Goal: Task Accomplishment & Management: Manage account settings

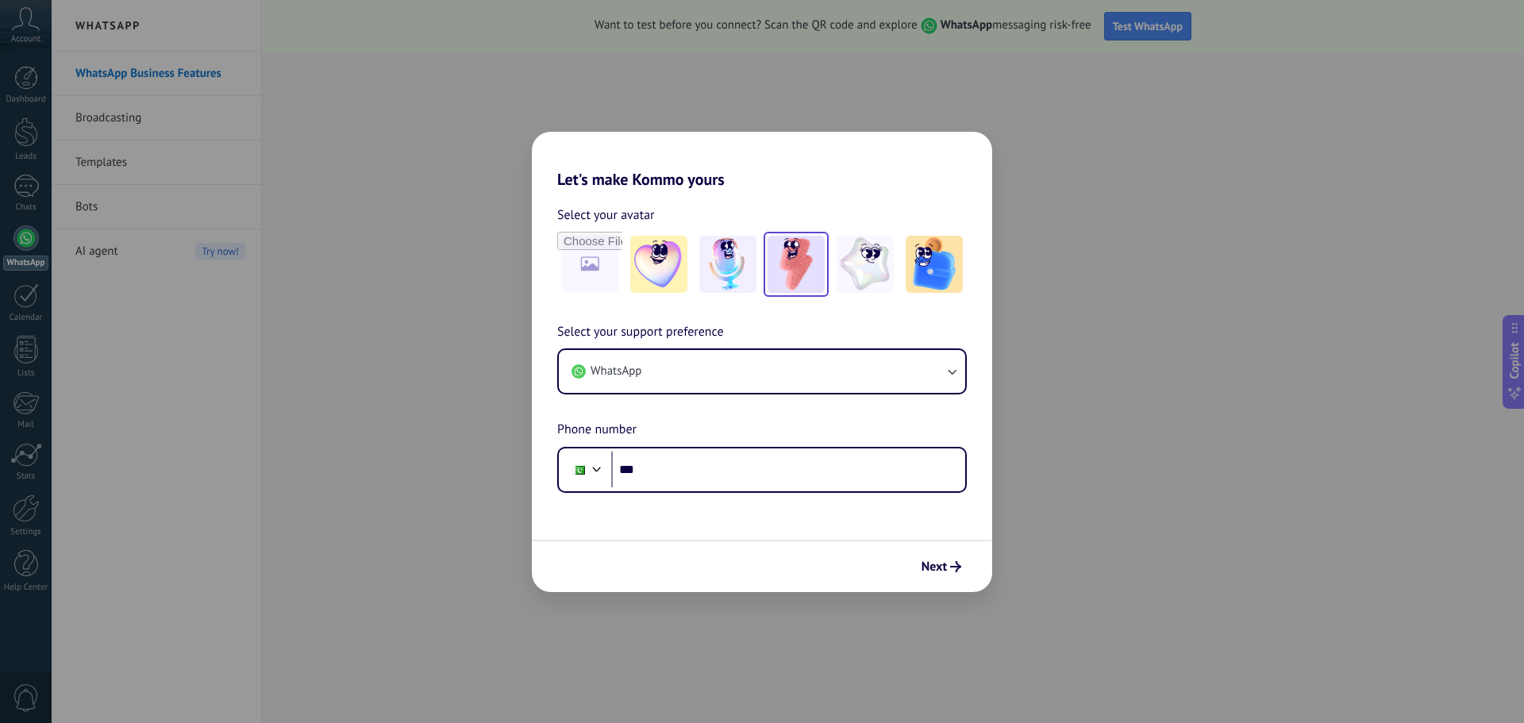
click at [810, 267] on img at bounding box center [796, 264] width 57 height 57
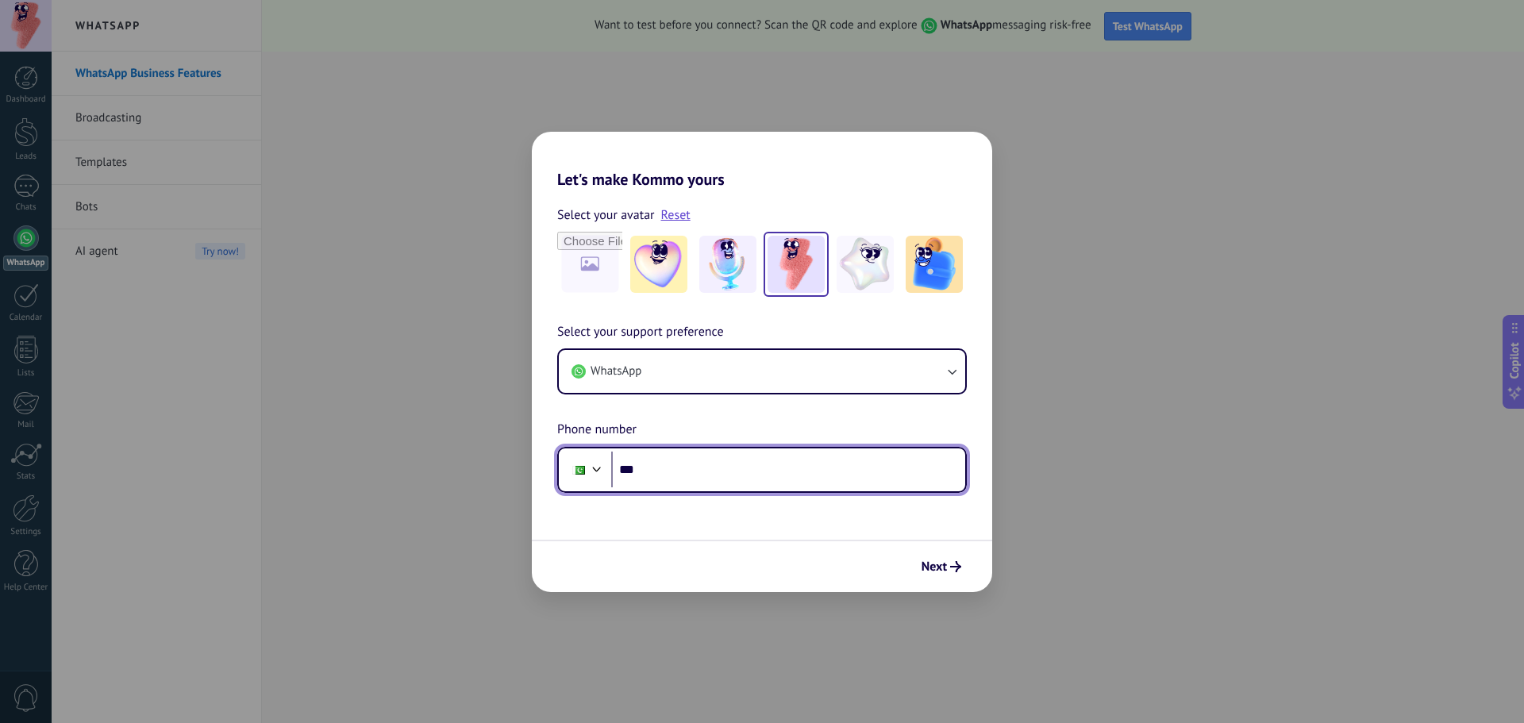
click at [723, 456] on input "***" at bounding box center [788, 470] width 354 height 37
click at [648, 475] on input "**********" at bounding box center [788, 470] width 354 height 37
click at [730, 476] on input "**********" at bounding box center [788, 470] width 354 height 37
type input "**********"
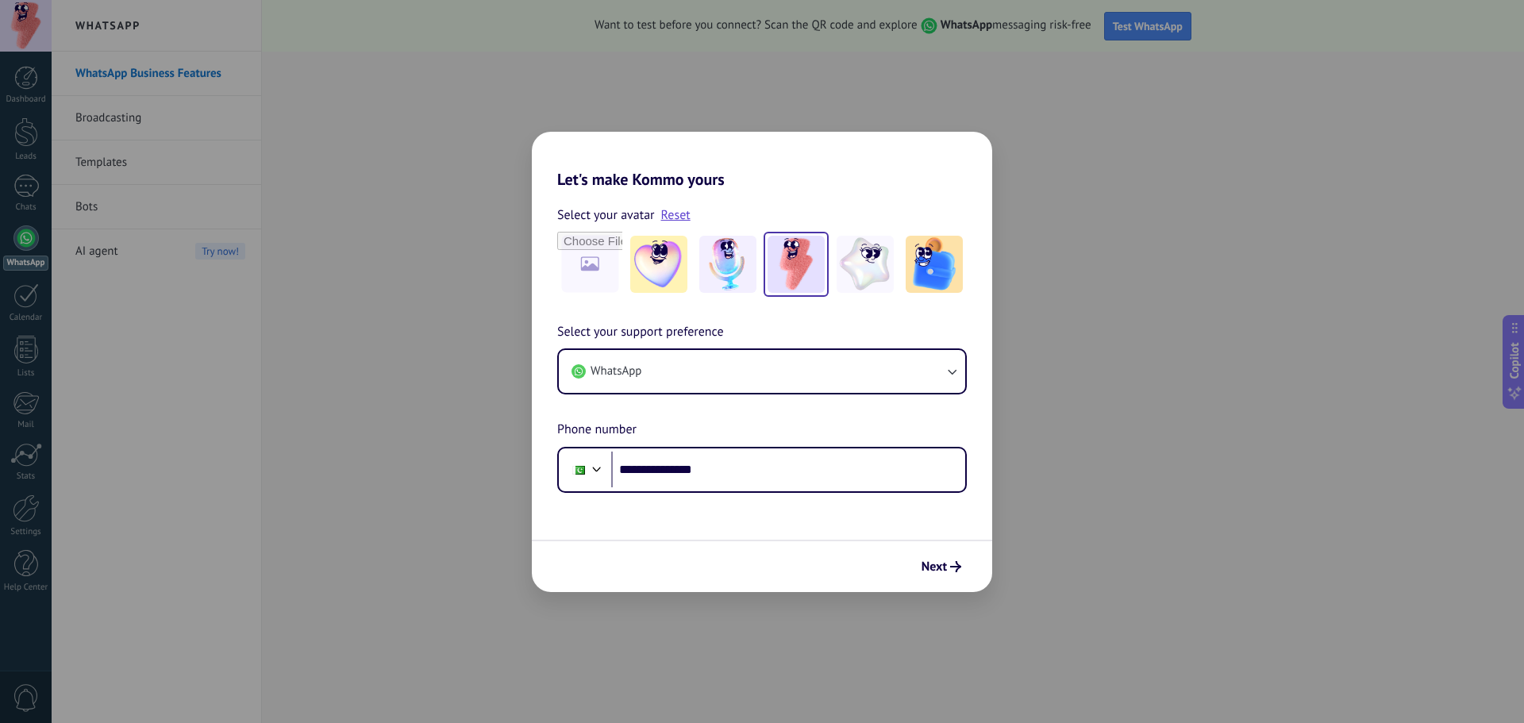
click at [730, 507] on form "**********" at bounding box center [762, 390] width 461 height 403
click at [959, 561] on icon "submit" at bounding box center [955, 566] width 11 height 11
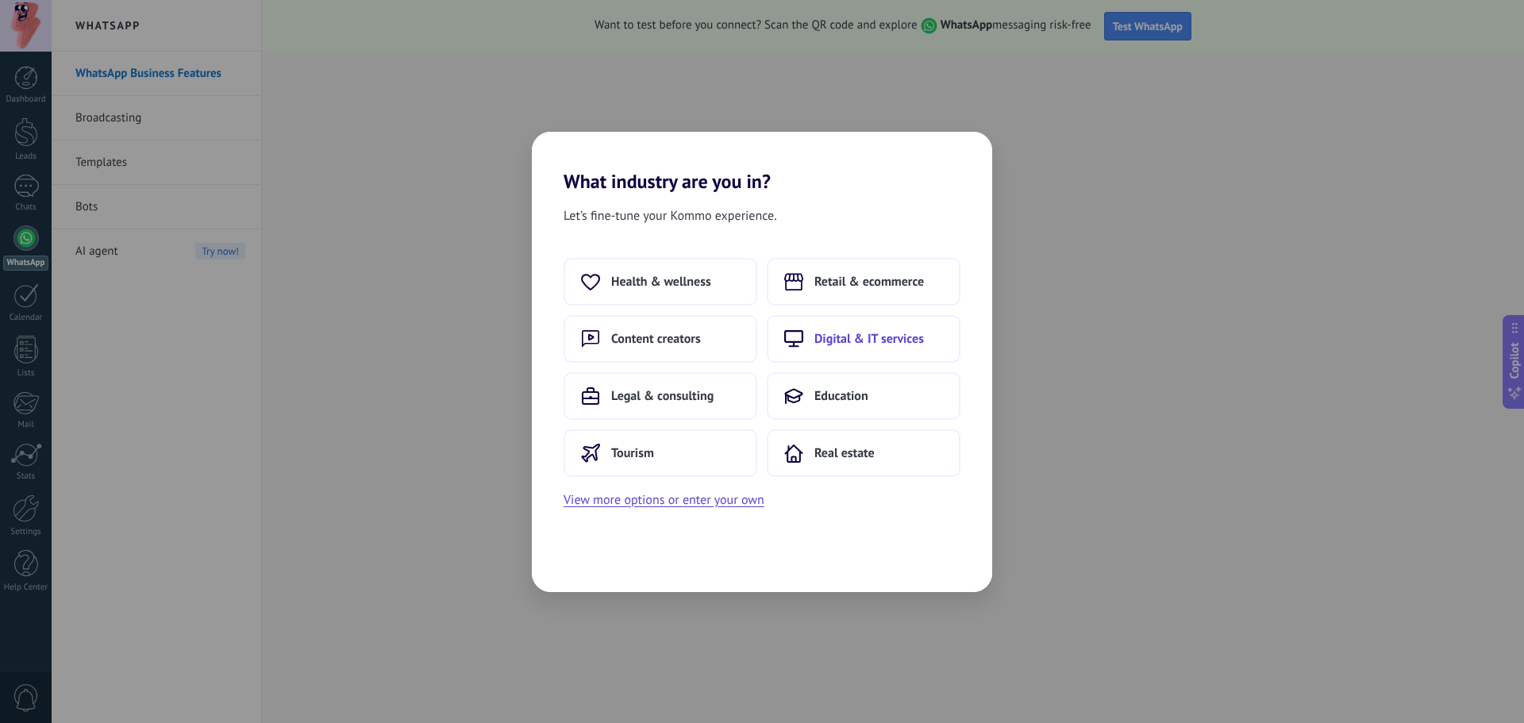
click at [820, 348] on button "Digital & IT services" at bounding box center [864, 339] width 194 height 48
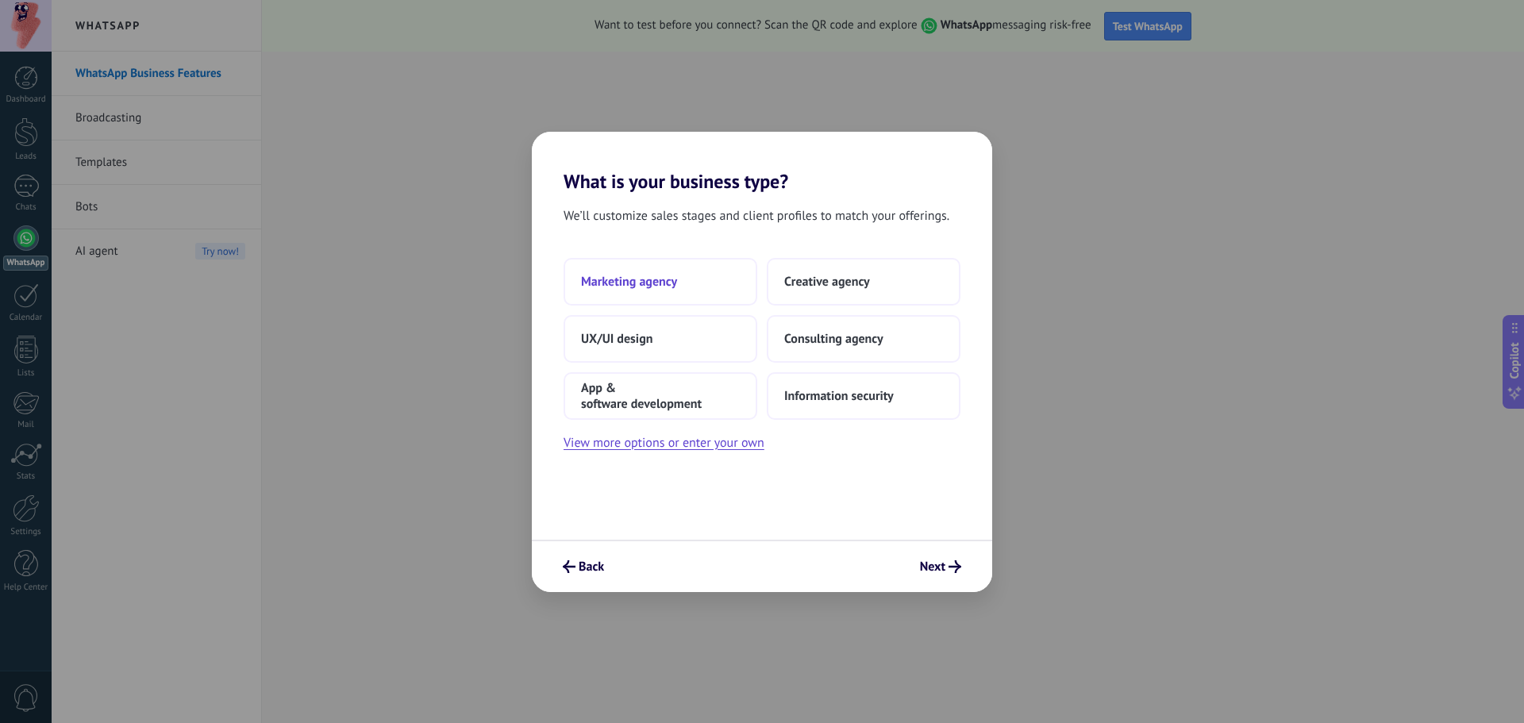
click at [655, 294] on button "Marketing agency" at bounding box center [661, 282] width 194 height 48
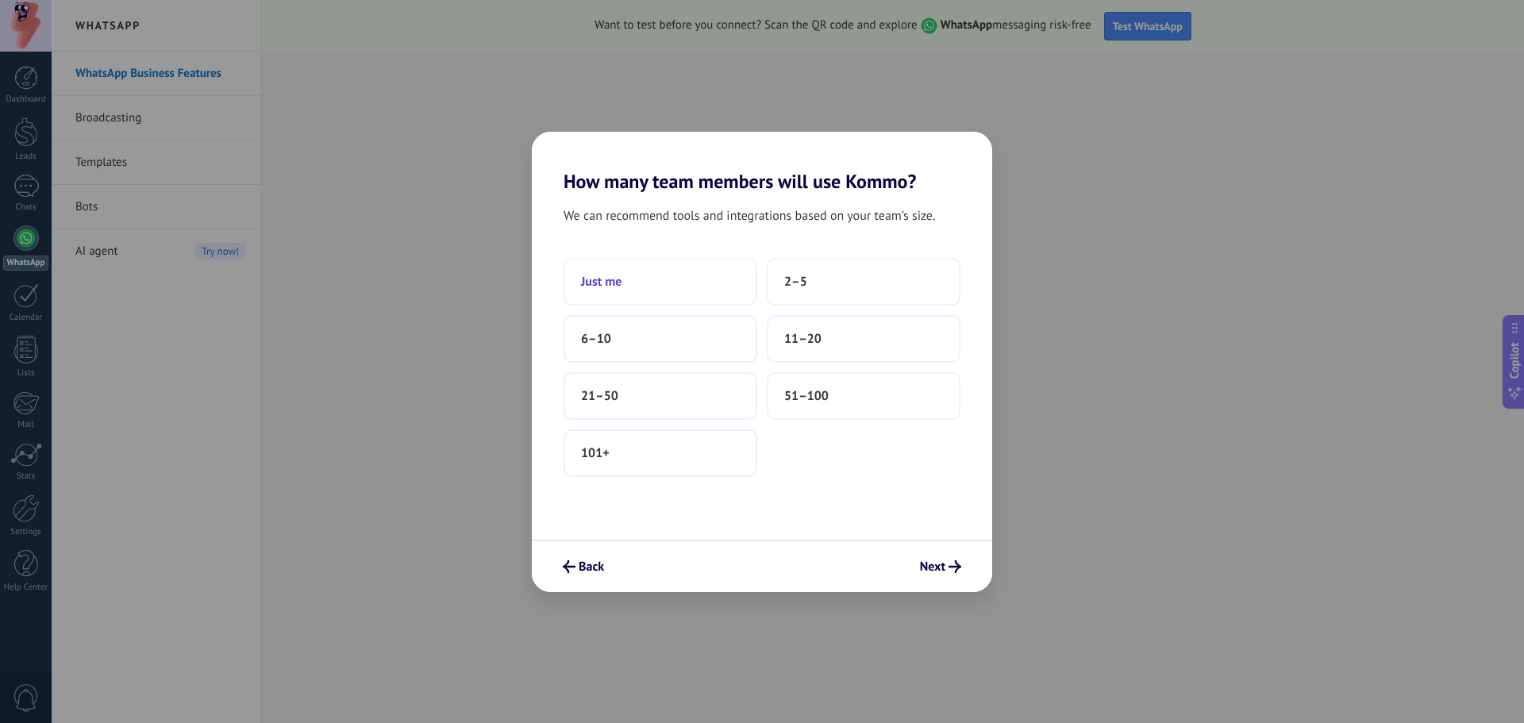
click at [689, 298] on button "Just me" at bounding box center [661, 282] width 194 height 48
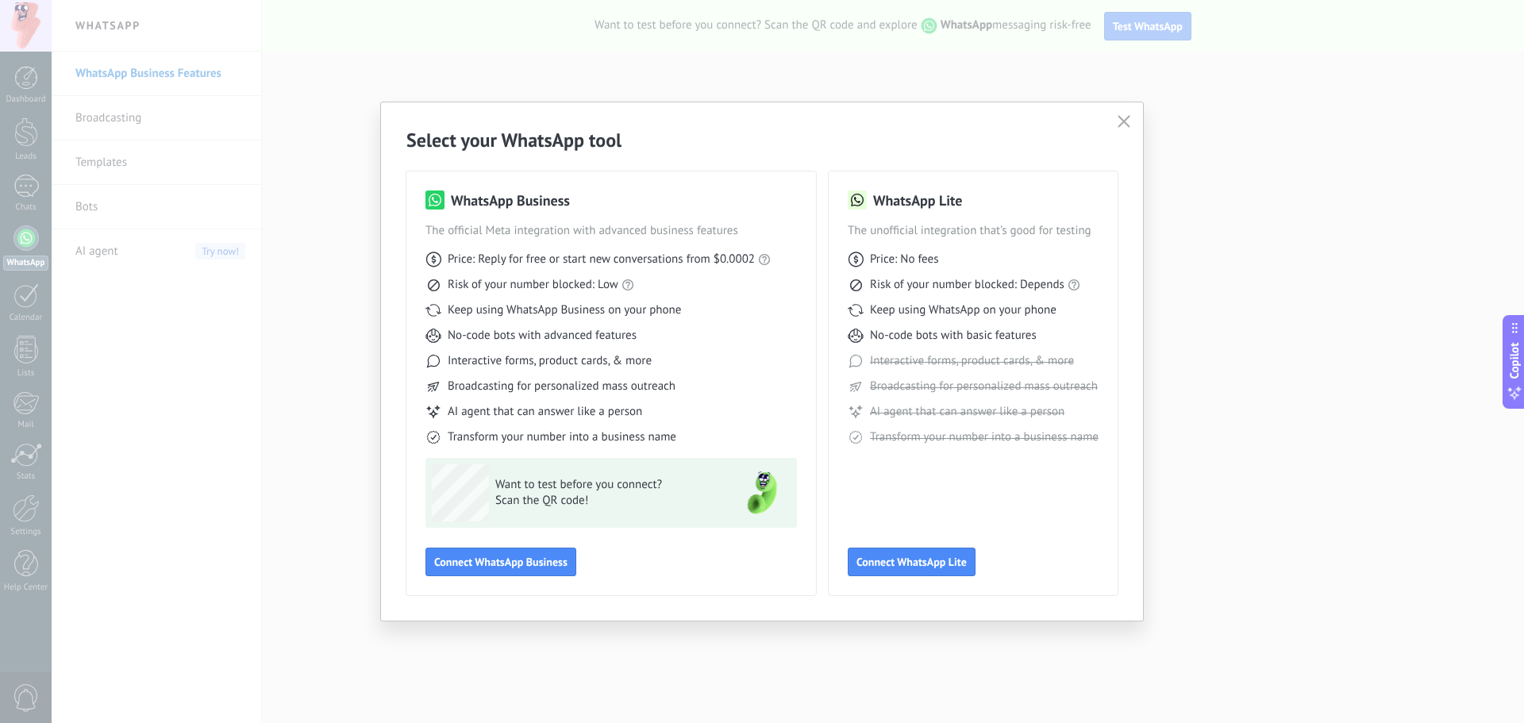
drag, startPoint x: 530, startPoint y: 526, endPoint x: 558, endPoint y: 579, distance: 60.4
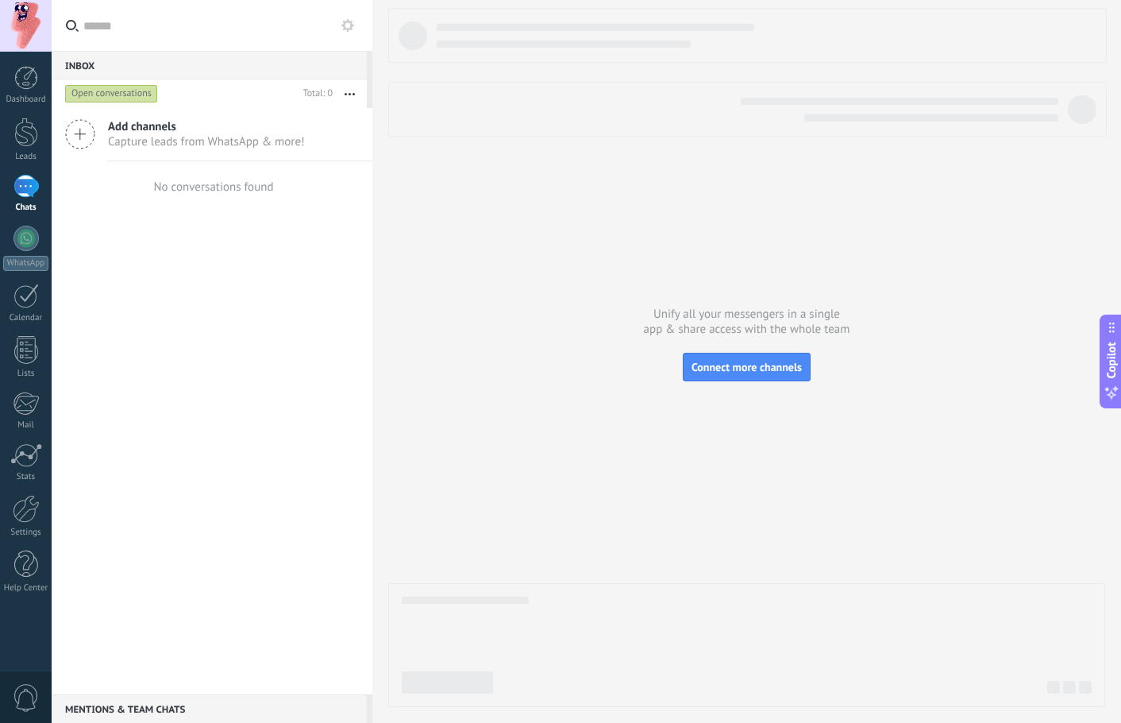
click at [965, 33] on div at bounding box center [771, 36] width 669 height 24
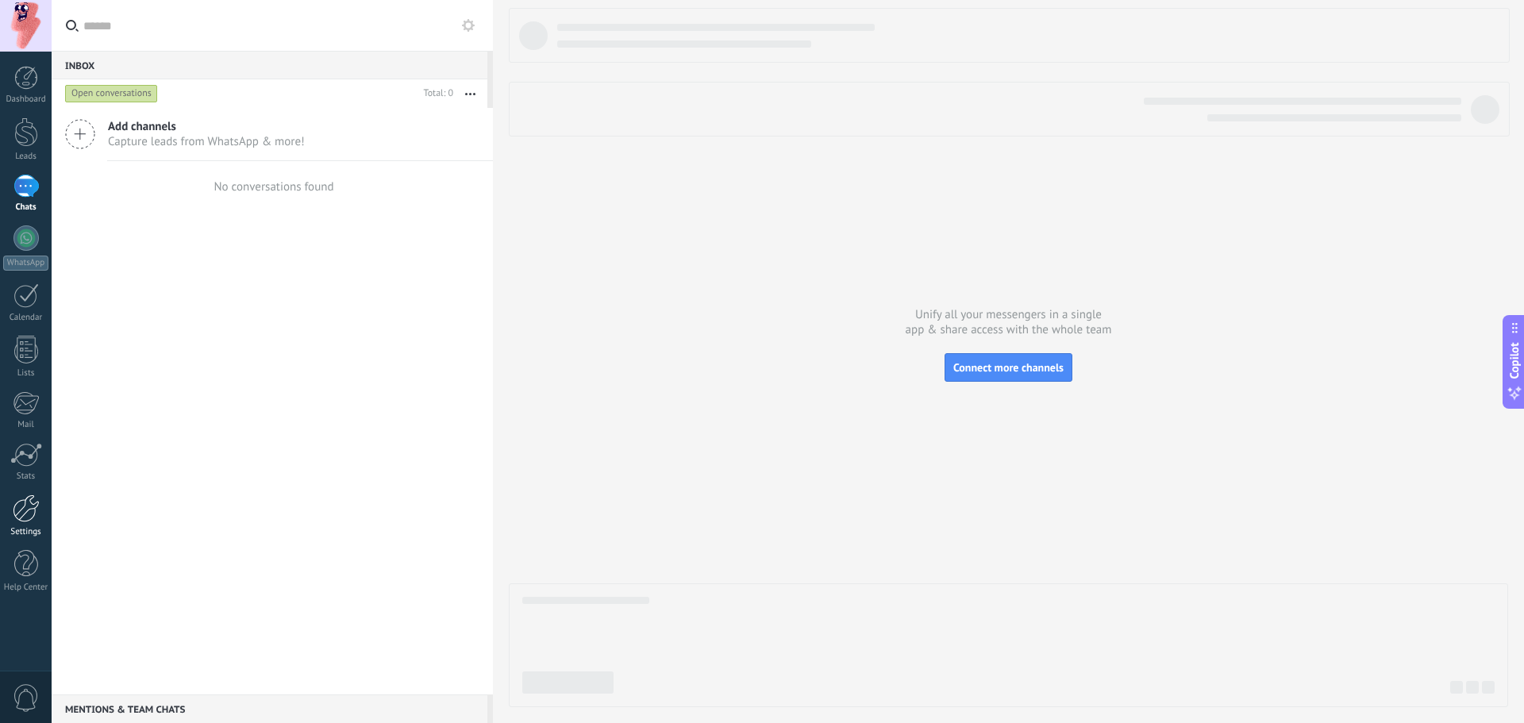
click at [31, 513] on div at bounding box center [26, 509] width 27 height 28
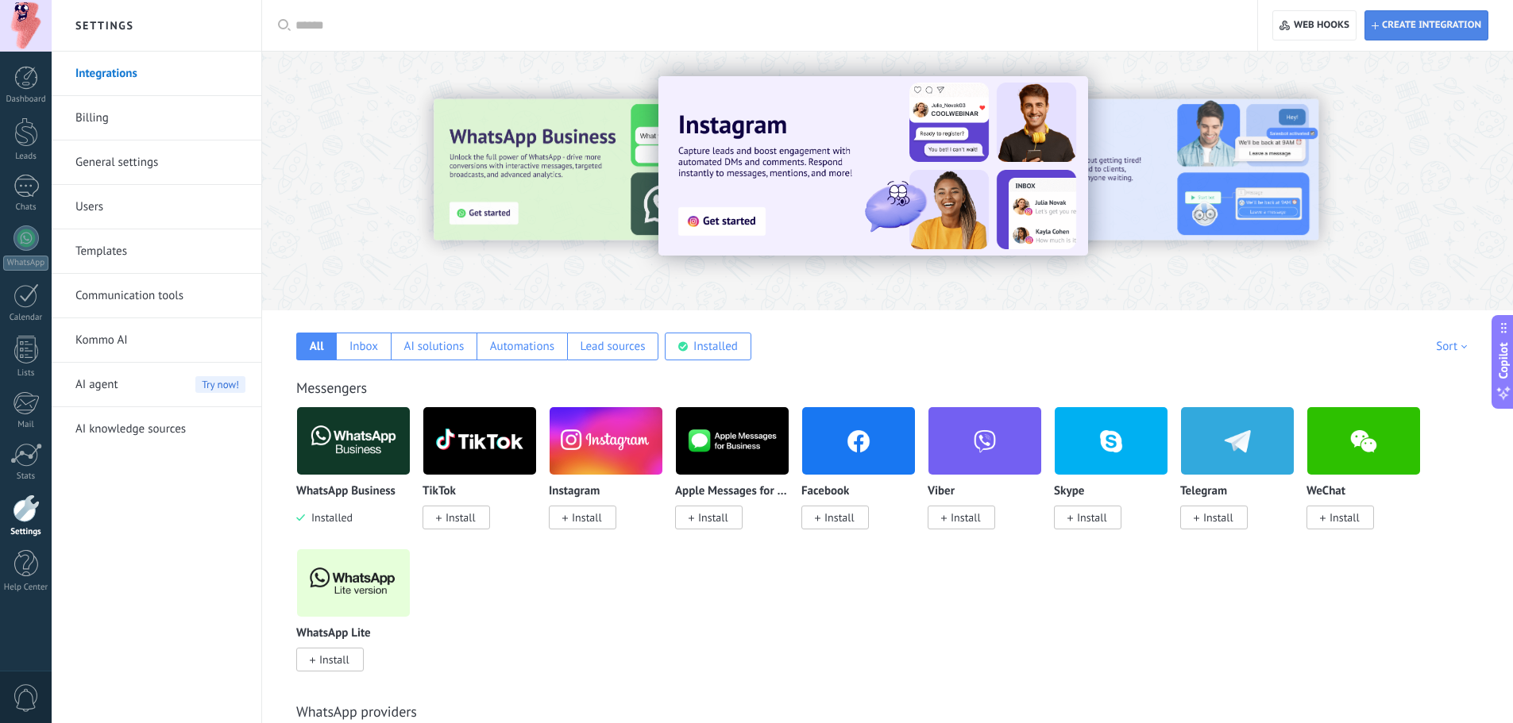
click at [1120, 34] on span "Create integration" at bounding box center [1426, 25] width 110 height 29
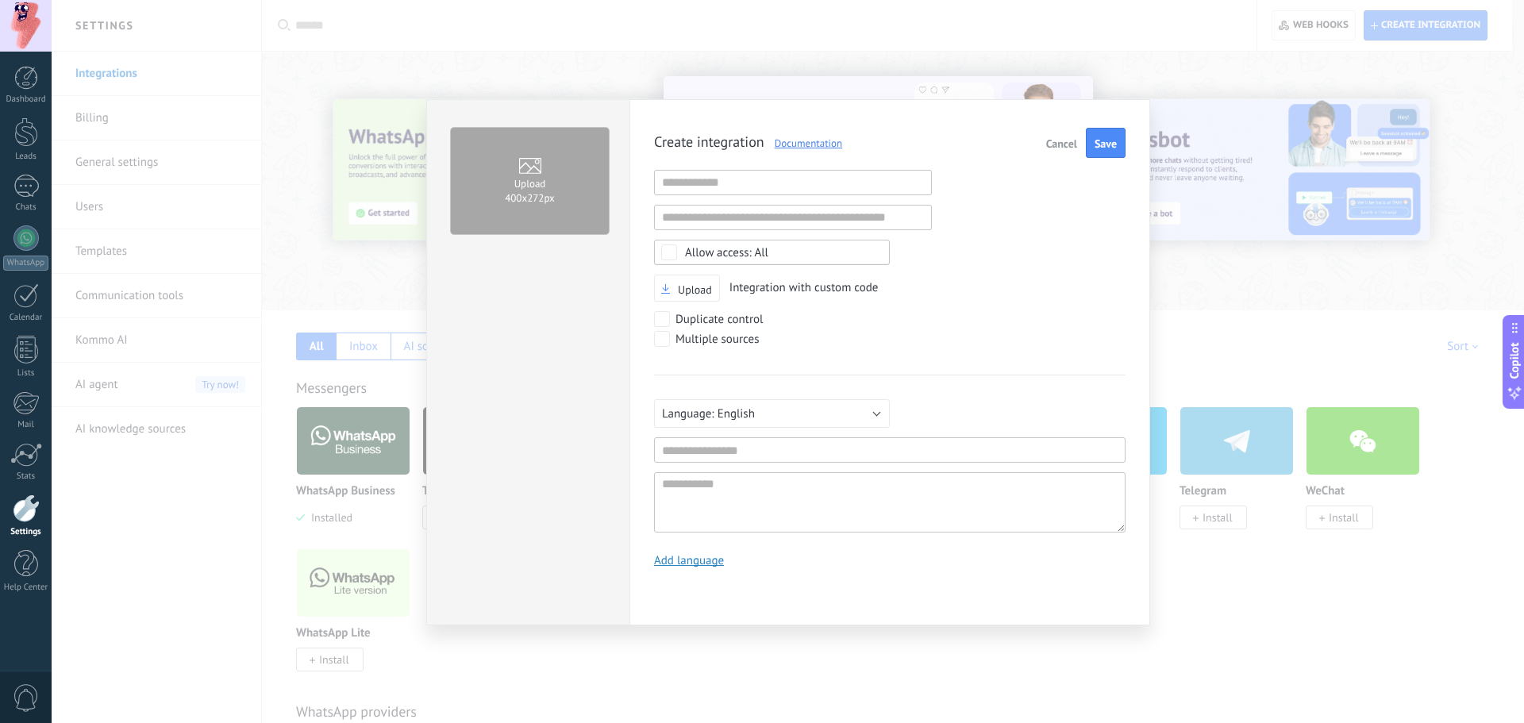
scroll to position [15, 0]
click at [775, 187] on input "text" at bounding box center [793, 182] width 278 height 25
click at [949, 195] on div "Create integration Documentation Cancel Save Invalid URL Invalid URL Select non…" at bounding box center [890, 354] width 472 height 452
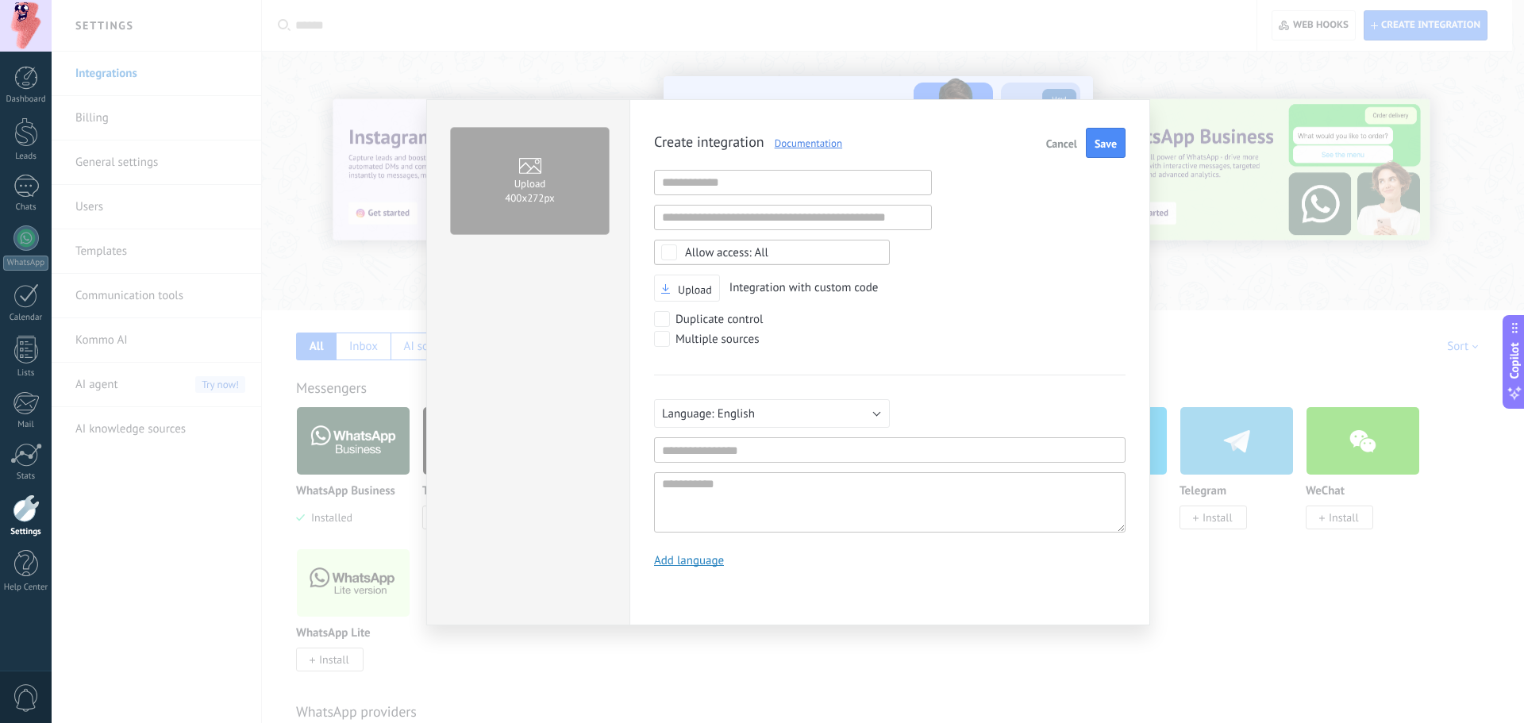
click at [1073, 144] on span "Cancel" at bounding box center [1061, 143] width 31 height 11
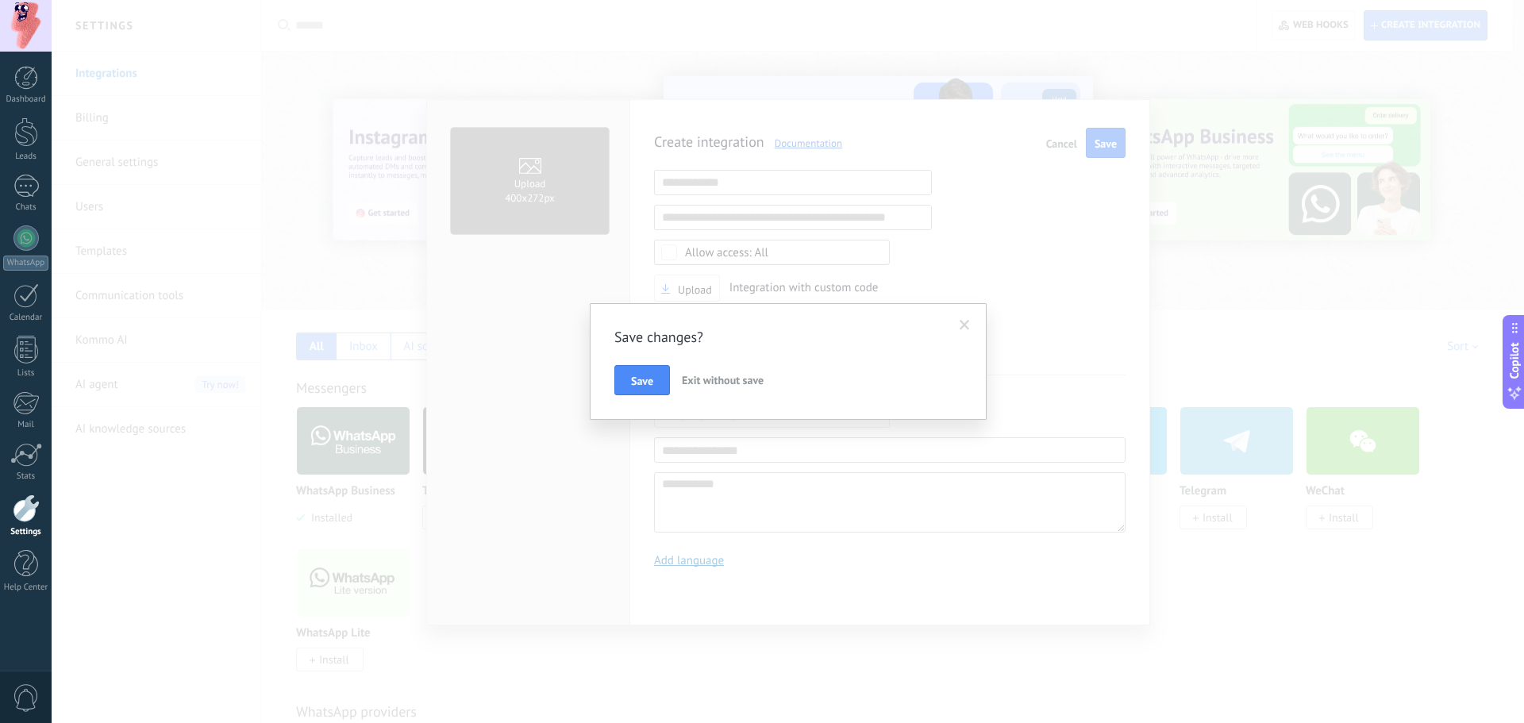
click at [706, 380] on span "Exit without save" at bounding box center [723, 380] width 82 height 14
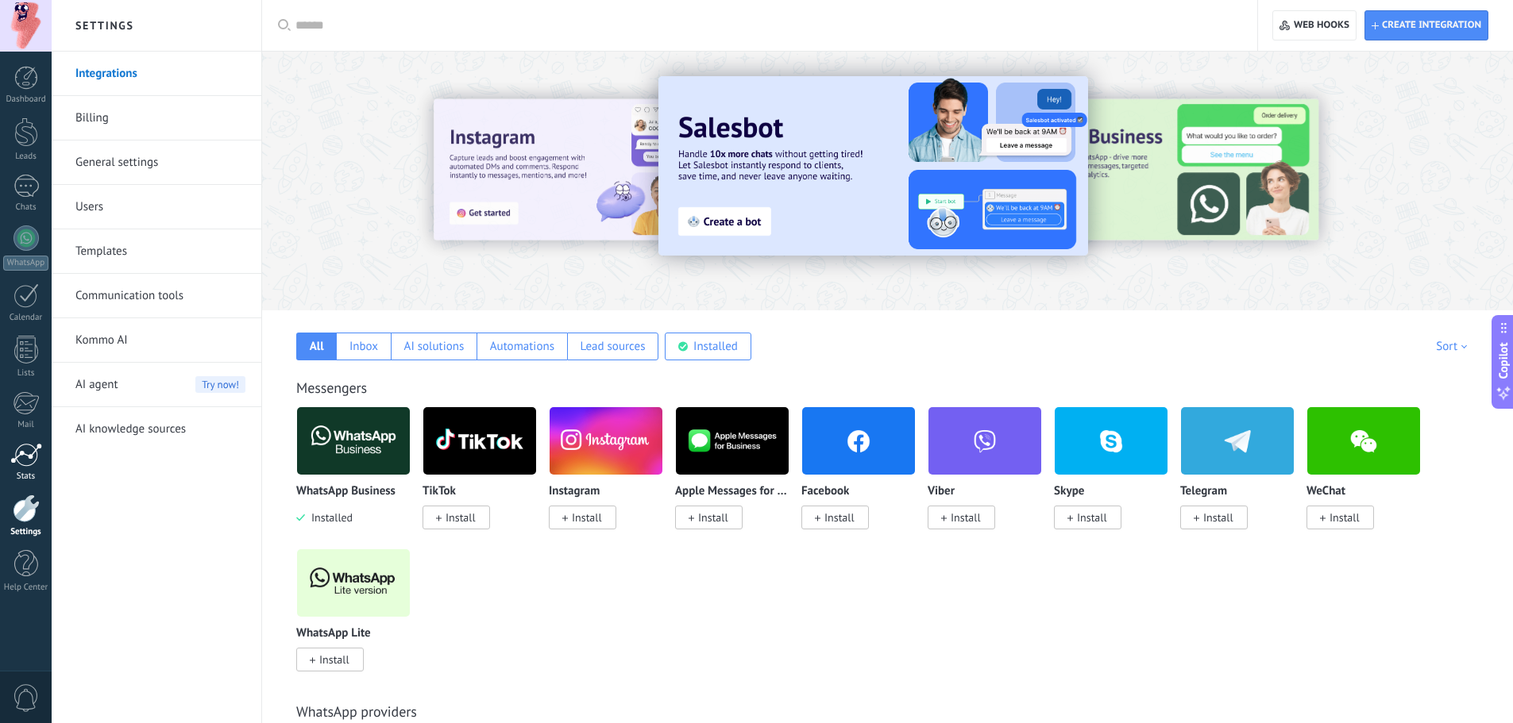
click at [28, 463] on div at bounding box center [26, 455] width 32 height 24
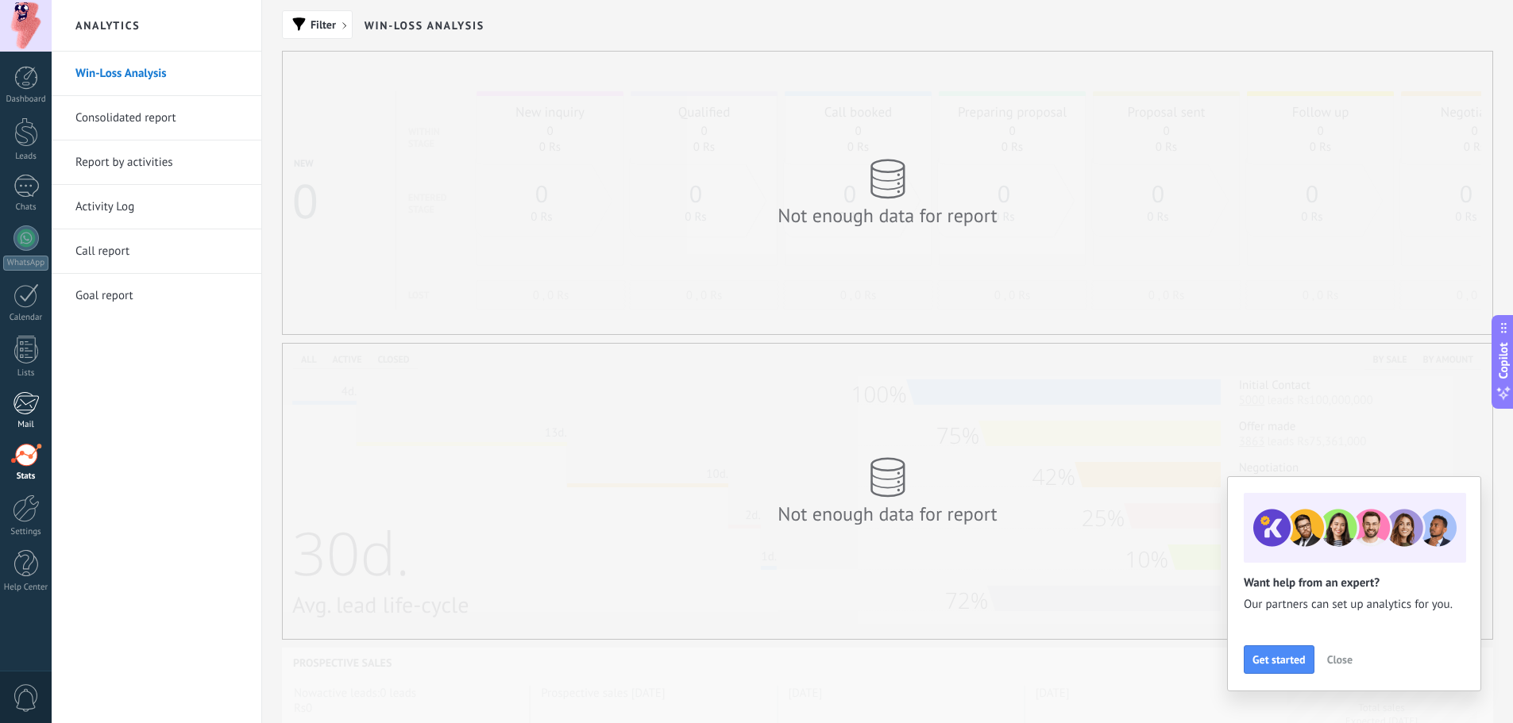
click at [30, 407] on div at bounding box center [26, 403] width 26 height 24
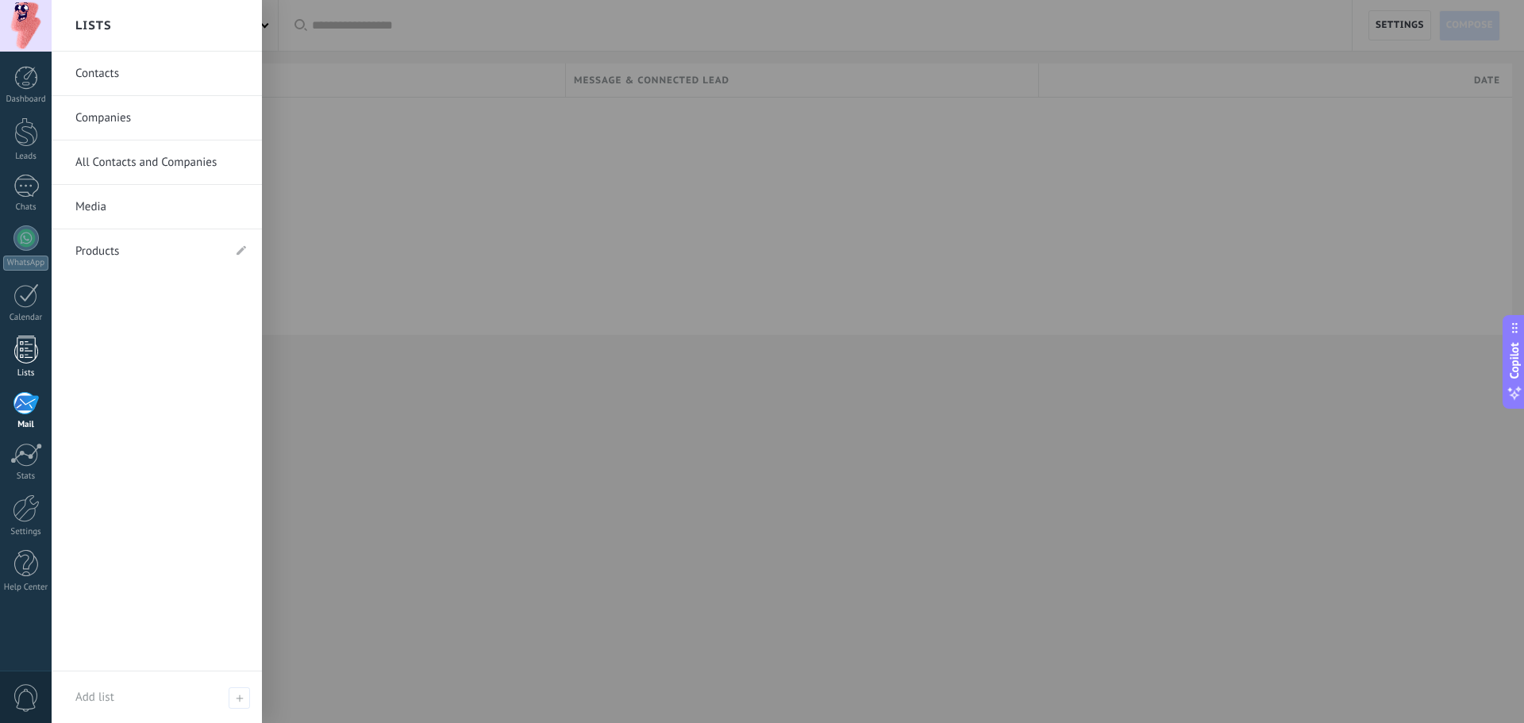
click at [25, 337] on div at bounding box center [26, 350] width 24 height 28
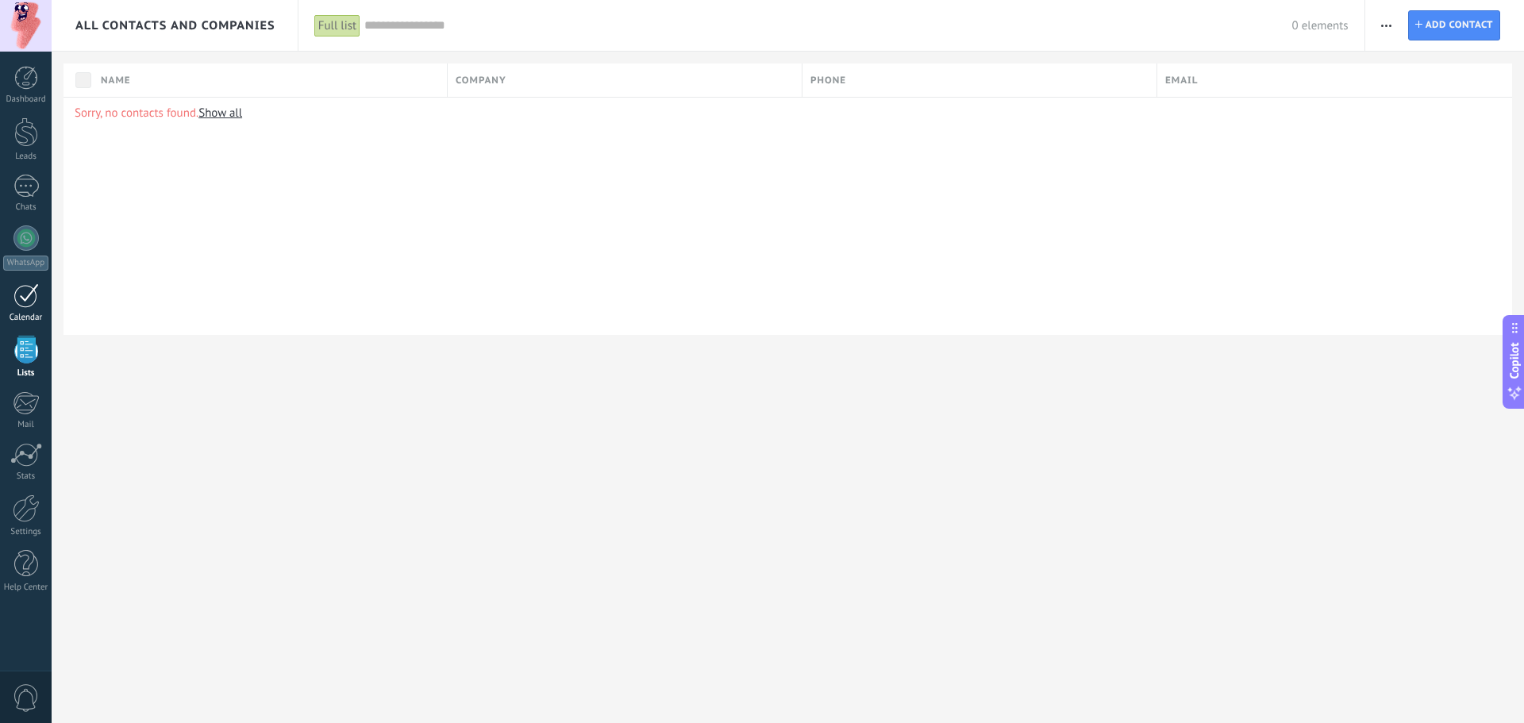
click at [20, 297] on div at bounding box center [25, 295] width 25 height 25
click at [33, 255] on link "WhatsApp" at bounding box center [26, 247] width 52 height 45
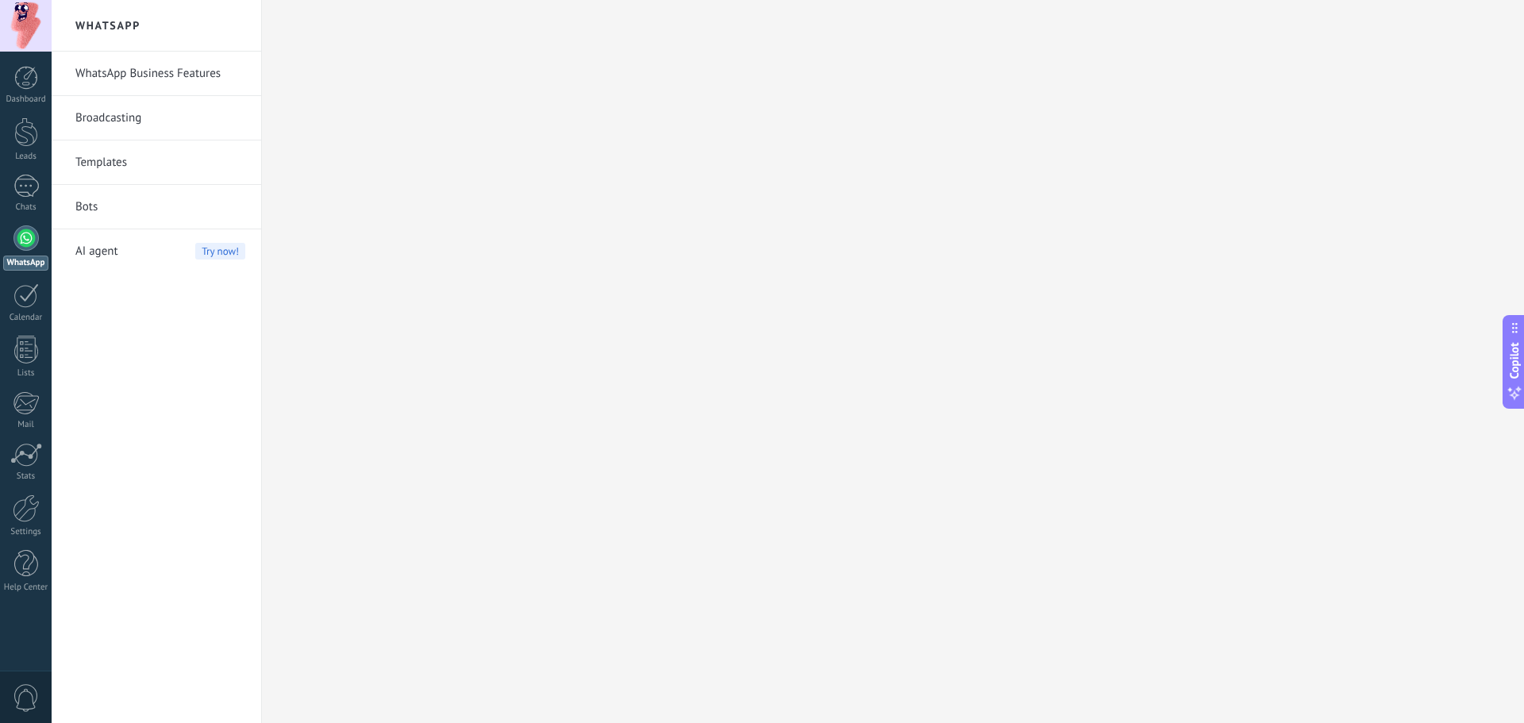
click at [145, 263] on div "AI agent Try now!" at bounding box center [160, 251] width 170 height 44
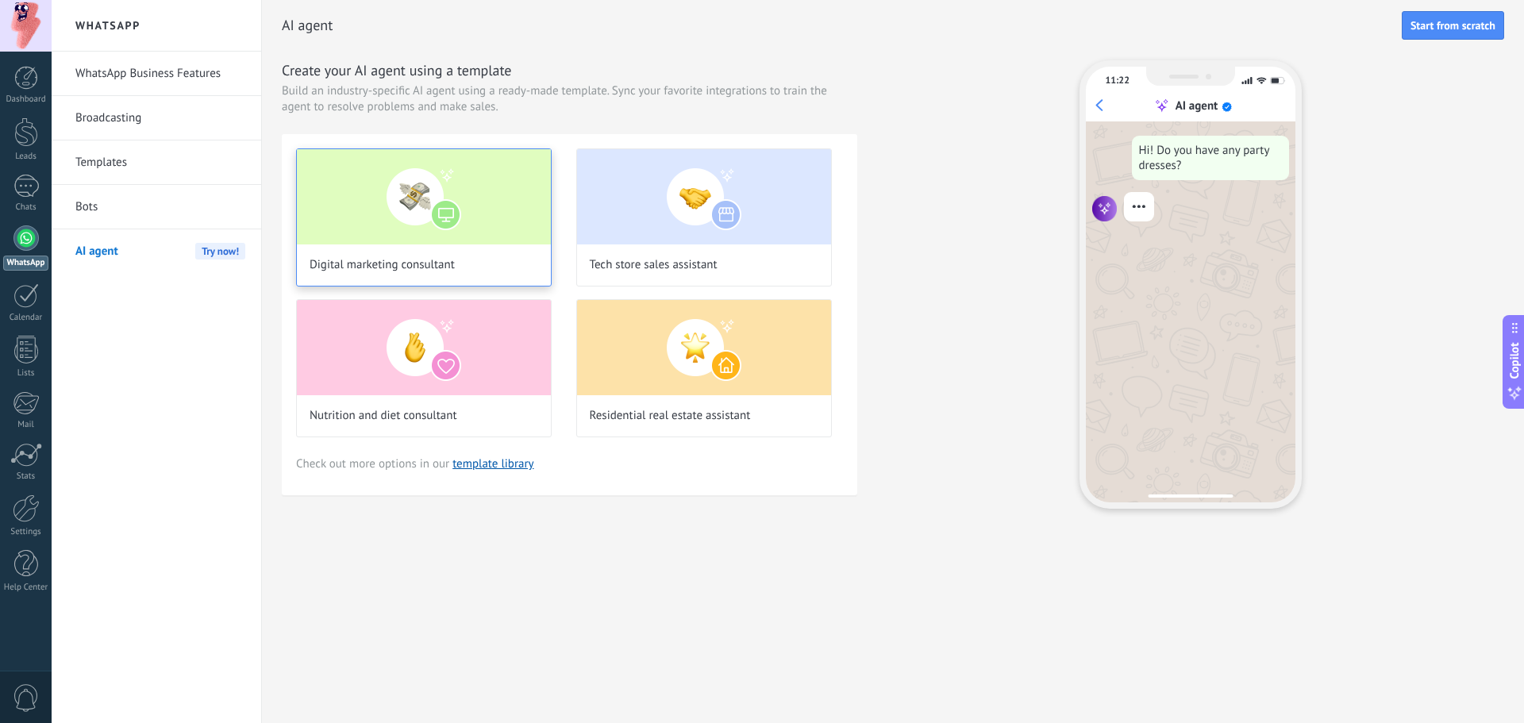
click at [340, 196] on img at bounding box center [424, 196] width 254 height 95
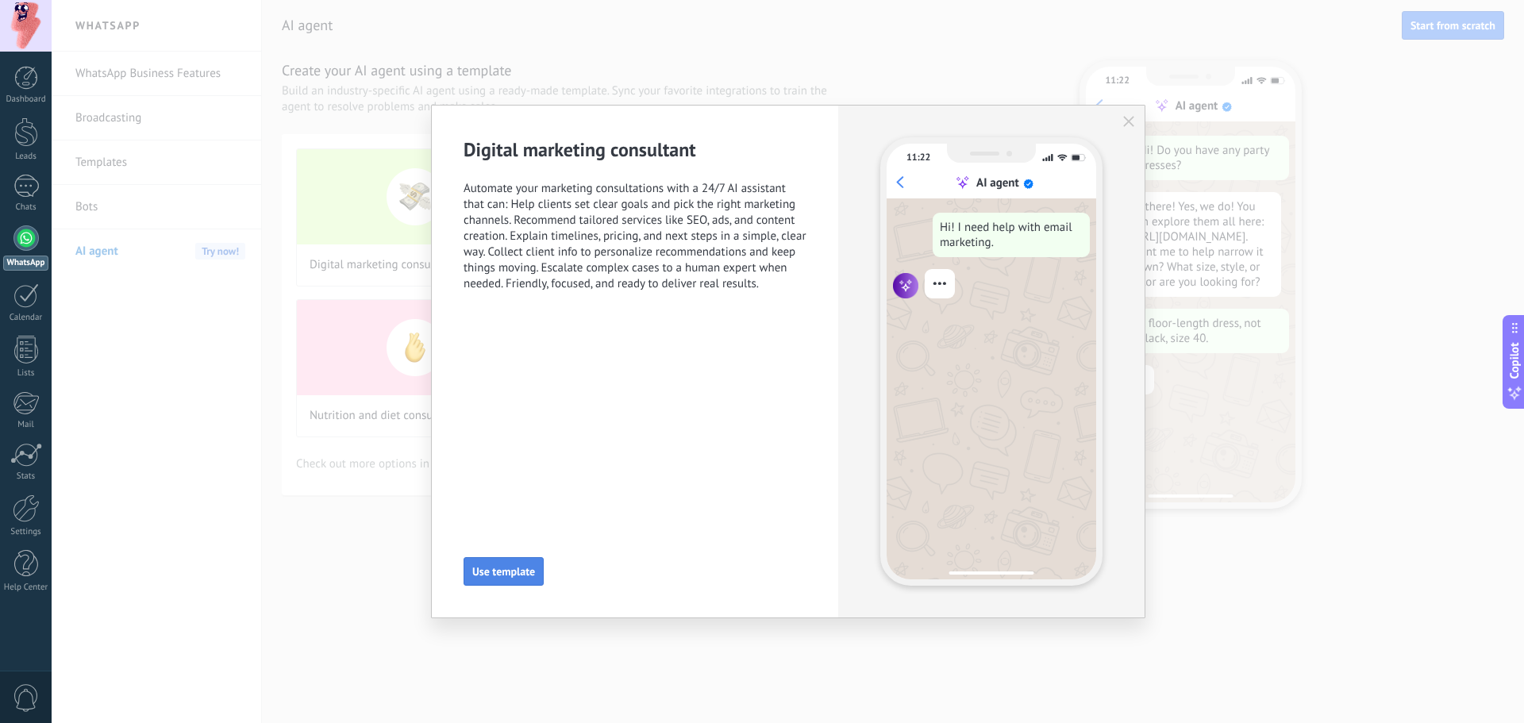
click at [508, 572] on span "Use template" at bounding box center [503, 571] width 63 height 11
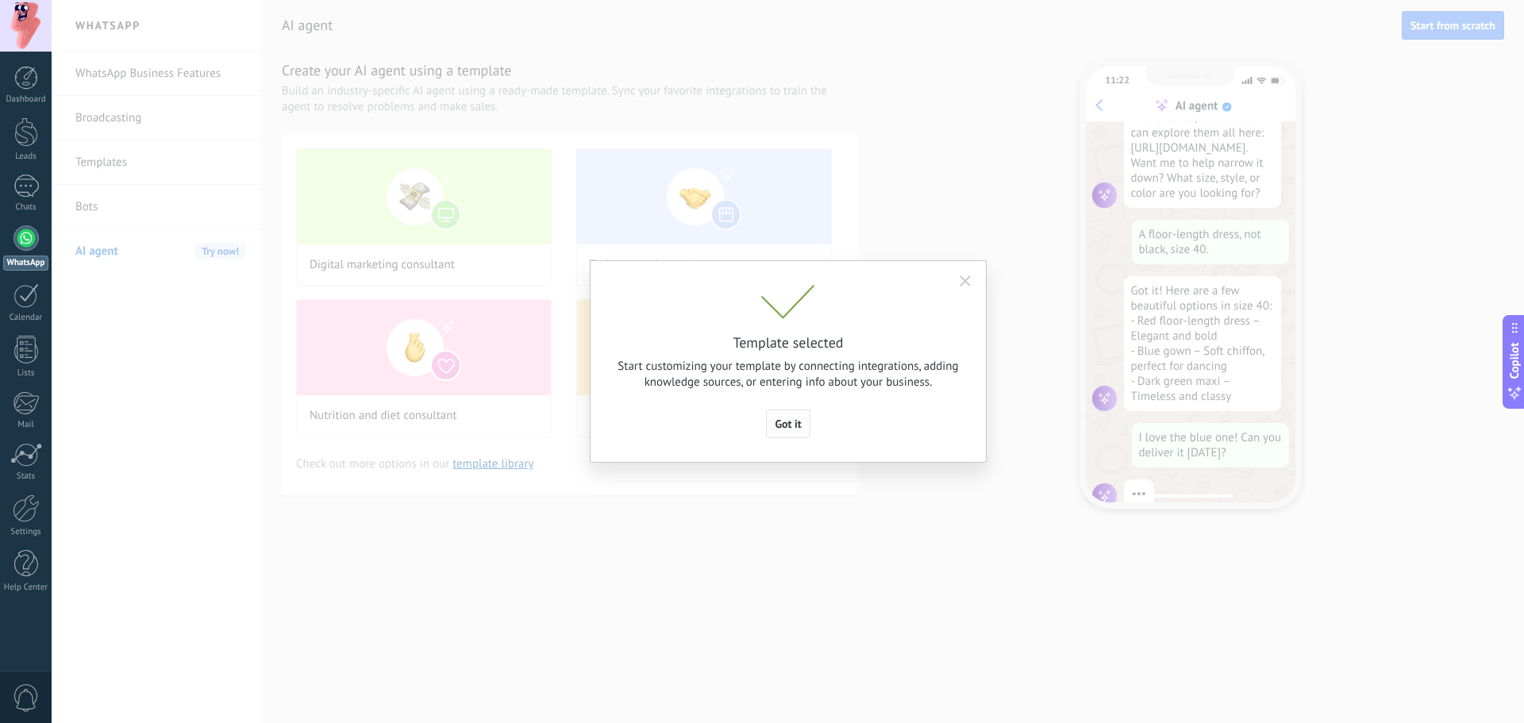
scroll to position [130, 0]
click at [785, 418] on span "Got it" at bounding box center [788, 423] width 26 height 11
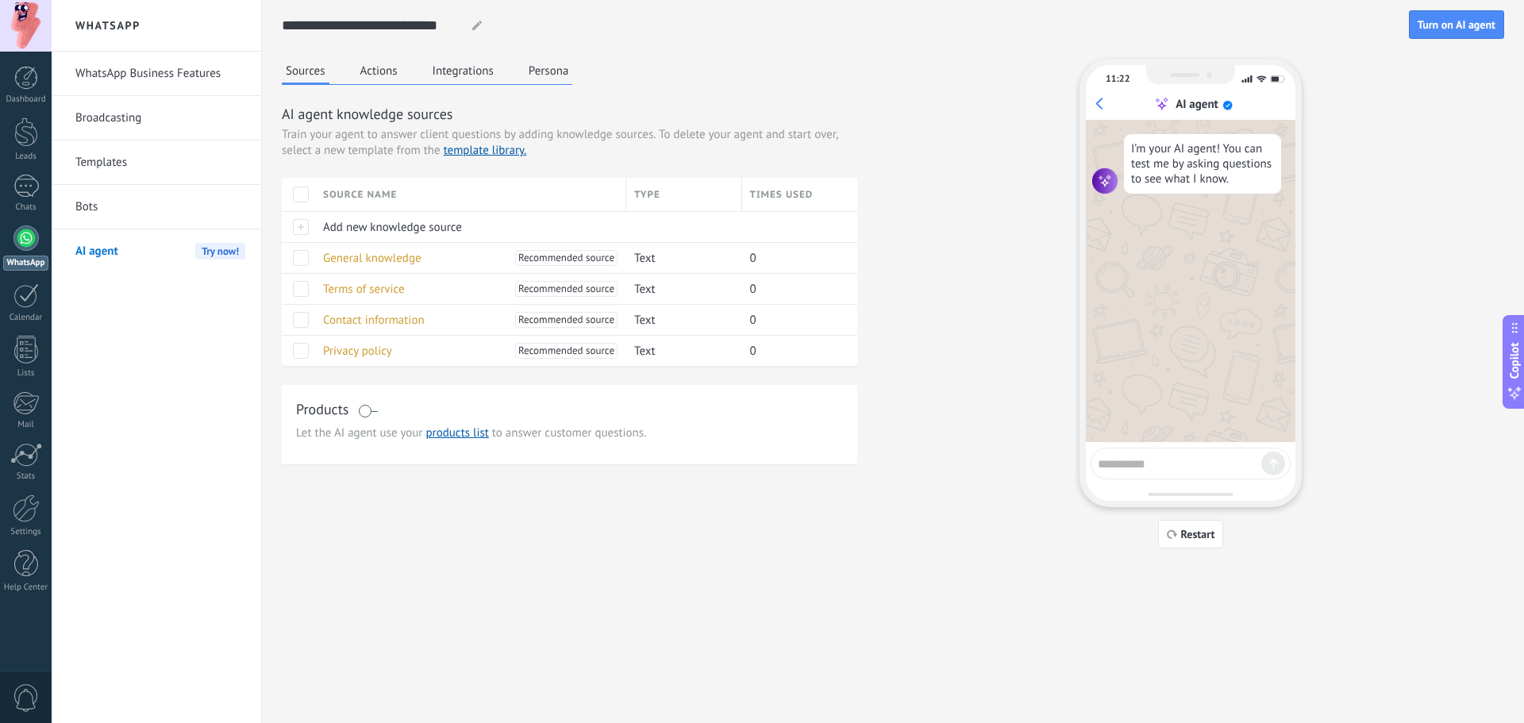
drag, startPoint x: 1177, startPoint y: 321, endPoint x: 1162, endPoint y: 453, distance: 132.6
click at [1120, 322] on div "I’m your AI agent! You can test me by asking questions to see what I know." at bounding box center [1191, 281] width 210 height 322
click at [1120, 466] on textarea at bounding box center [1180, 462] width 164 height 20
type textarea "**"
click at [1120, 26] on span "Turn on AI agent" at bounding box center [1457, 24] width 78 height 11
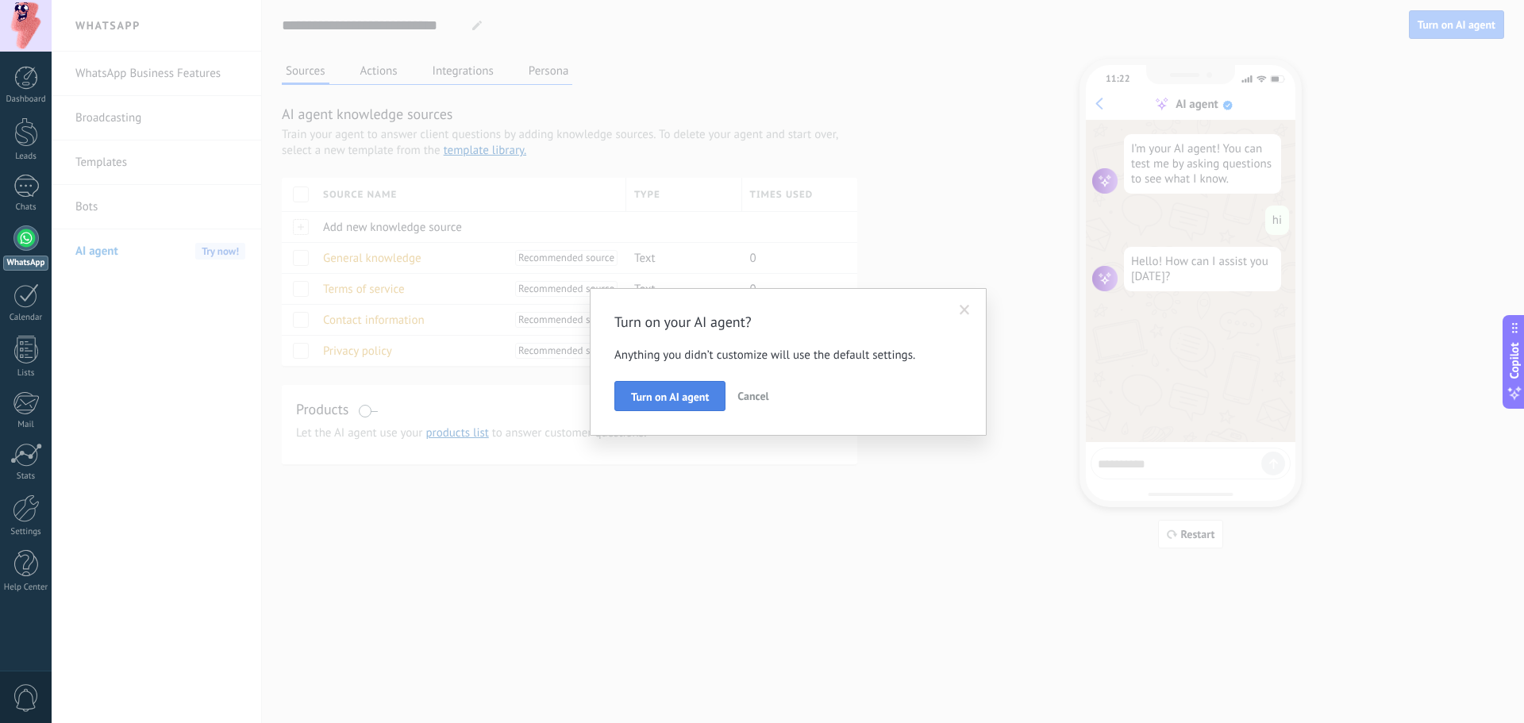
click at [697, 389] on button "Turn on AI agent" at bounding box center [670, 396] width 111 height 30
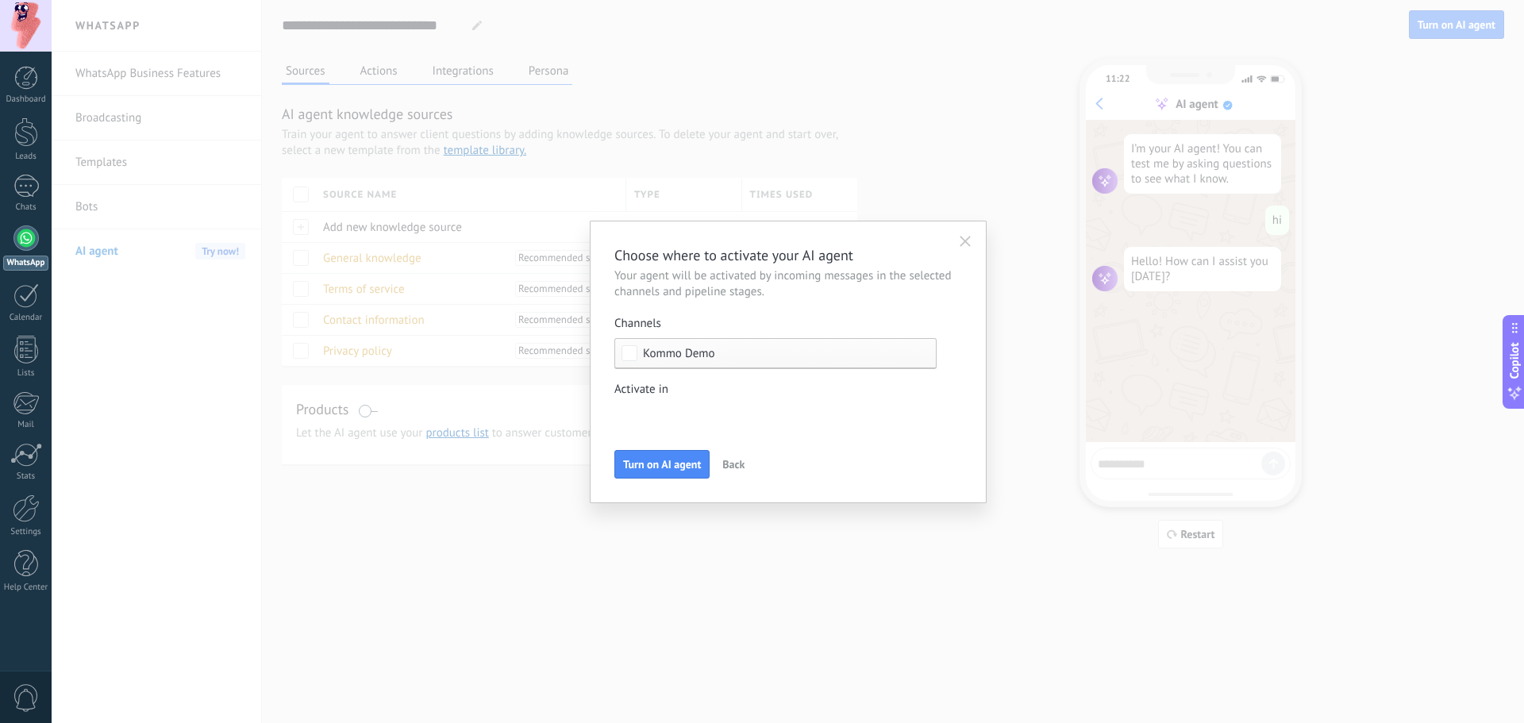
click at [699, 432] on div "Choose where to activate your AI agent Your agent will be activated by incoming…" at bounding box center [789, 361] width 348 height 233
click at [0, 0] on div "Incoming leads New inquiry Qualified Call booked Preparing proposal Proposal se…" at bounding box center [0, 0] width 0 height 0
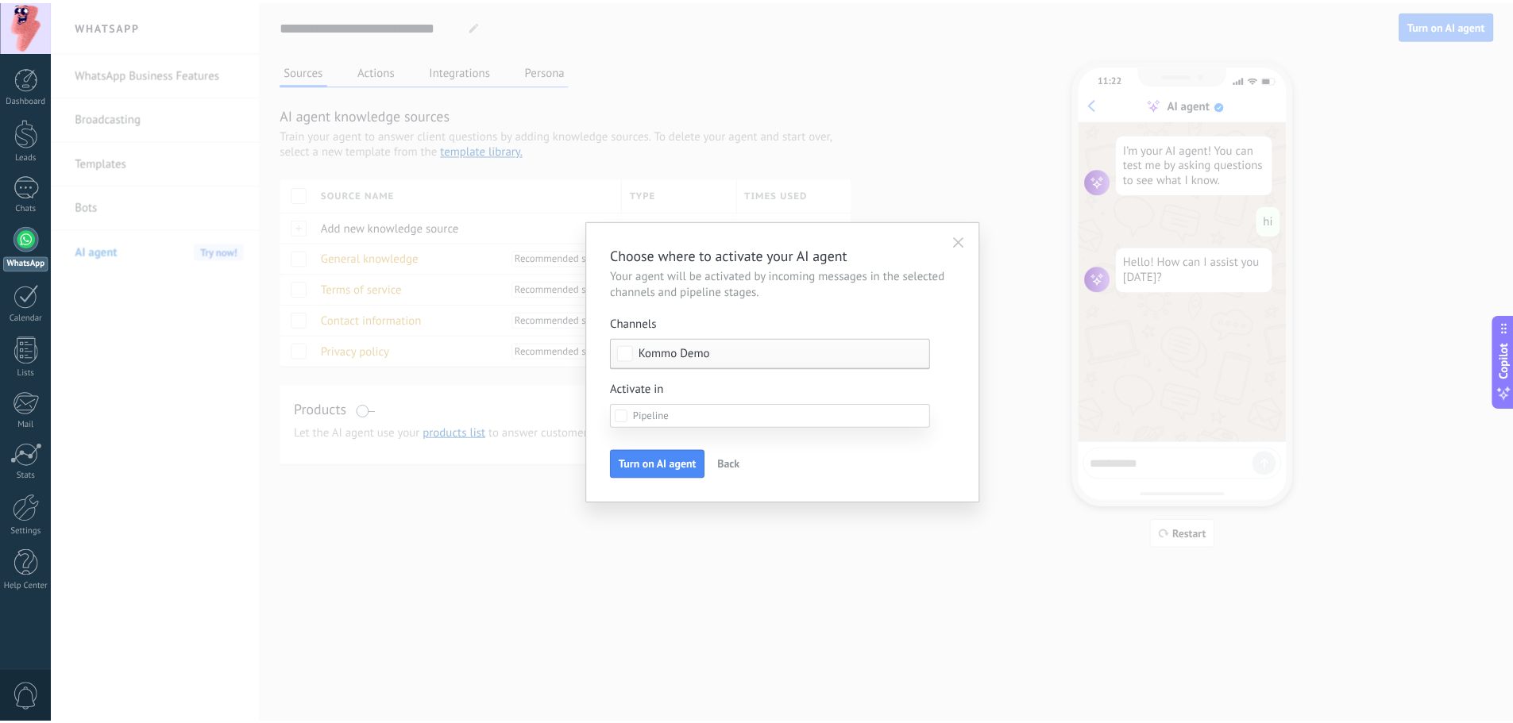
scroll to position [0, 0]
click at [708, 410] on label at bounding box center [776, 416] width 322 height 24
click at [583, 464] on div at bounding box center [788, 361] width 1473 height 723
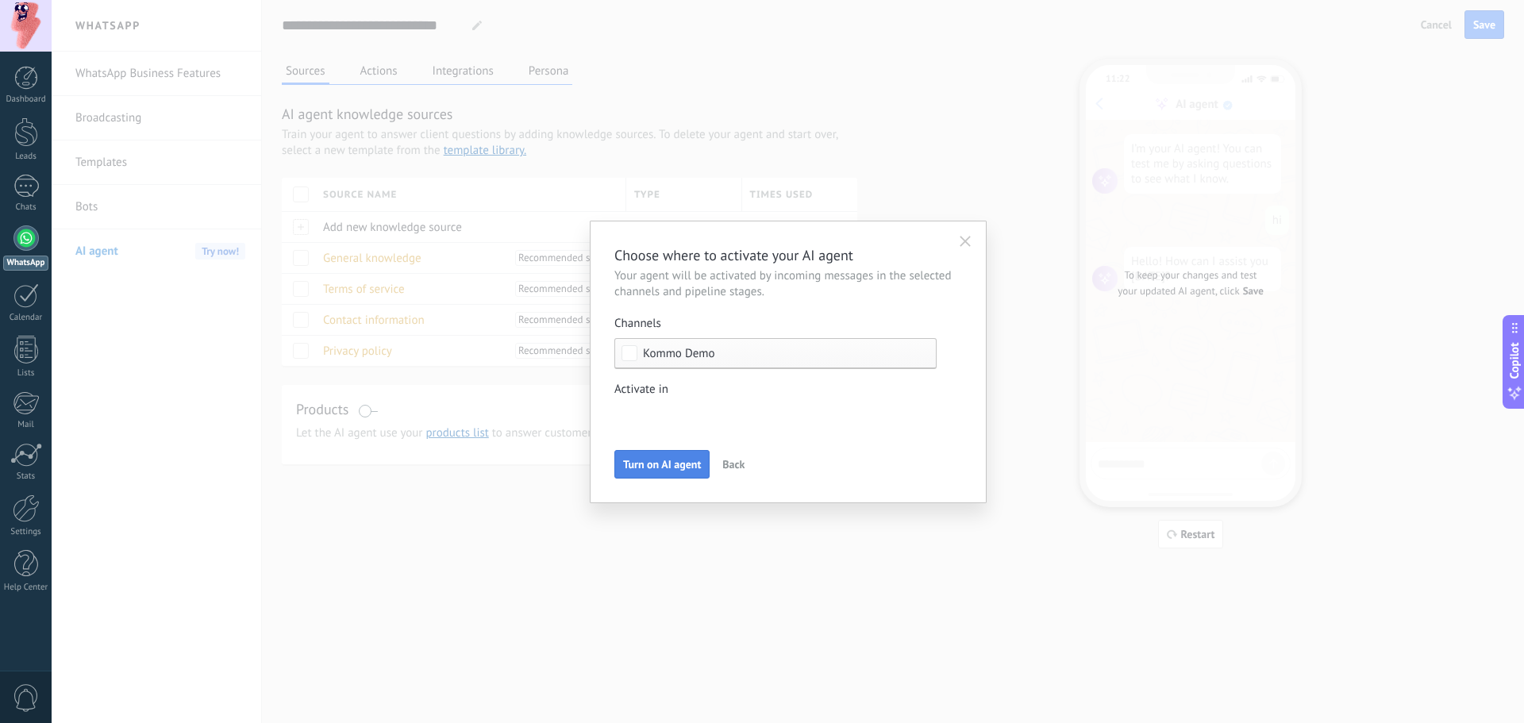
click at [684, 466] on span "Turn on AI agent" at bounding box center [662, 464] width 78 height 11
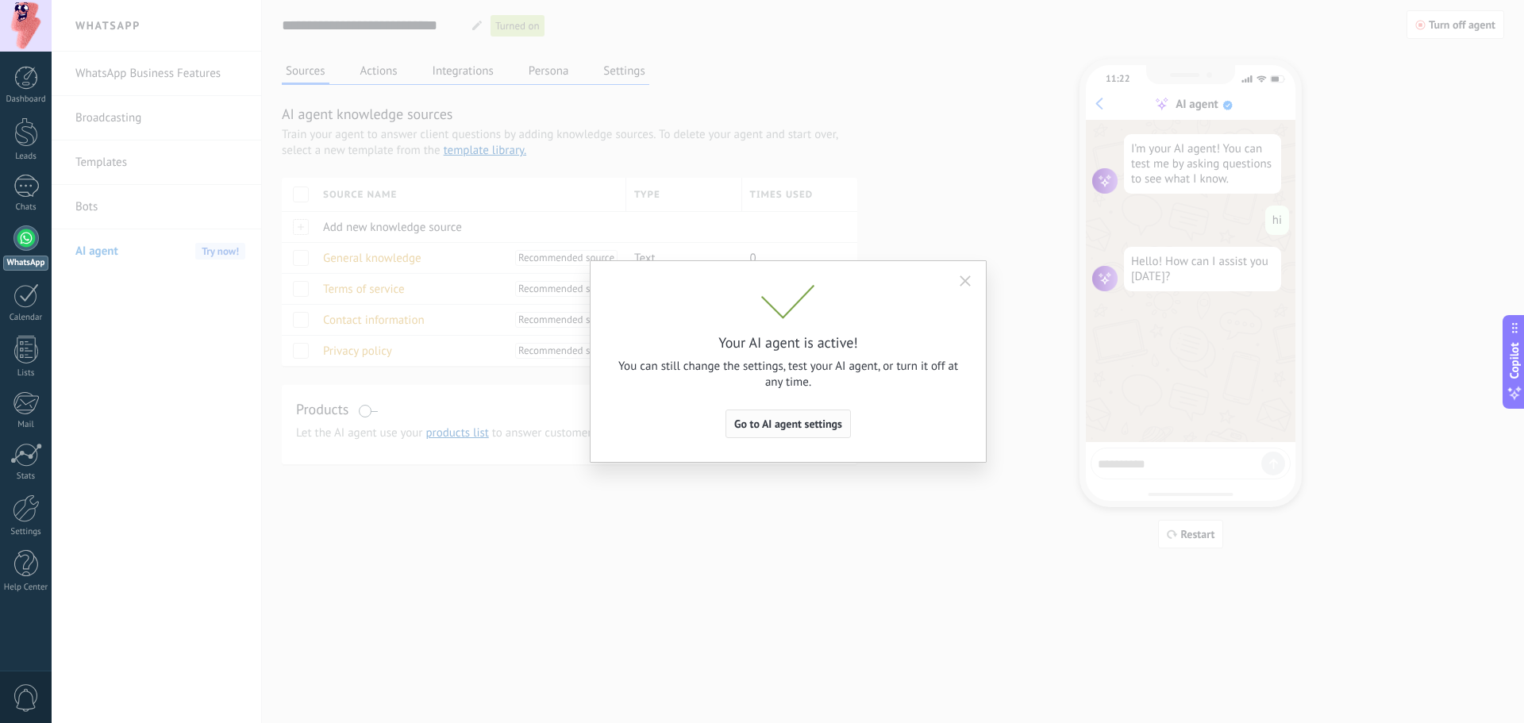
click at [775, 420] on span "Go to AI agent settings" at bounding box center [788, 423] width 108 height 11
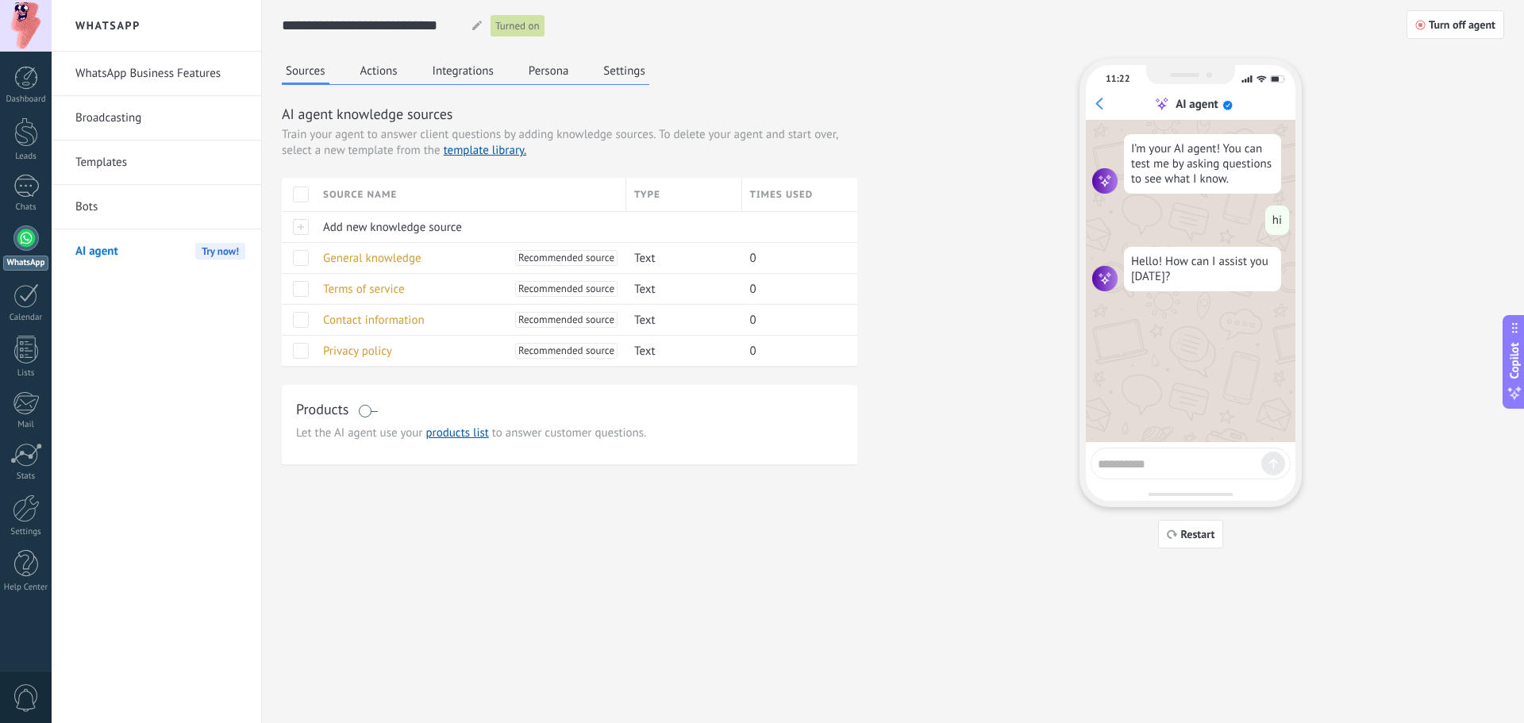
click at [620, 65] on button "Settings" at bounding box center [623, 71] width 49 height 24
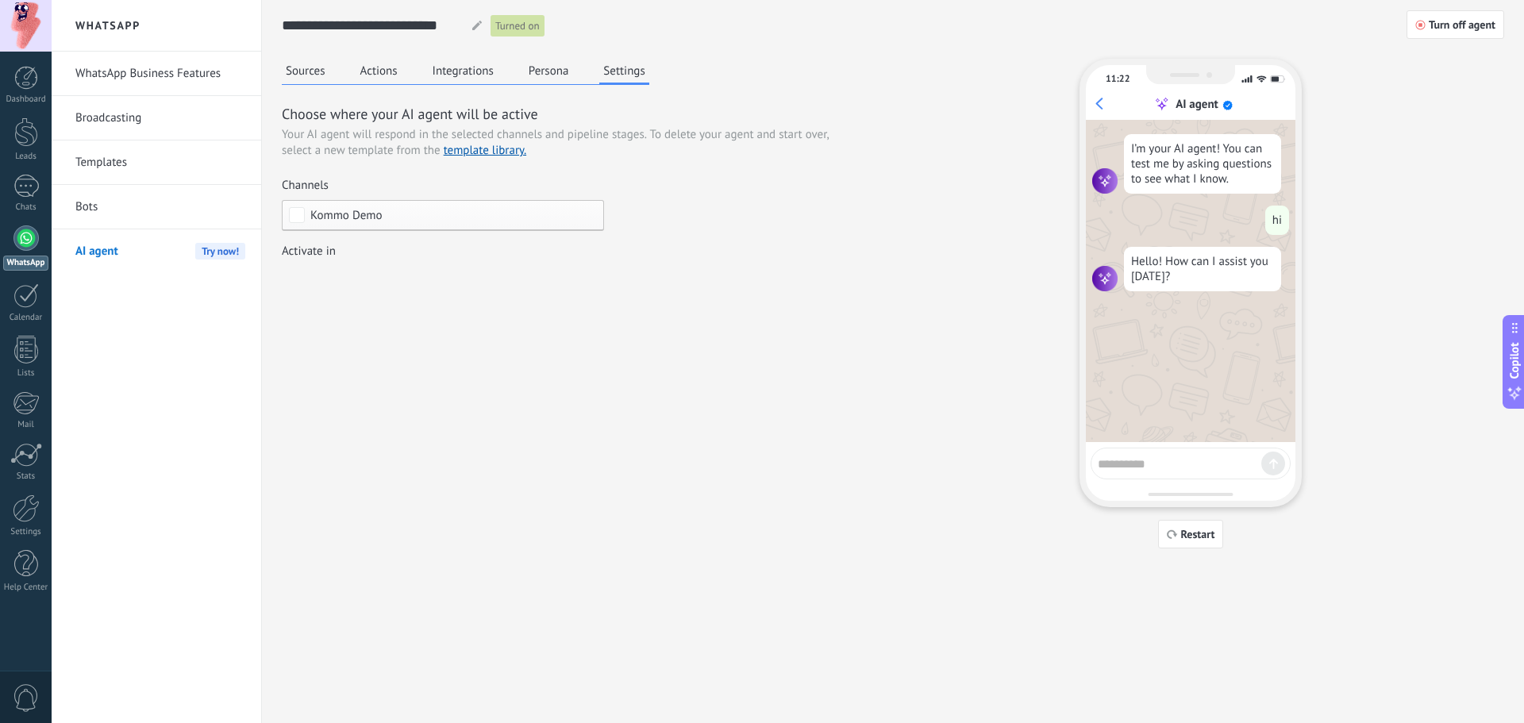
click at [534, 83] on div "Sources Actions Integrations Persona Settings" at bounding box center [466, 72] width 368 height 26
click at [542, 77] on button "Persona" at bounding box center [549, 71] width 48 height 24
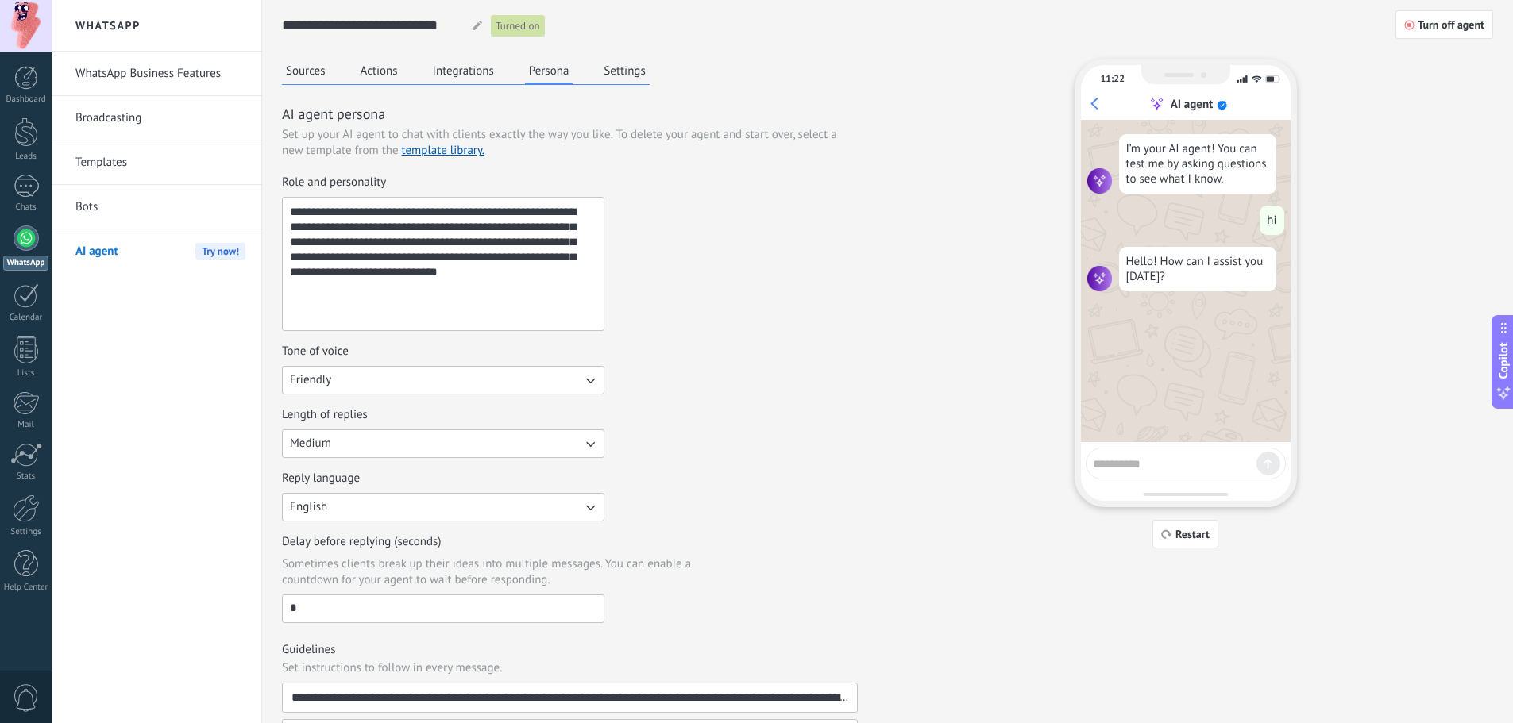
click at [449, 79] on button "Integrations" at bounding box center [463, 71] width 69 height 24
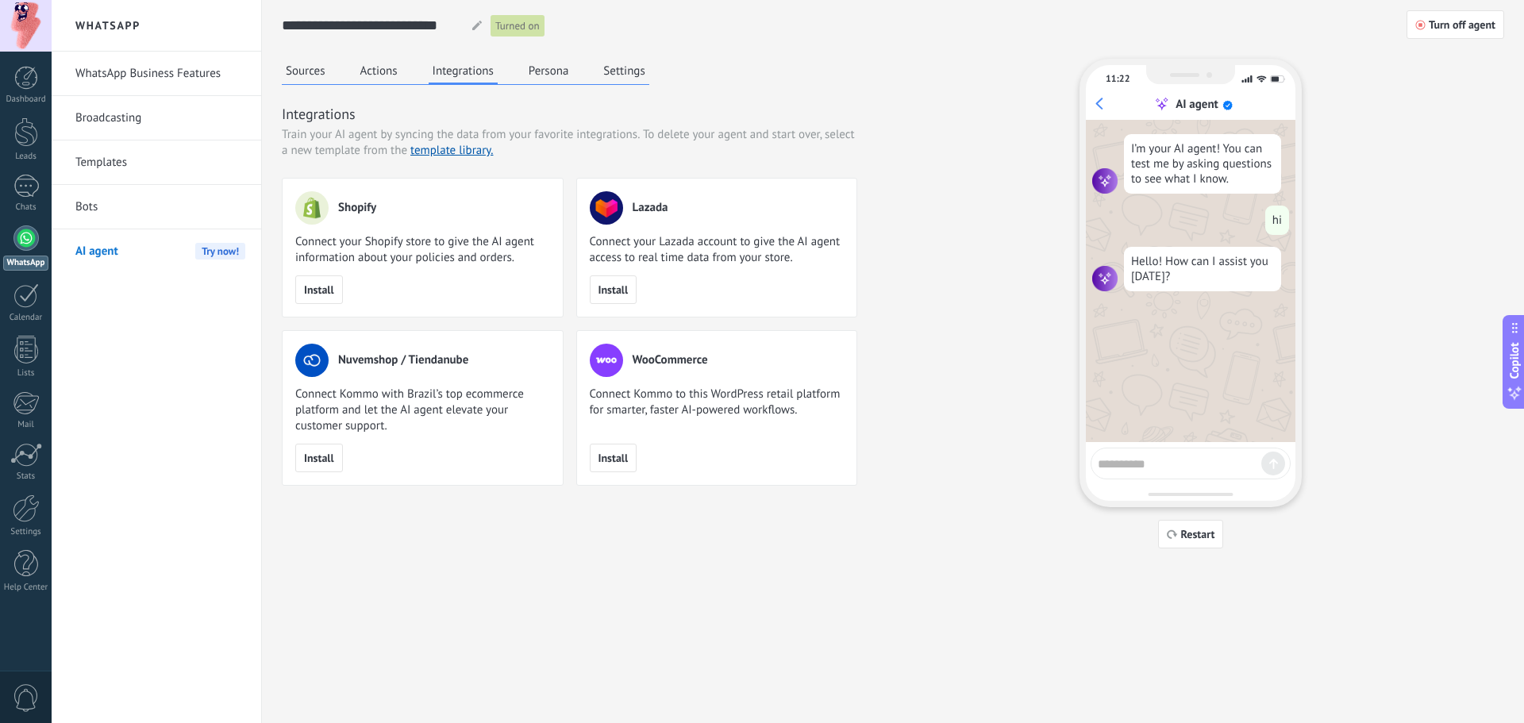
click at [393, 79] on button "Actions" at bounding box center [379, 71] width 45 height 24
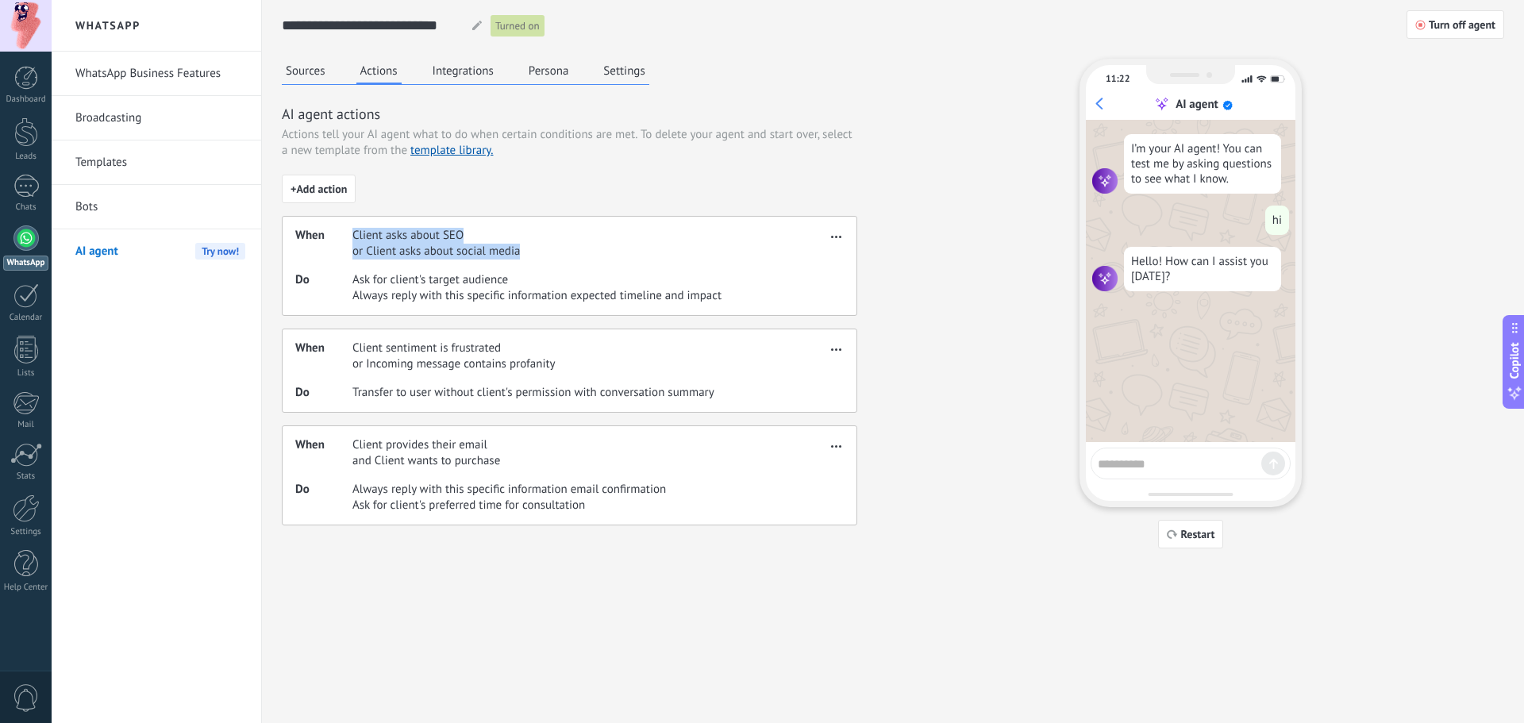
drag, startPoint x: 351, startPoint y: 233, endPoint x: 542, endPoint y: 256, distance: 191.9
click at [542, 256] on div "When Client asks about SEO or Client asks about social media" at bounding box center [560, 244] width 531 height 32
click at [542, 257] on div "When Client asks about SEO or Client asks about social media" at bounding box center [560, 244] width 531 height 32
drag, startPoint x: 347, startPoint y: 337, endPoint x: 619, endPoint y: 366, distance: 273.9
click at [619, 366] on div "When Client sentiment is frustrated or Incoming message contains profanity Do T…" at bounding box center [570, 371] width 576 height 84
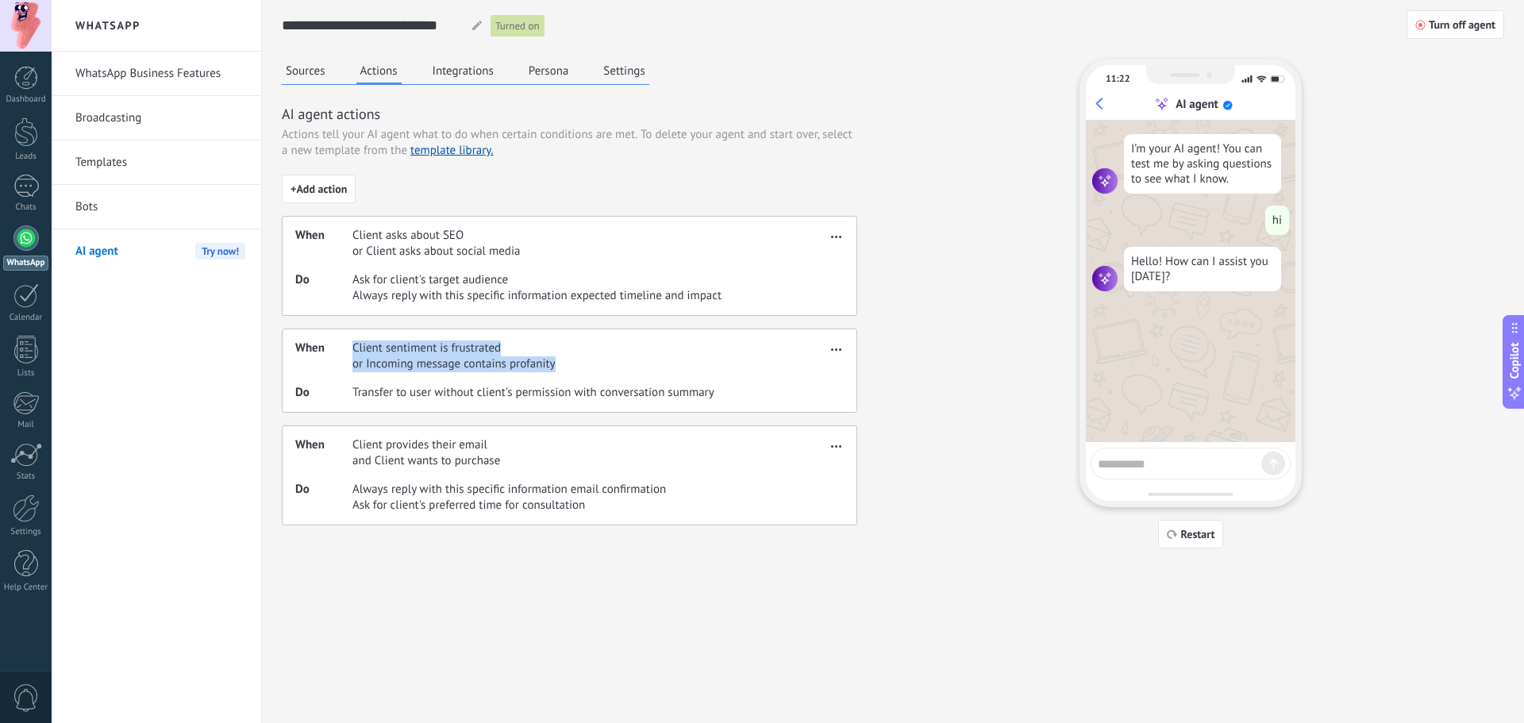
click at [618, 357] on div "When Client sentiment is frustrated or Incoming message contains profanity" at bounding box center [560, 357] width 531 height 32
click at [321, 77] on button "Sources" at bounding box center [306, 71] width 48 height 24
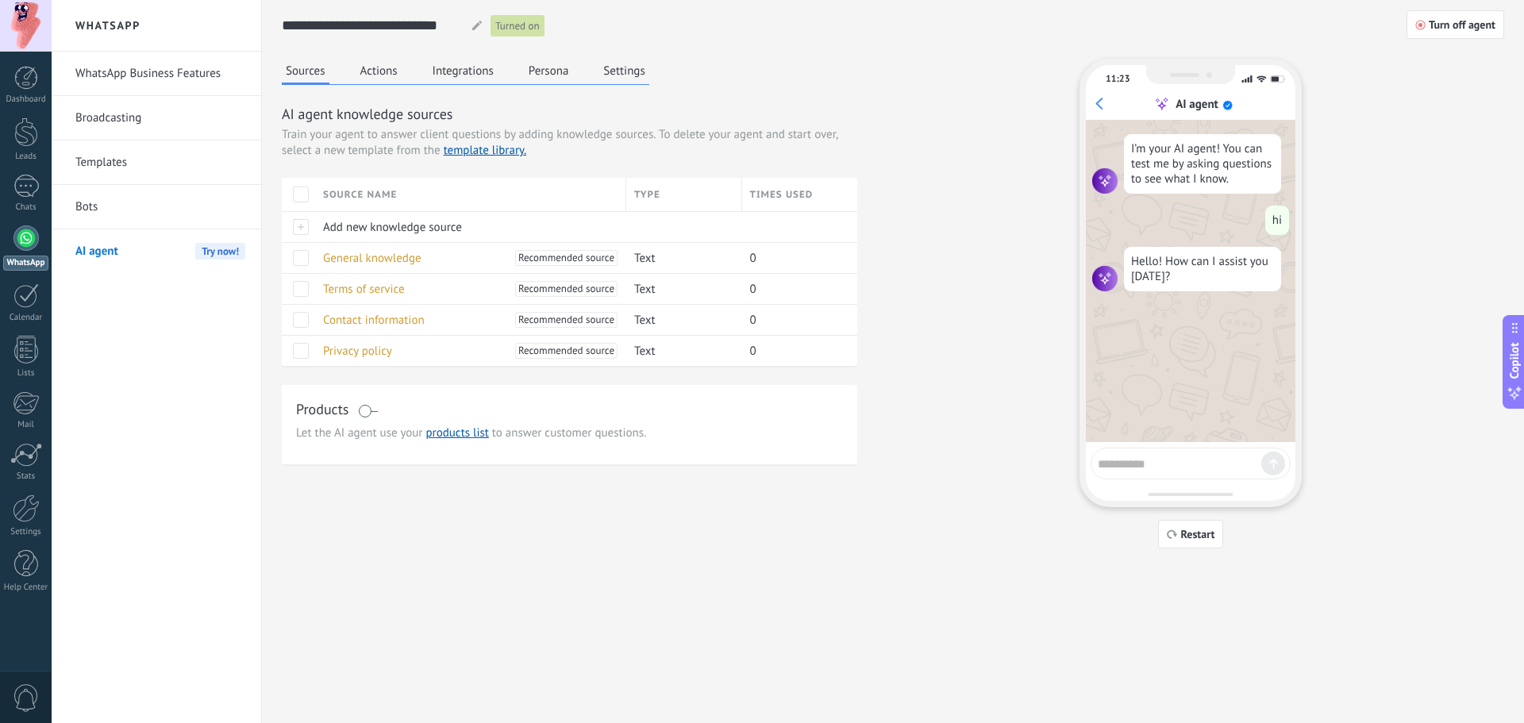
click at [138, 212] on link "Bots" at bounding box center [160, 207] width 170 height 44
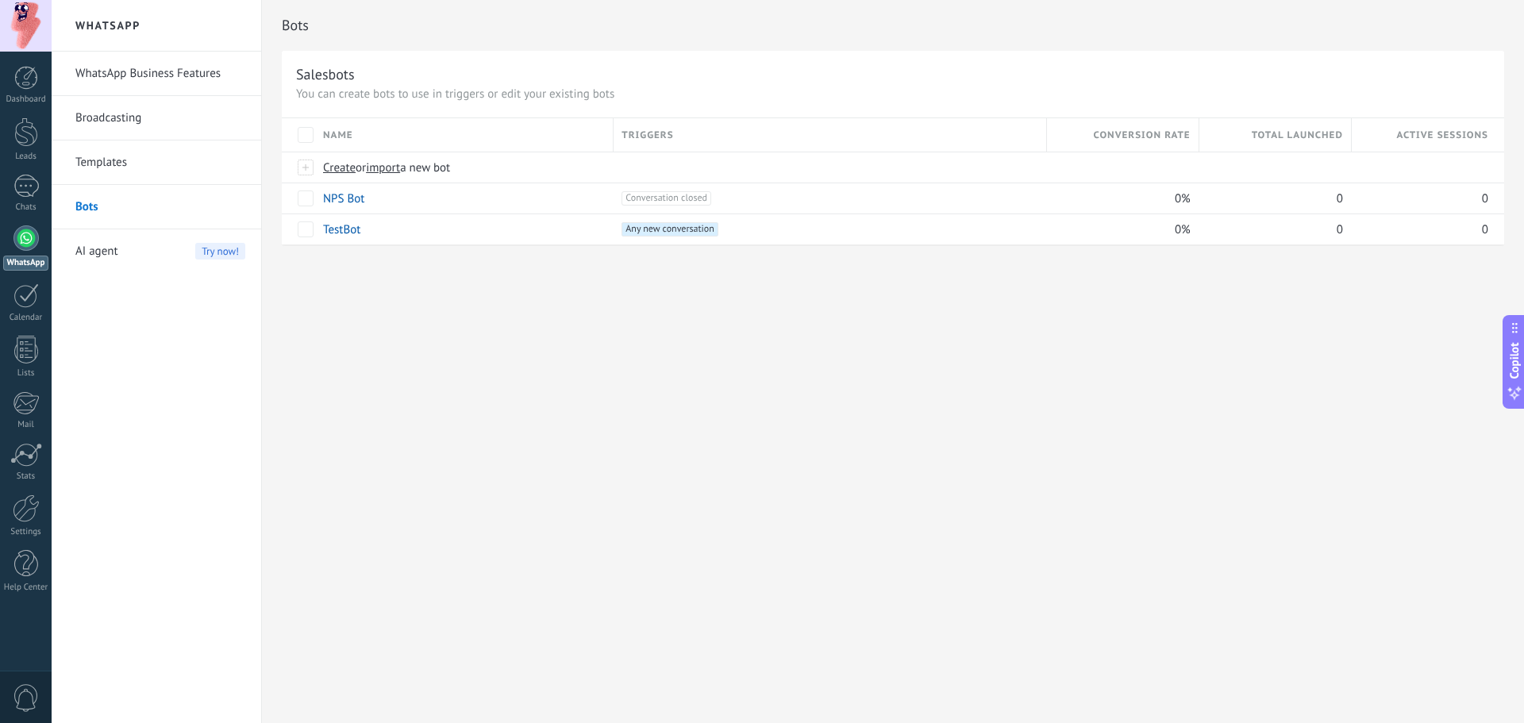
click at [155, 163] on link "Templates" at bounding box center [160, 163] width 170 height 44
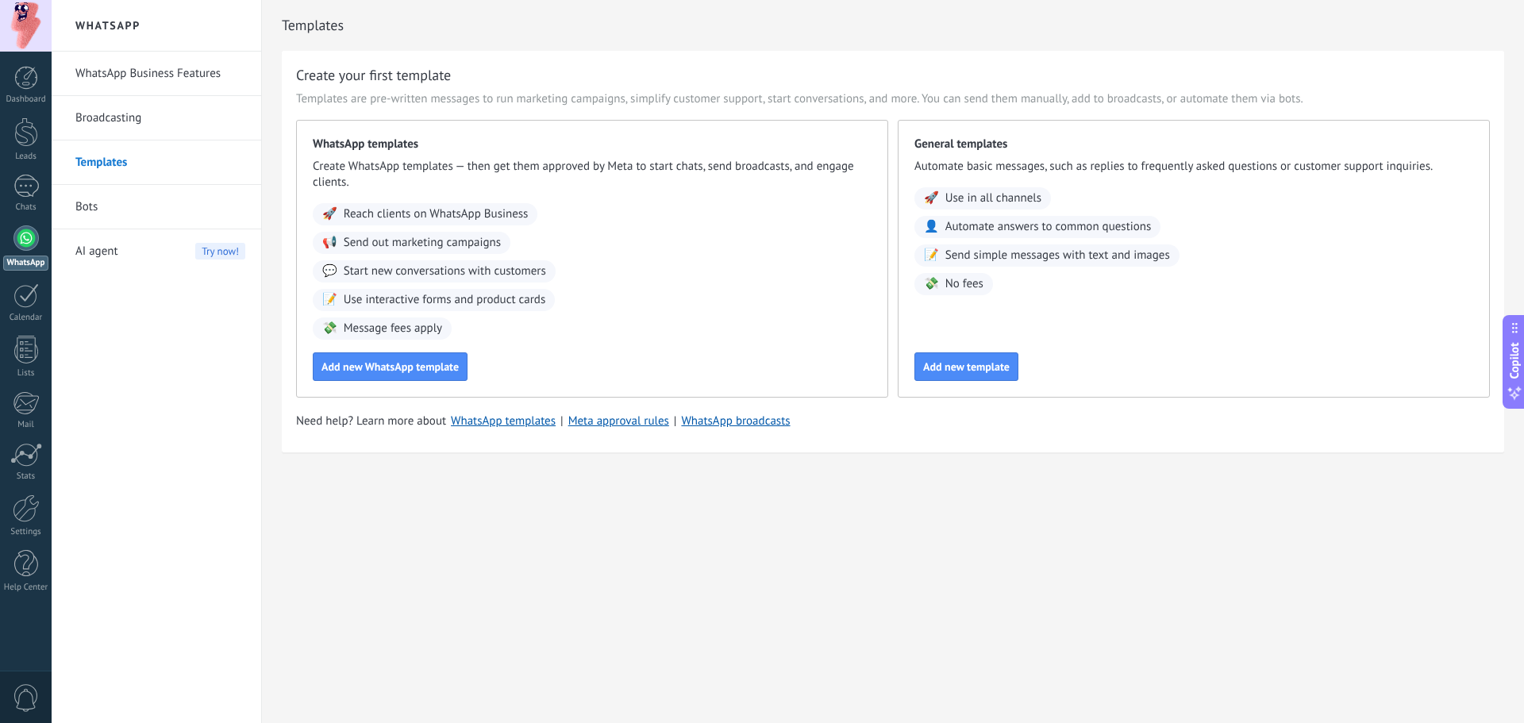
click at [199, 133] on link "Broadcasting" at bounding box center [160, 118] width 170 height 44
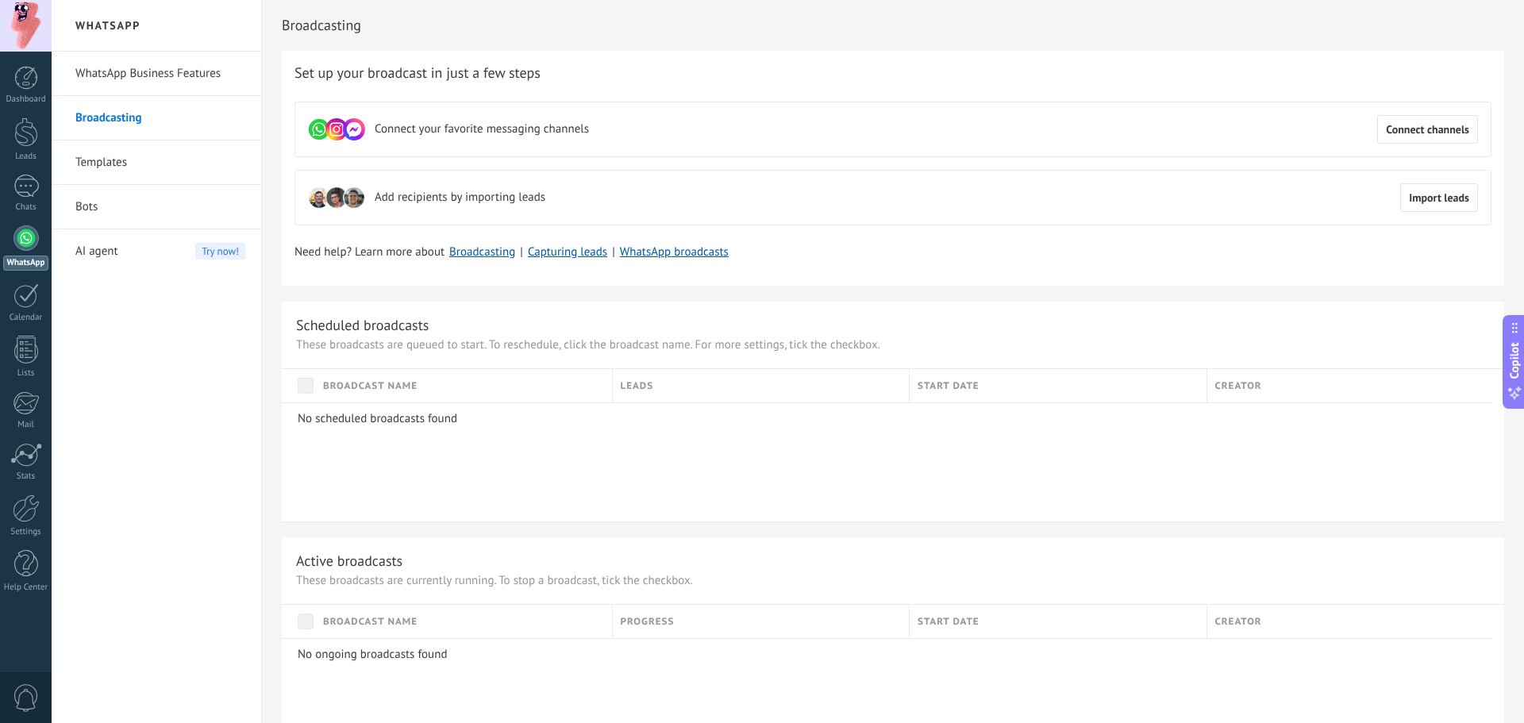
click at [195, 96] on link "Broadcasting" at bounding box center [160, 118] width 170 height 44
click at [451, 199] on span "Add recipients by importing leads" at bounding box center [460, 198] width 171 height 16
click at [438, 210] on div "Add recipients by importing leads" at bounding box center [426, 197] width 237 height 29
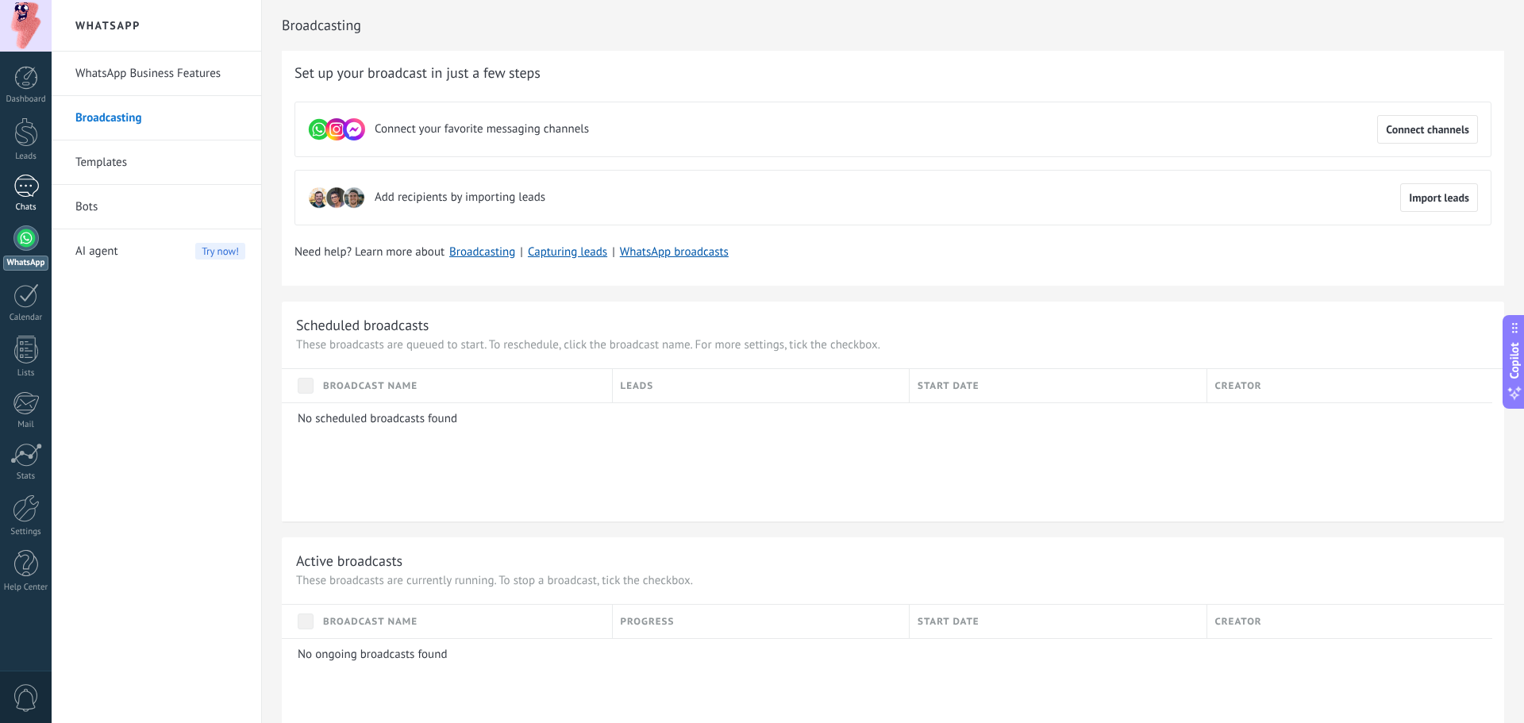
click at [38, 188] on div at bounding box center [25, 186] width 25 height 23
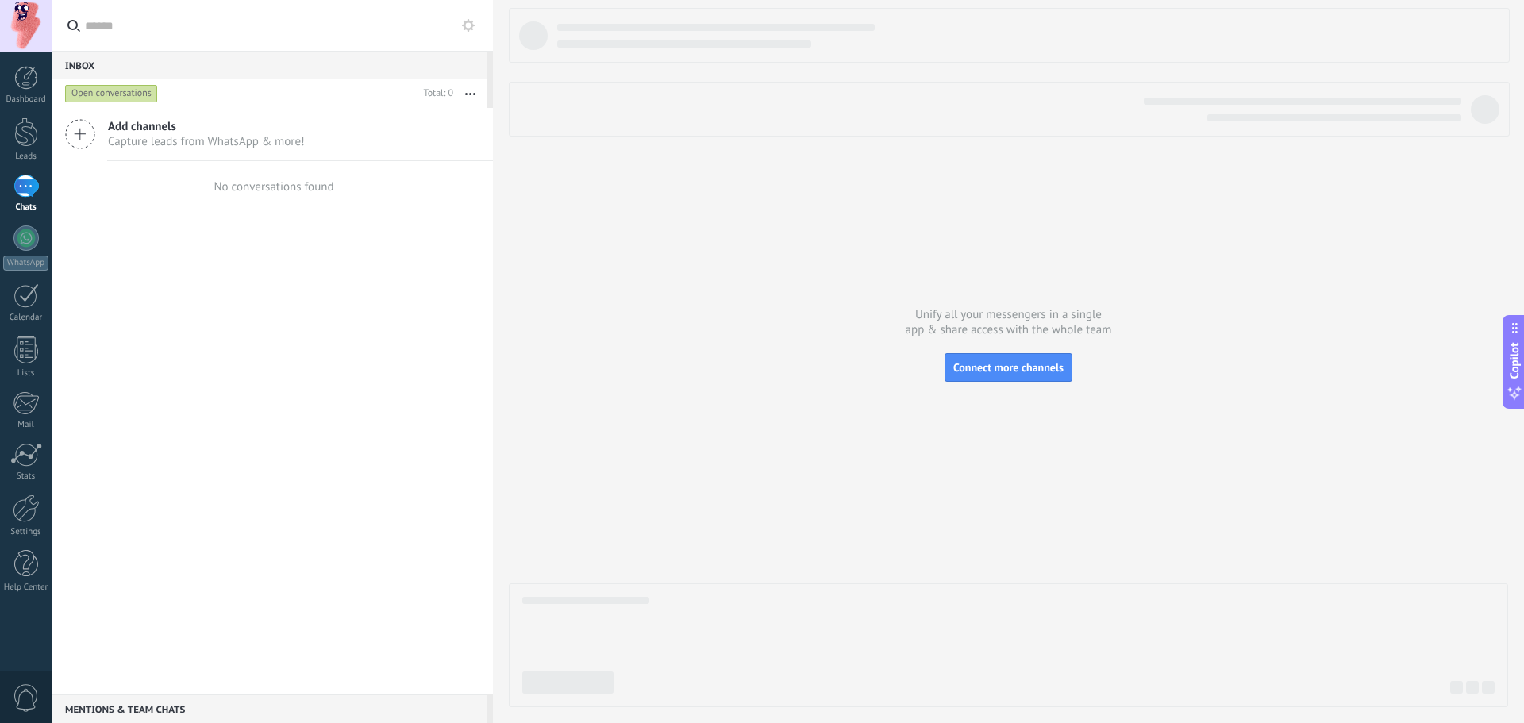
click at [174, 134] on span "Capture leads from WhatsApp & more!" at bounding box center [206, 141] width 197 height 15
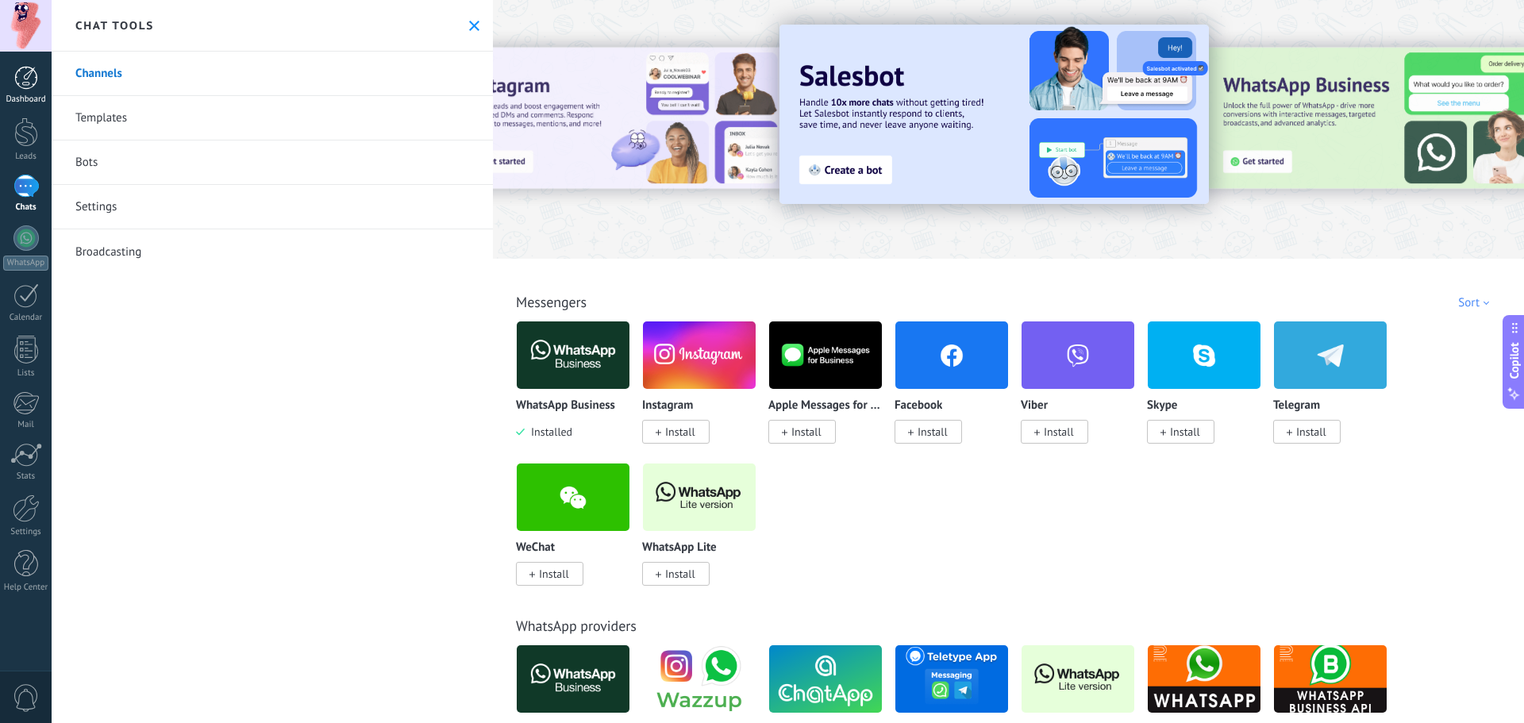
click at [13, 86] on link "Dashboard" at bounding box center [26, 85] width 52 height 39
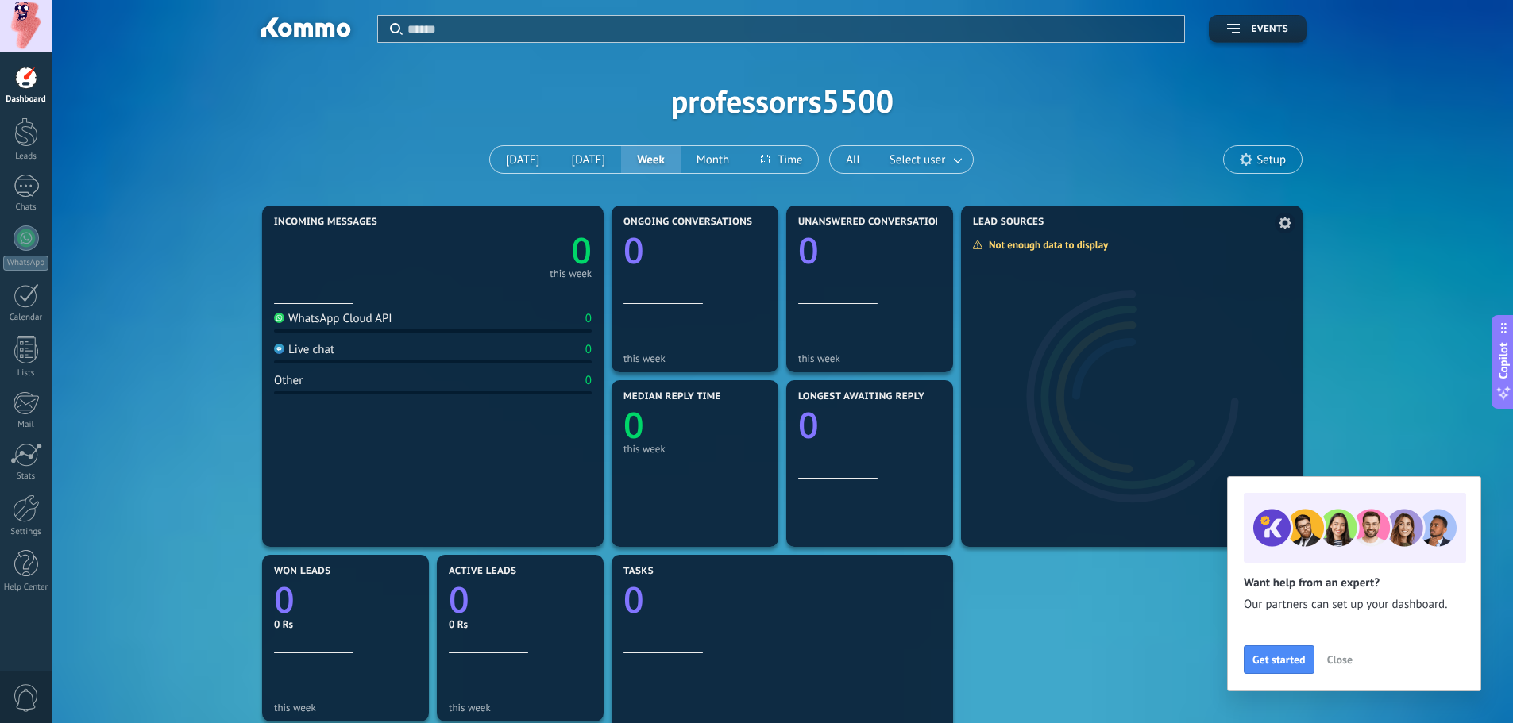
click at [1120, 662] on span "Close" at bounding box center [1339, 659] width 25 height 11
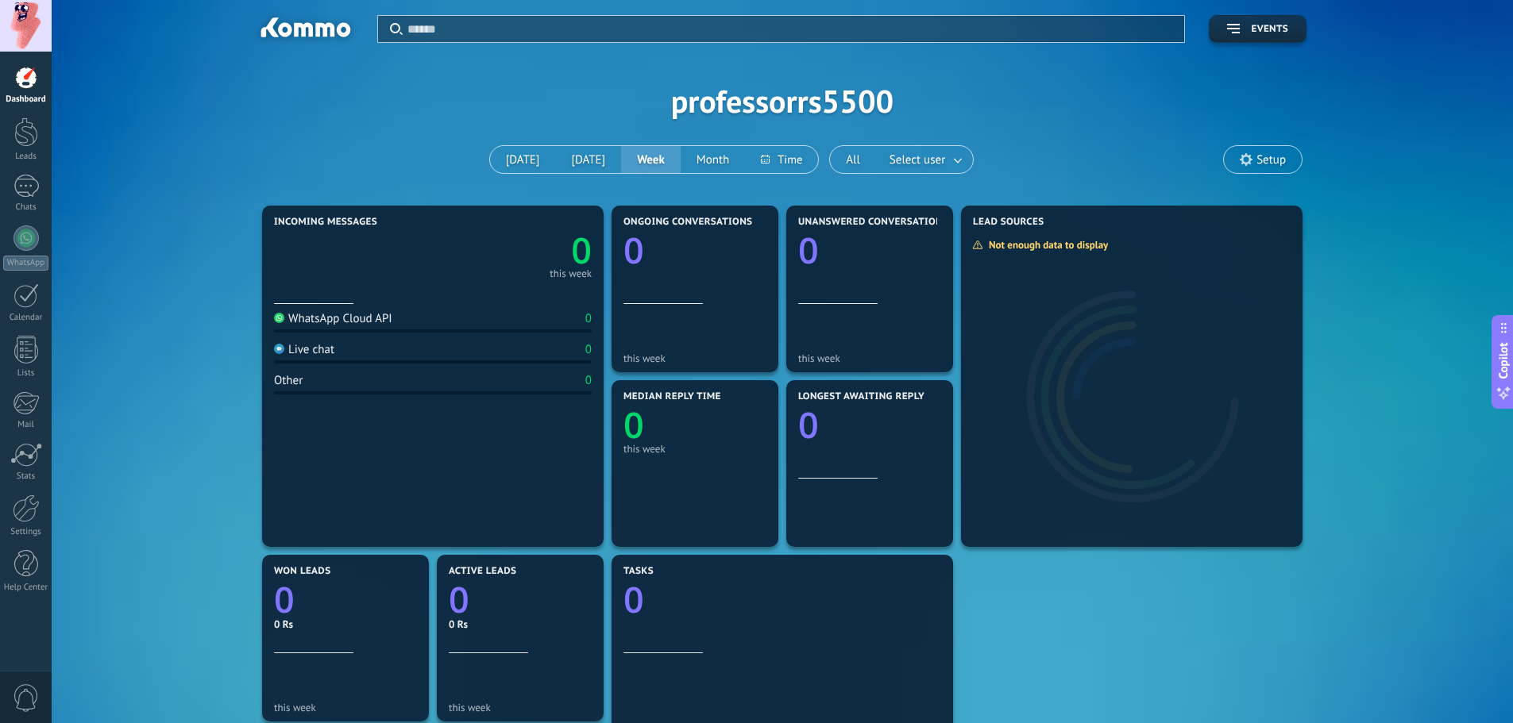
click at [1120, 155] on icon at bounding box center [1245, 159] width 13 height 13
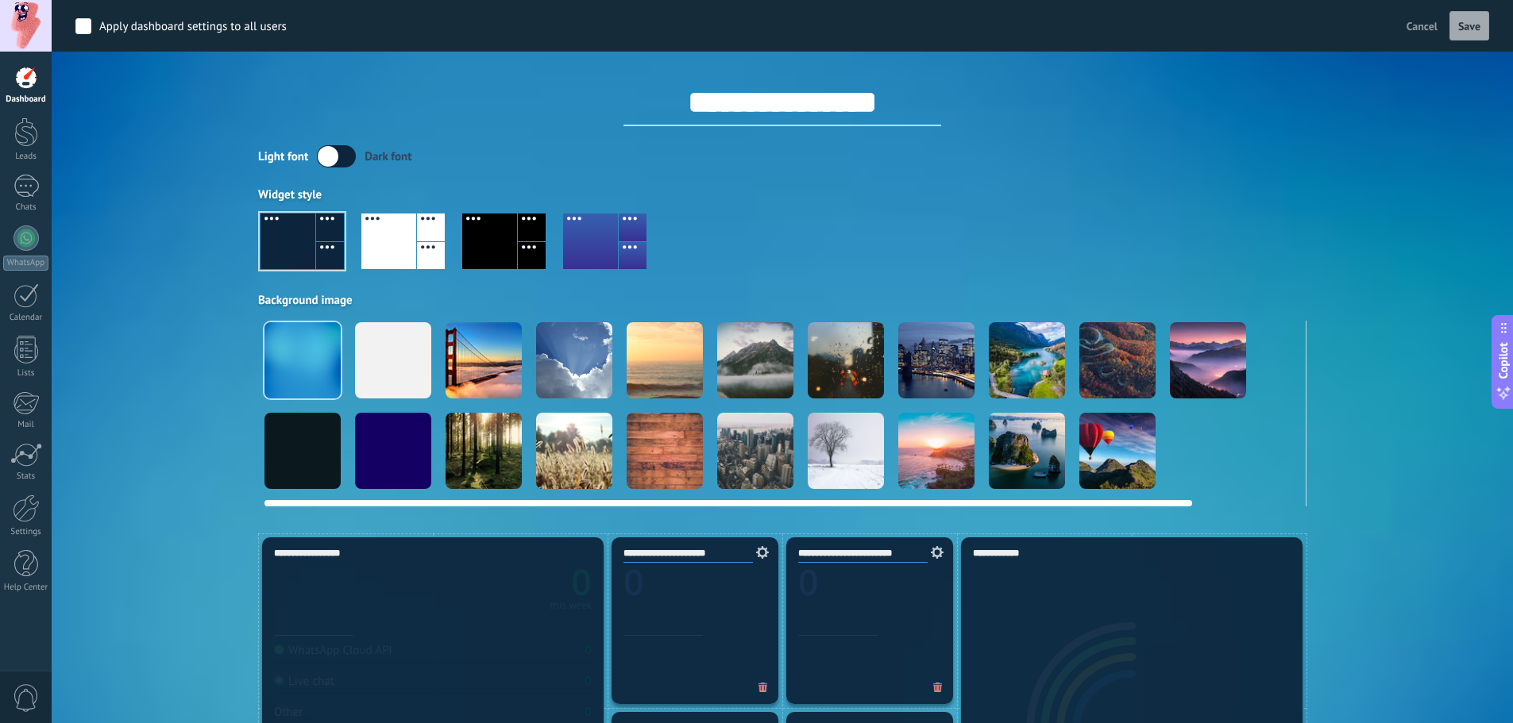
click at [823, 358] on div at bounding box center [845, 360] width 76 height 76
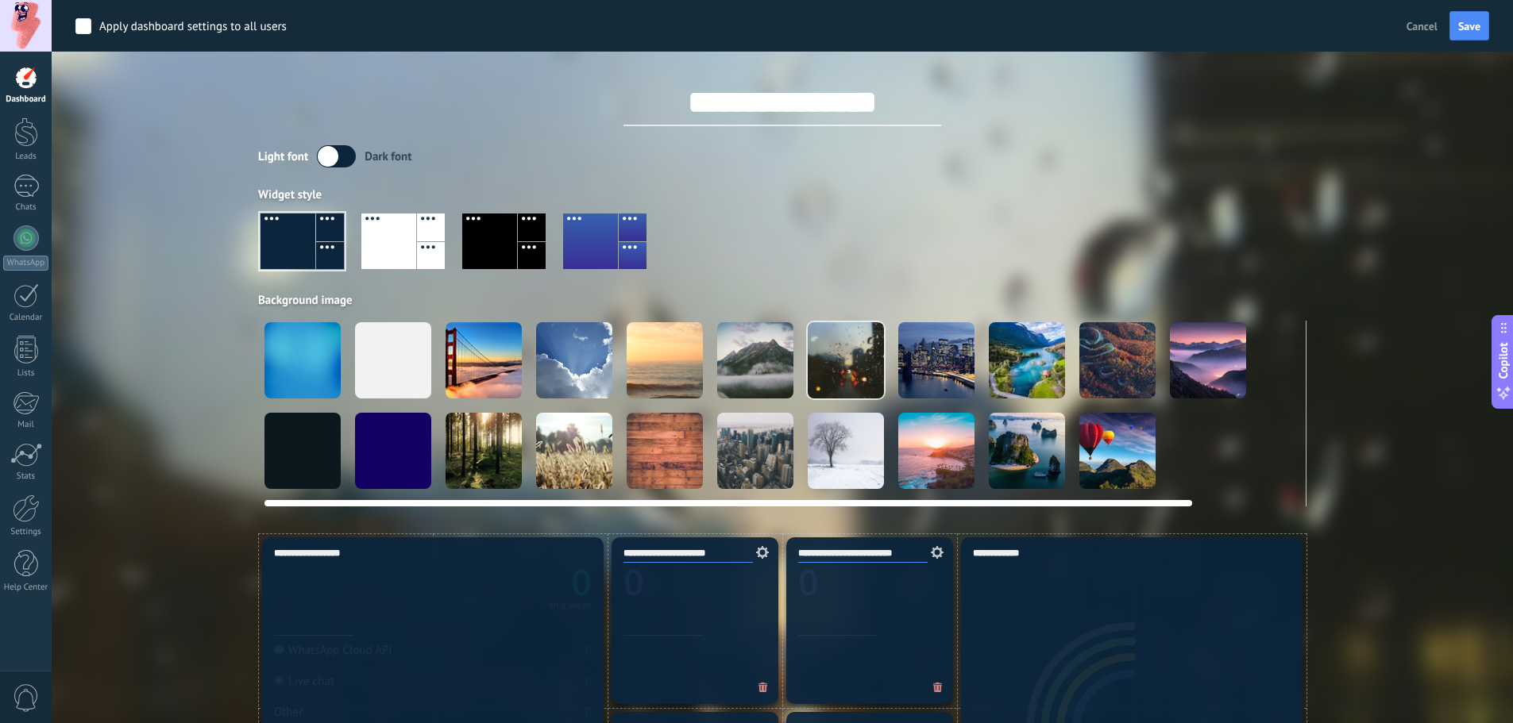
scroll to position [238, 0]
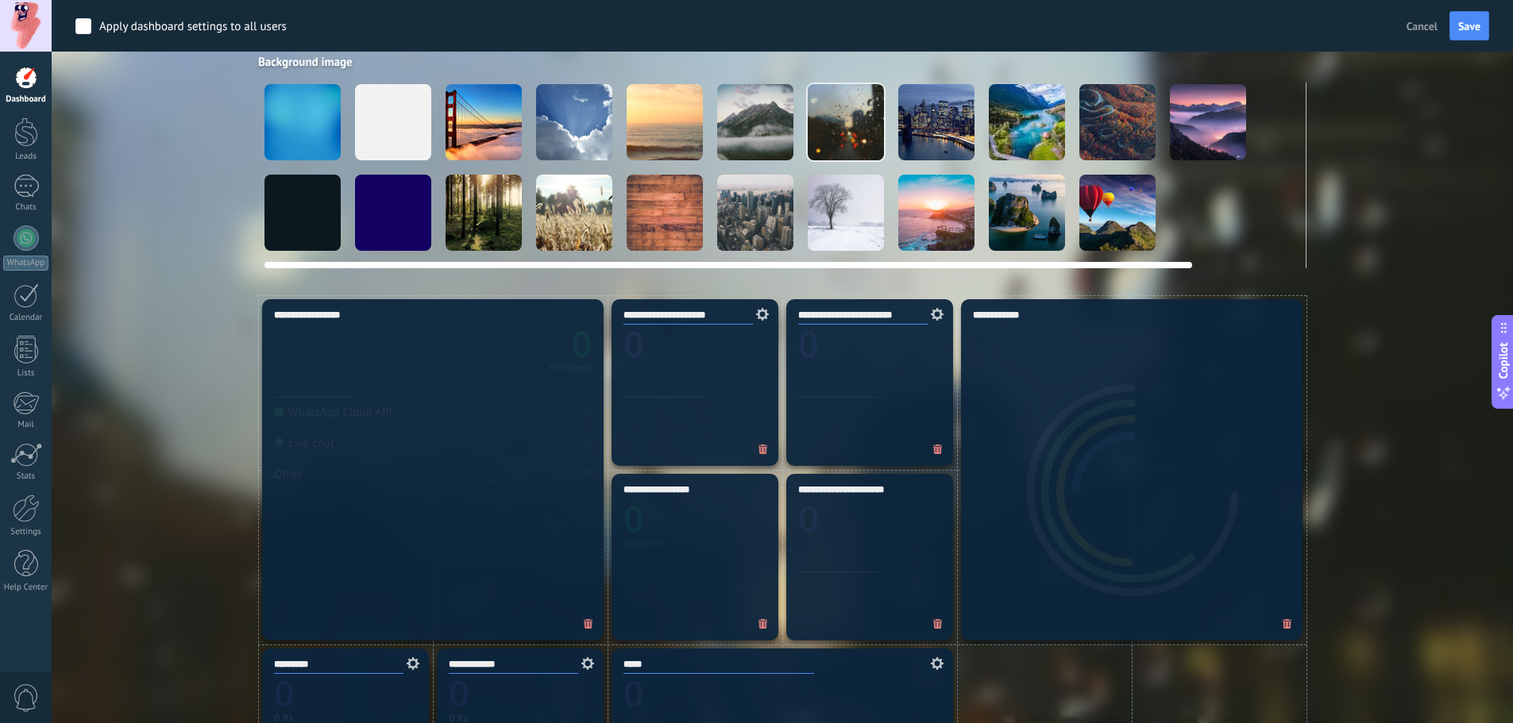
click at [393, 208] on div at bounding box center [393, 213] width 76 height 76
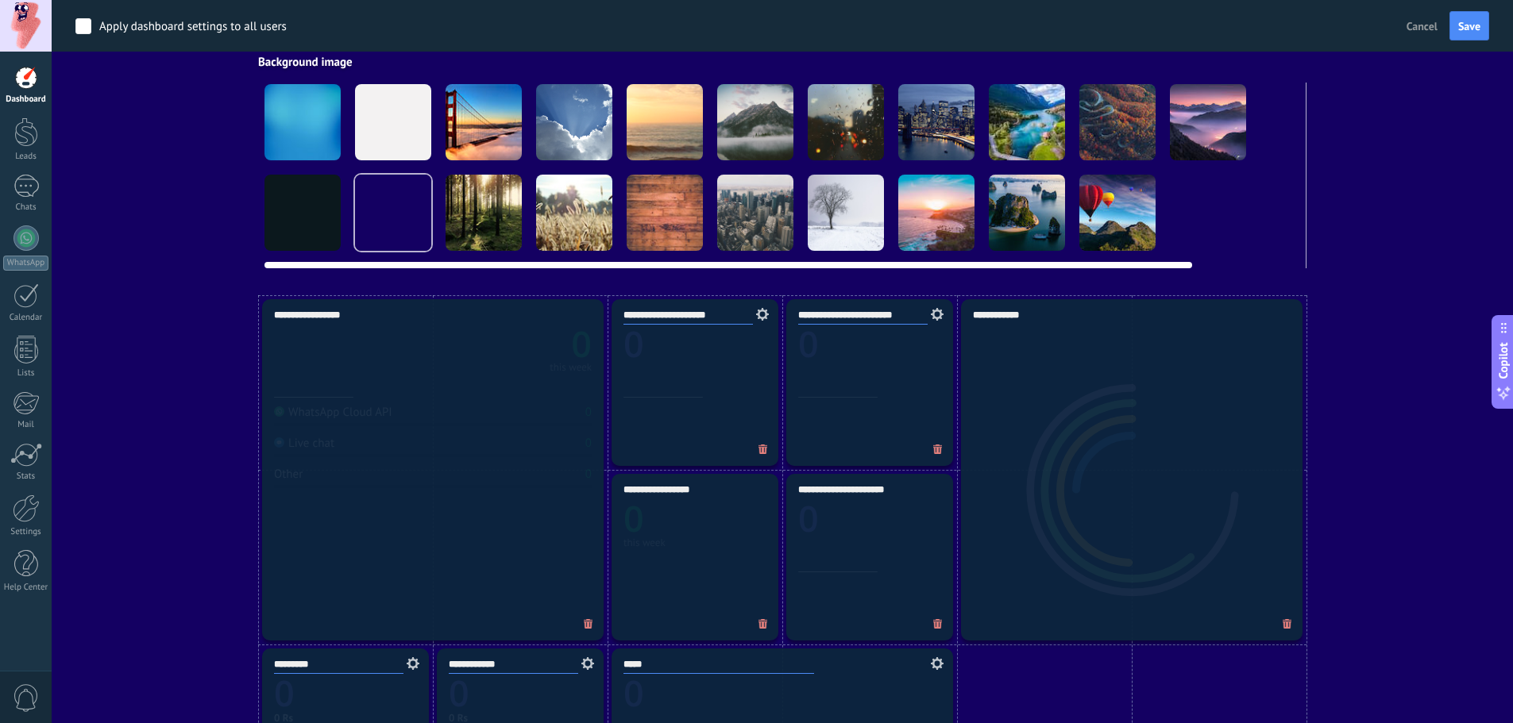
scroll to position [159, 0]
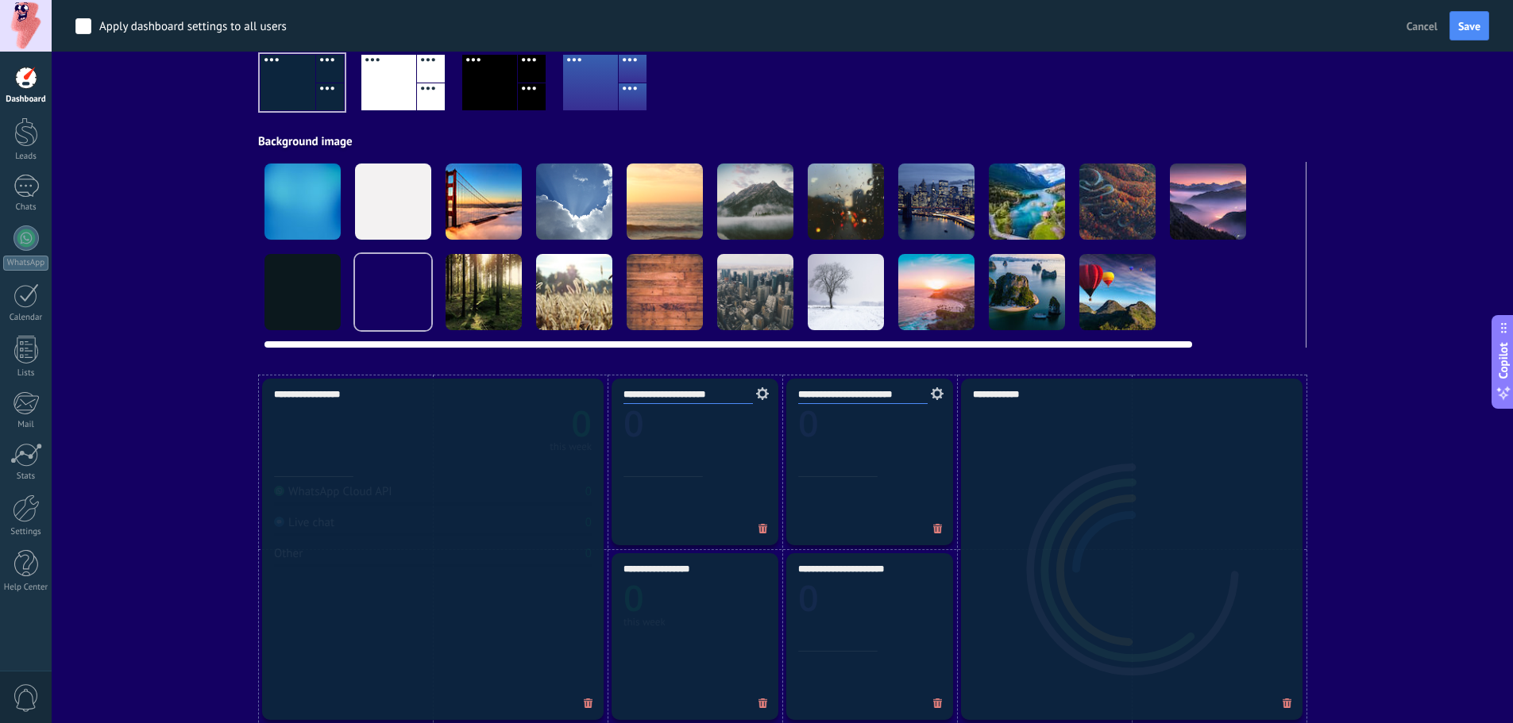
click at [1120, 210] on div at bounding box center [1208, 202] width 76 height 76
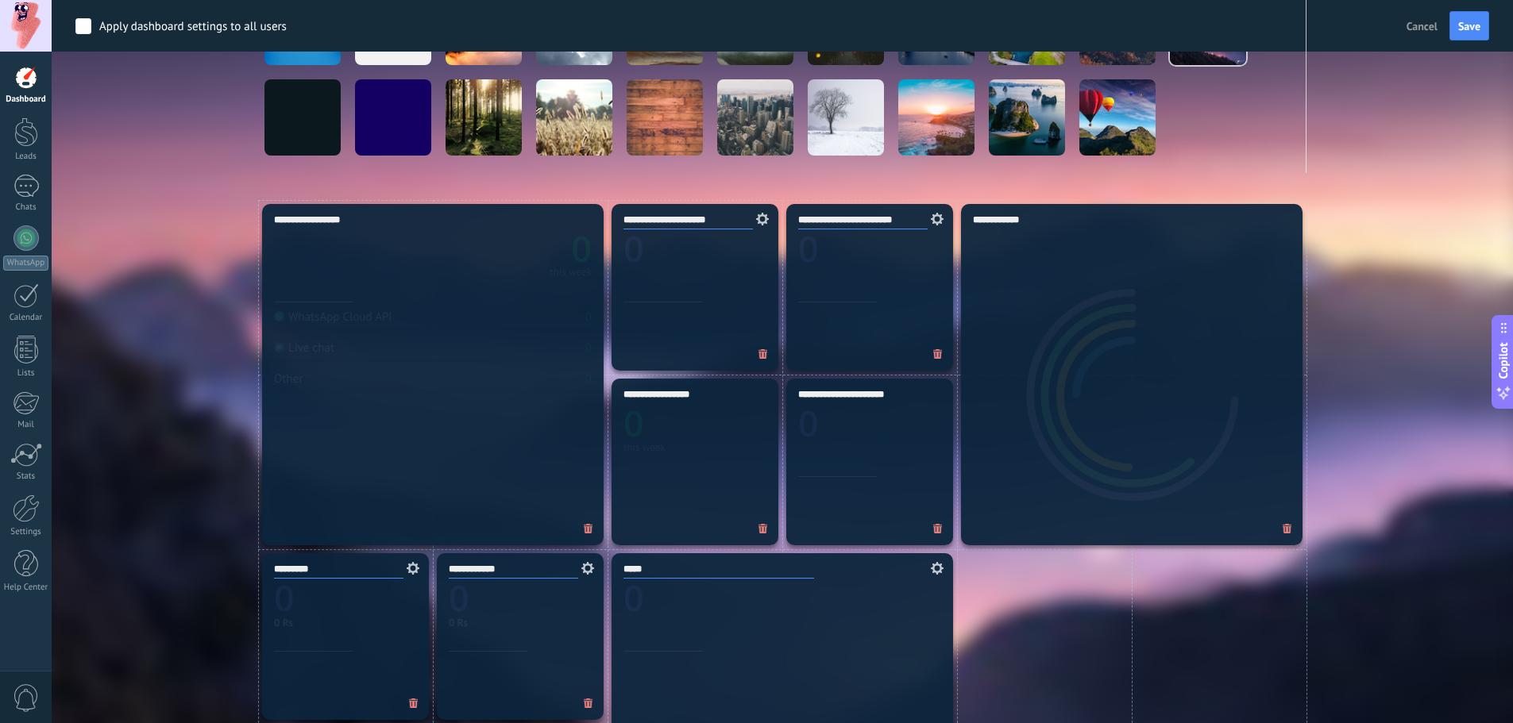
scroll to position [476, 0]
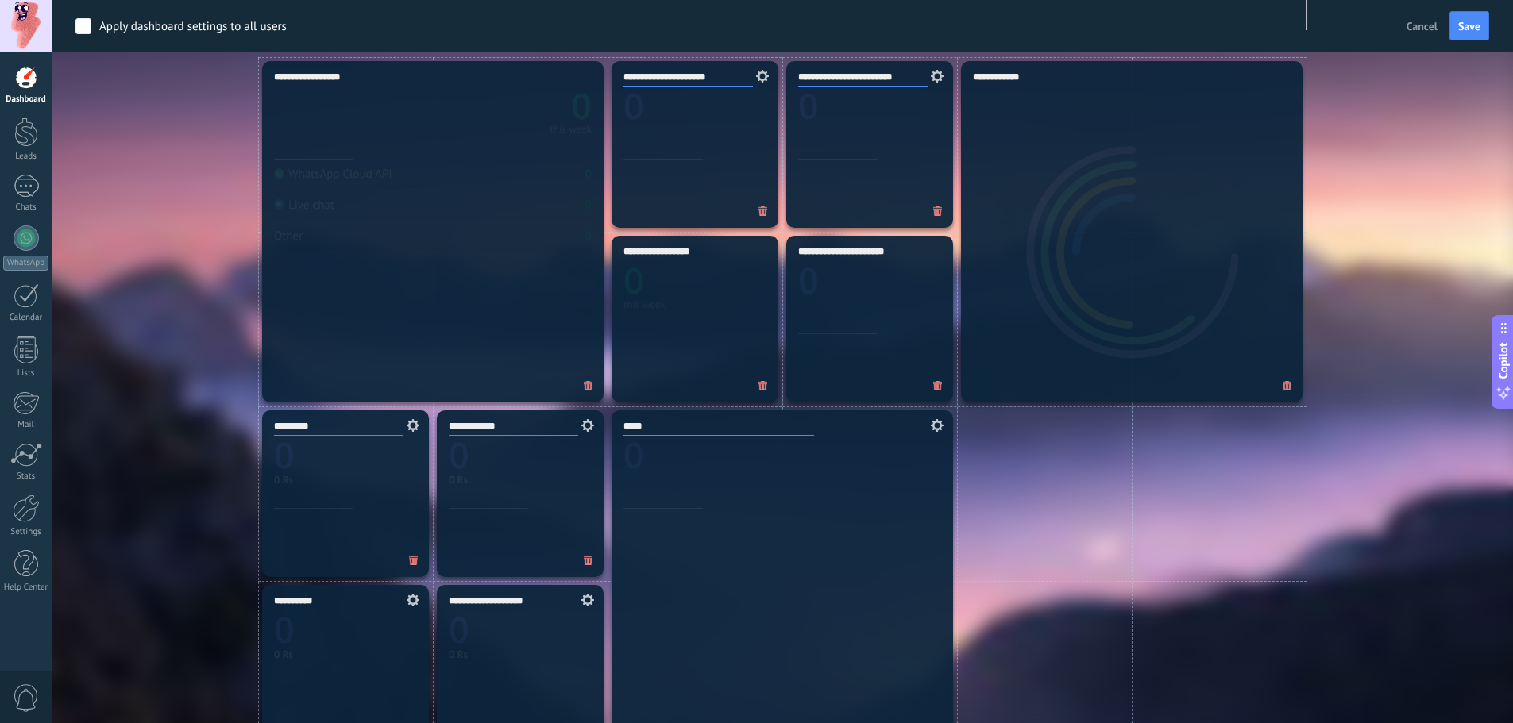
click at [1120, 238] on div "**********" at bounding box center [781, 668] width 1413 height 1223
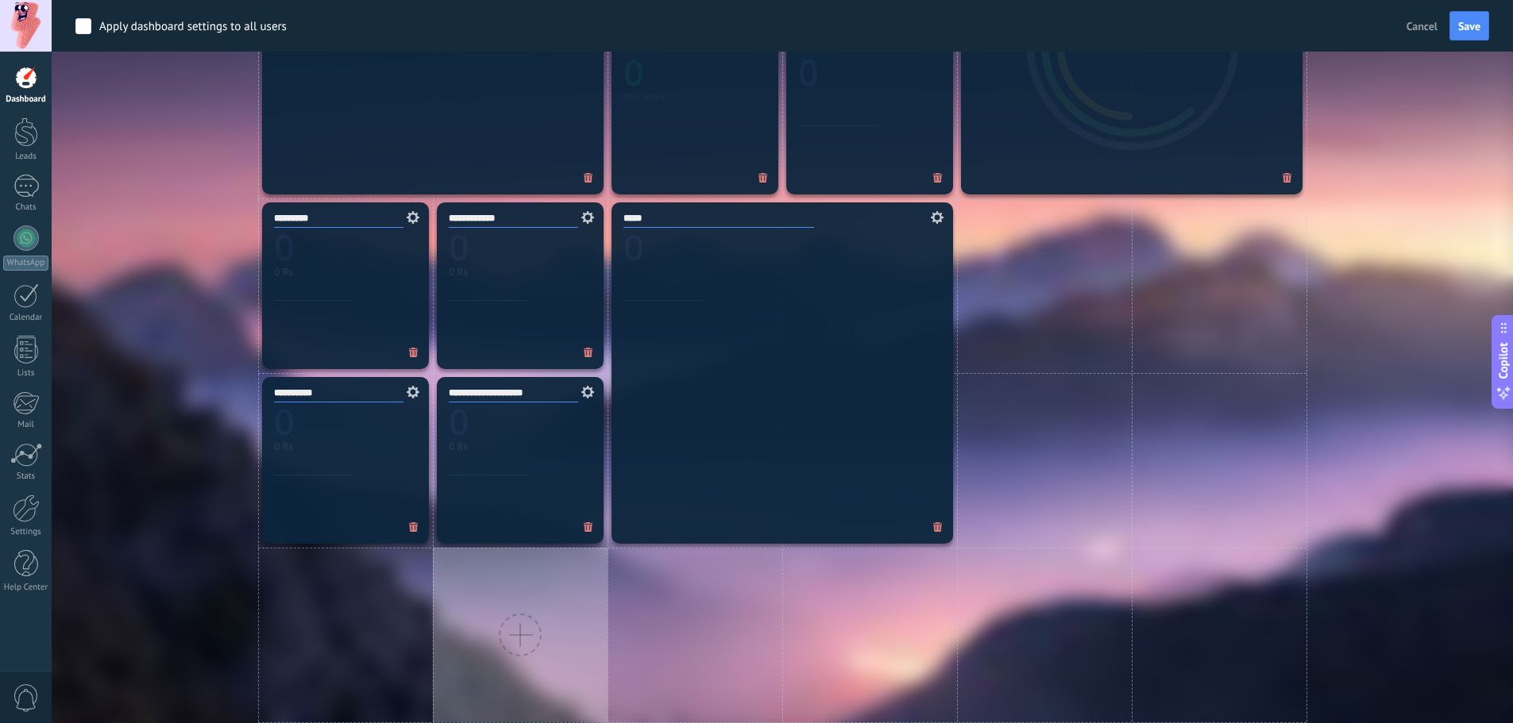
scroll to position [367, 0]
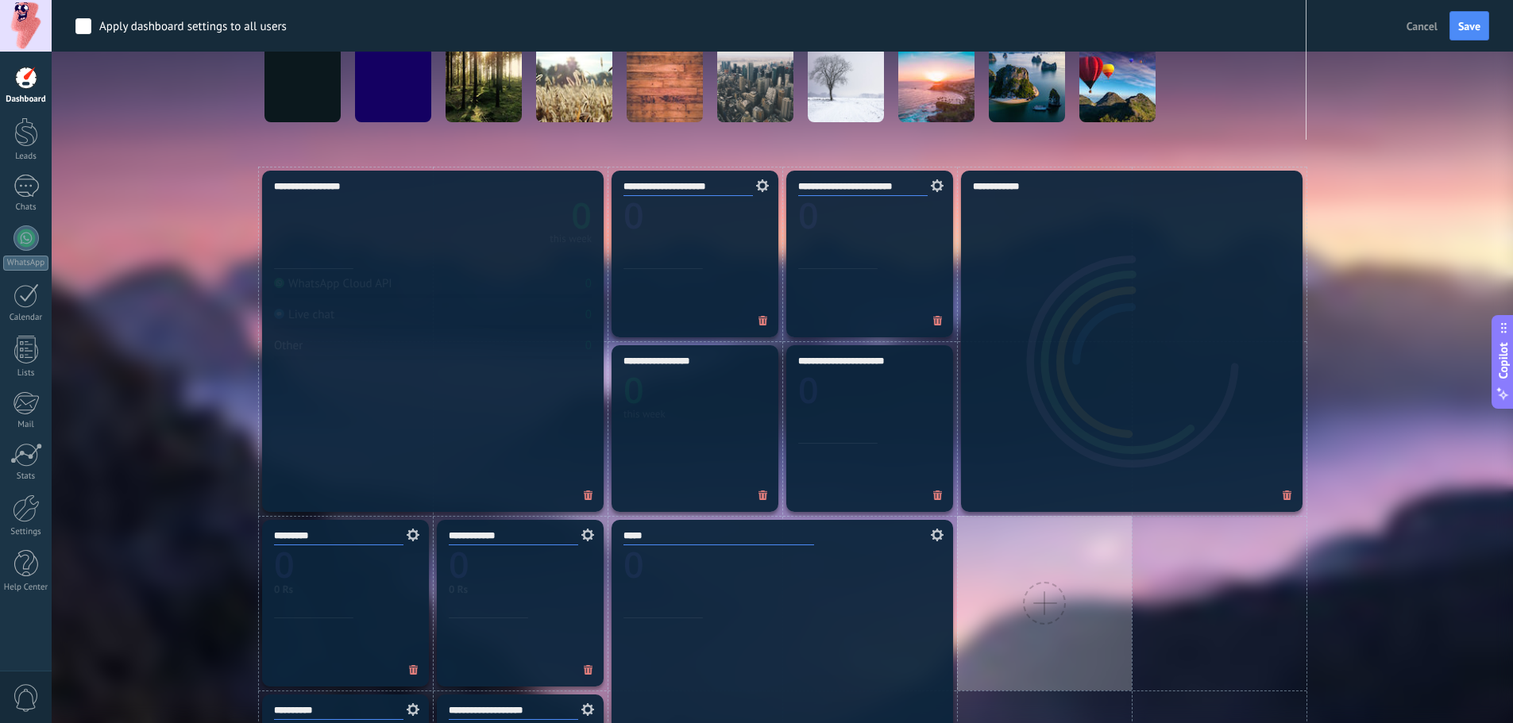
click at [1041, 575] on div at bounding box center [1044, 603] width 175 height 175
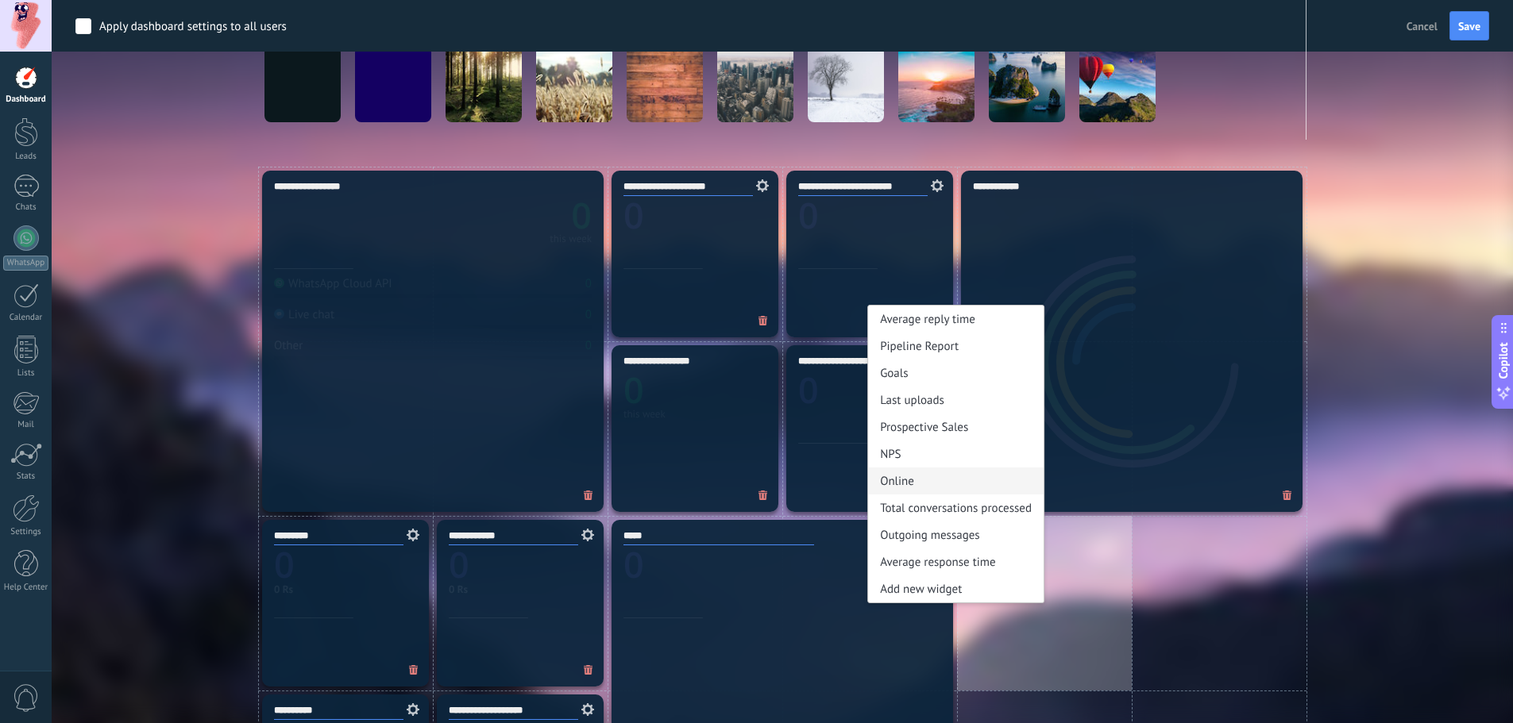
click at [898, 479] on div "Online" at bounding box center [955, 481] width 175 height 27
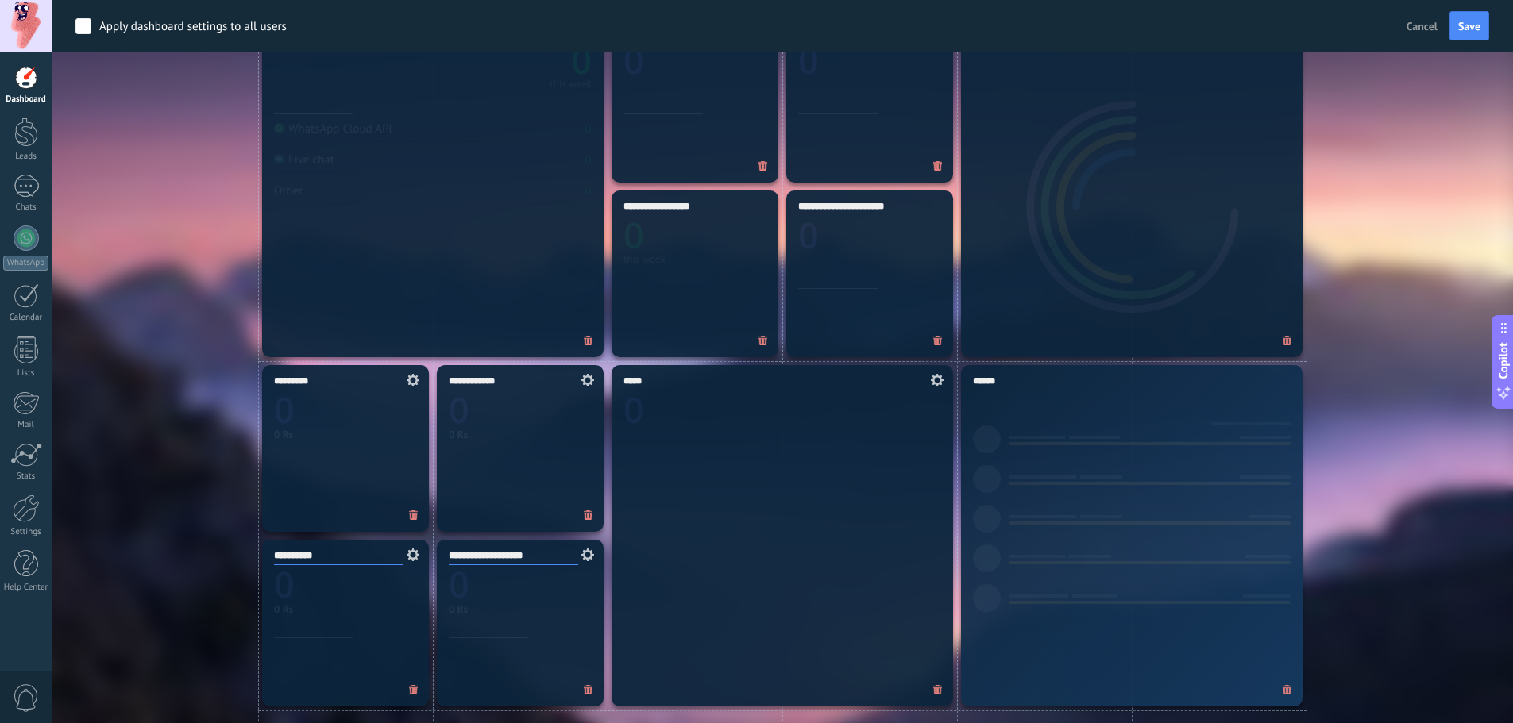
scroll to position [526, 0]
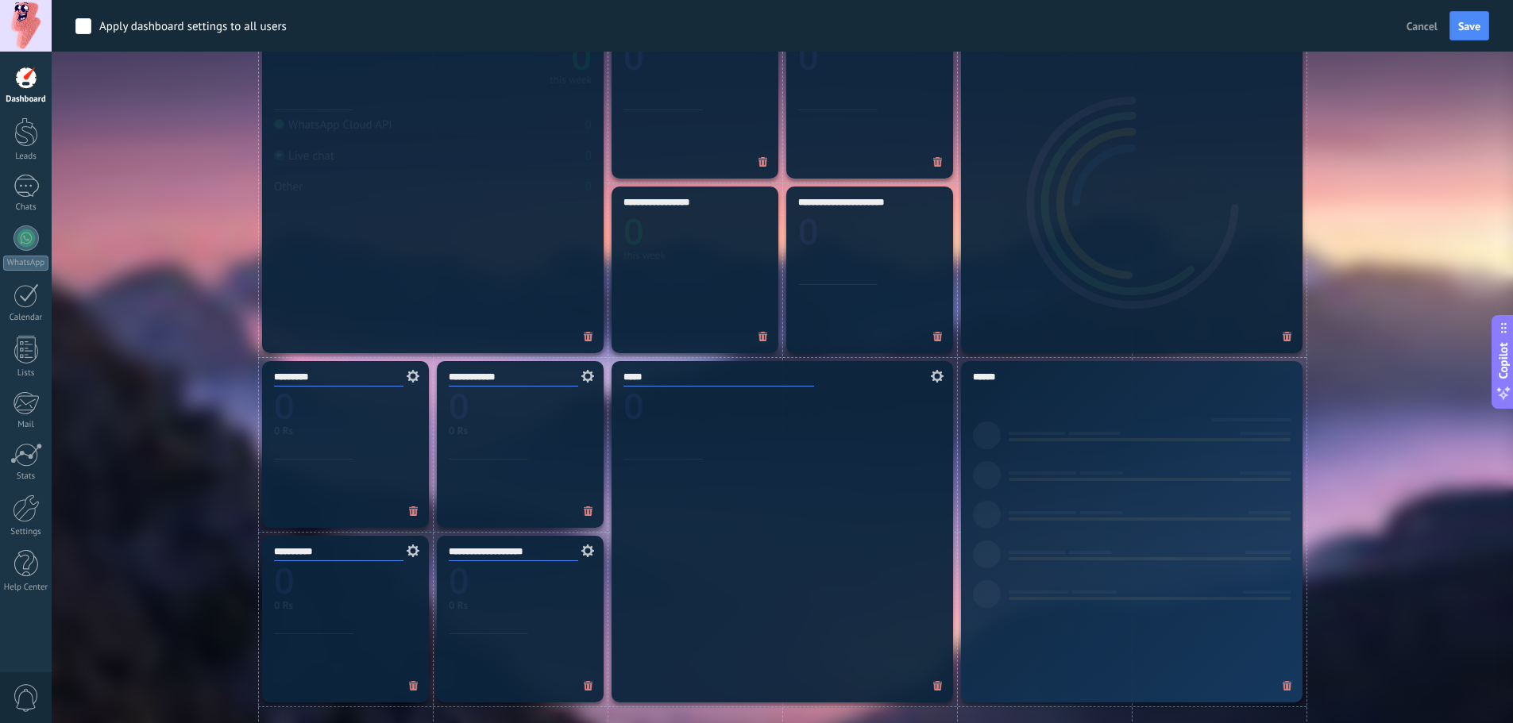
click at [1120, 536] on div "******" at bounding box center [1131, 531] width 341 height 341
click at [19, 703] on span "0" at bounding box center [26, 698] width 27 height 28
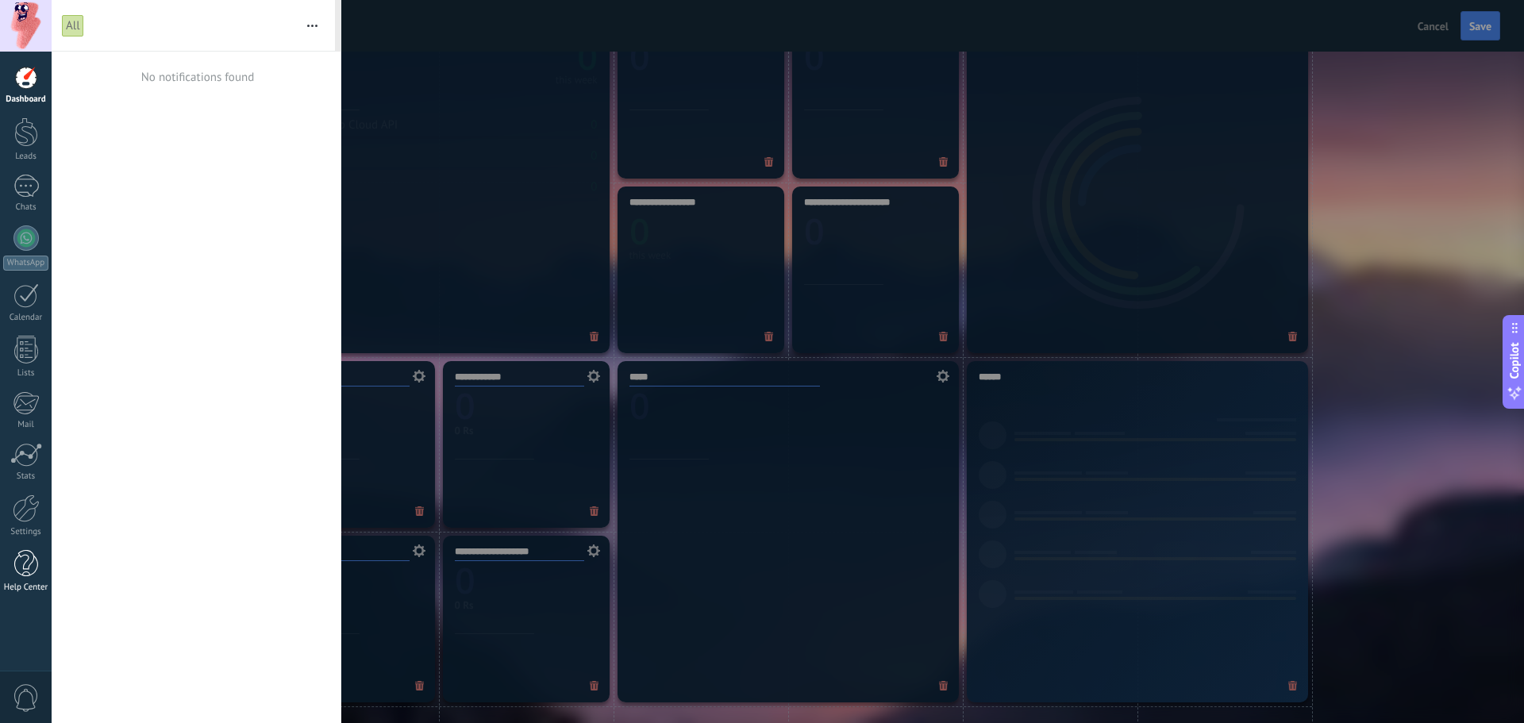
click at [25, 561] on div at bounding box center [26, 564] width 24 height 28
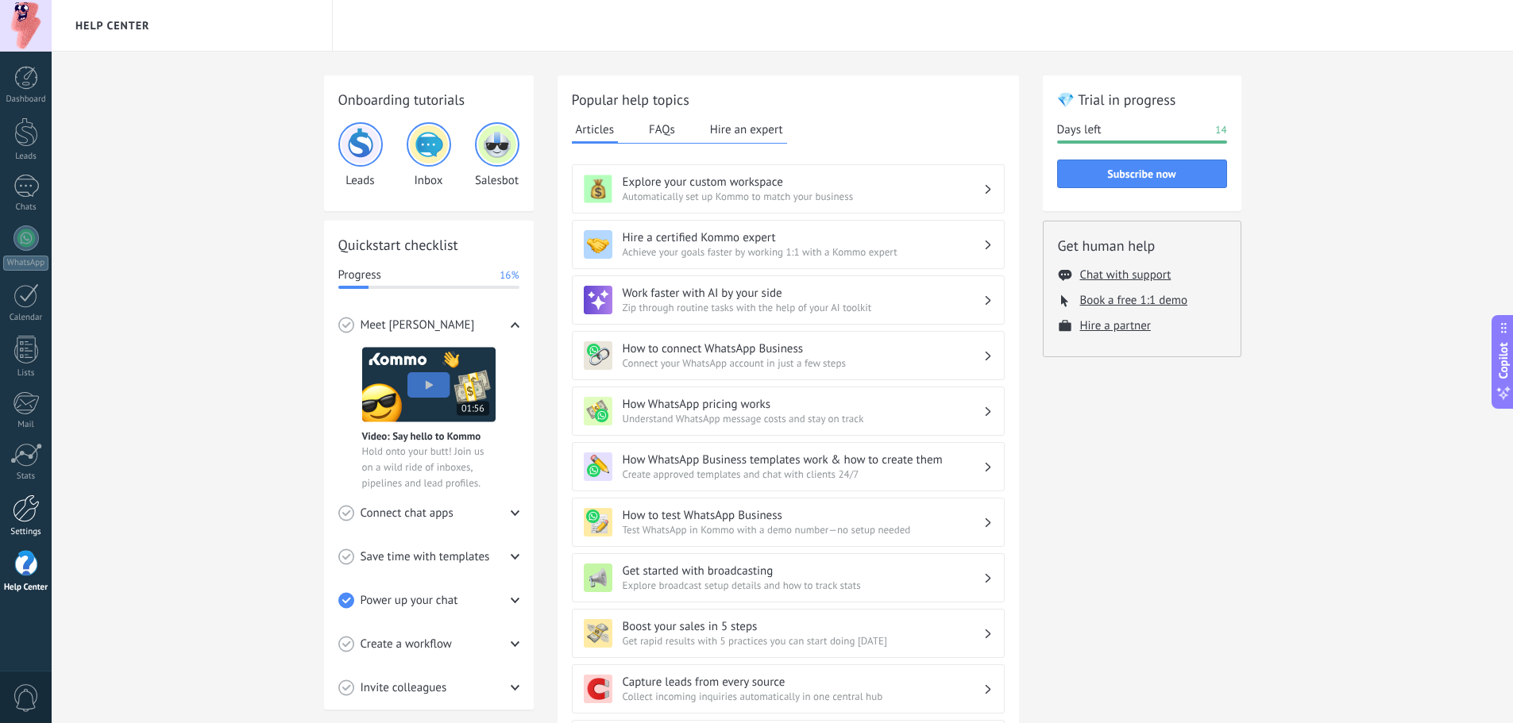
click at [35, 524] on link "Settings" at bounding box center [26, 516] width 52 height 43
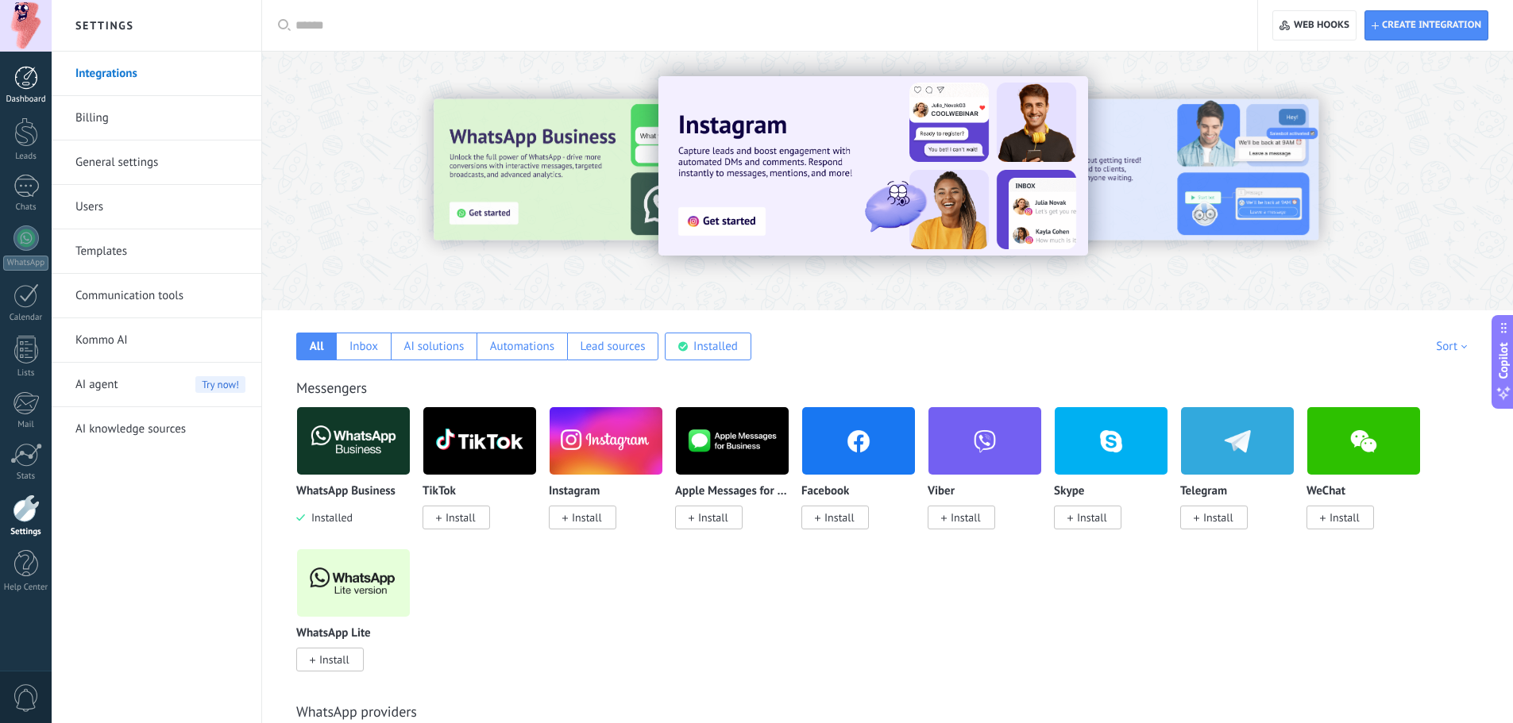
click at [15, 75] on div at bounding box center [26, 78] width 24 height 24
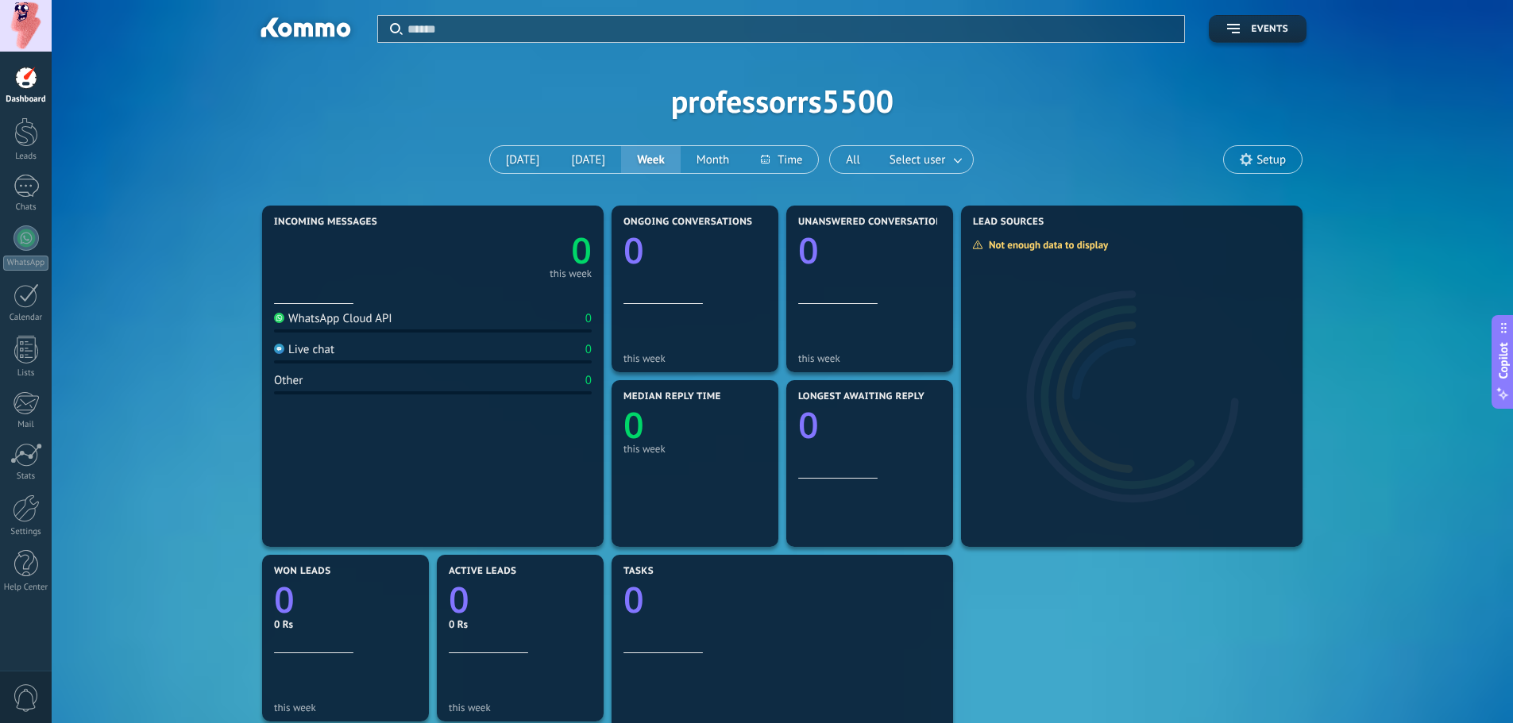
click at [12, 18] on div at bounding box center [26, 26] width 52 height 52
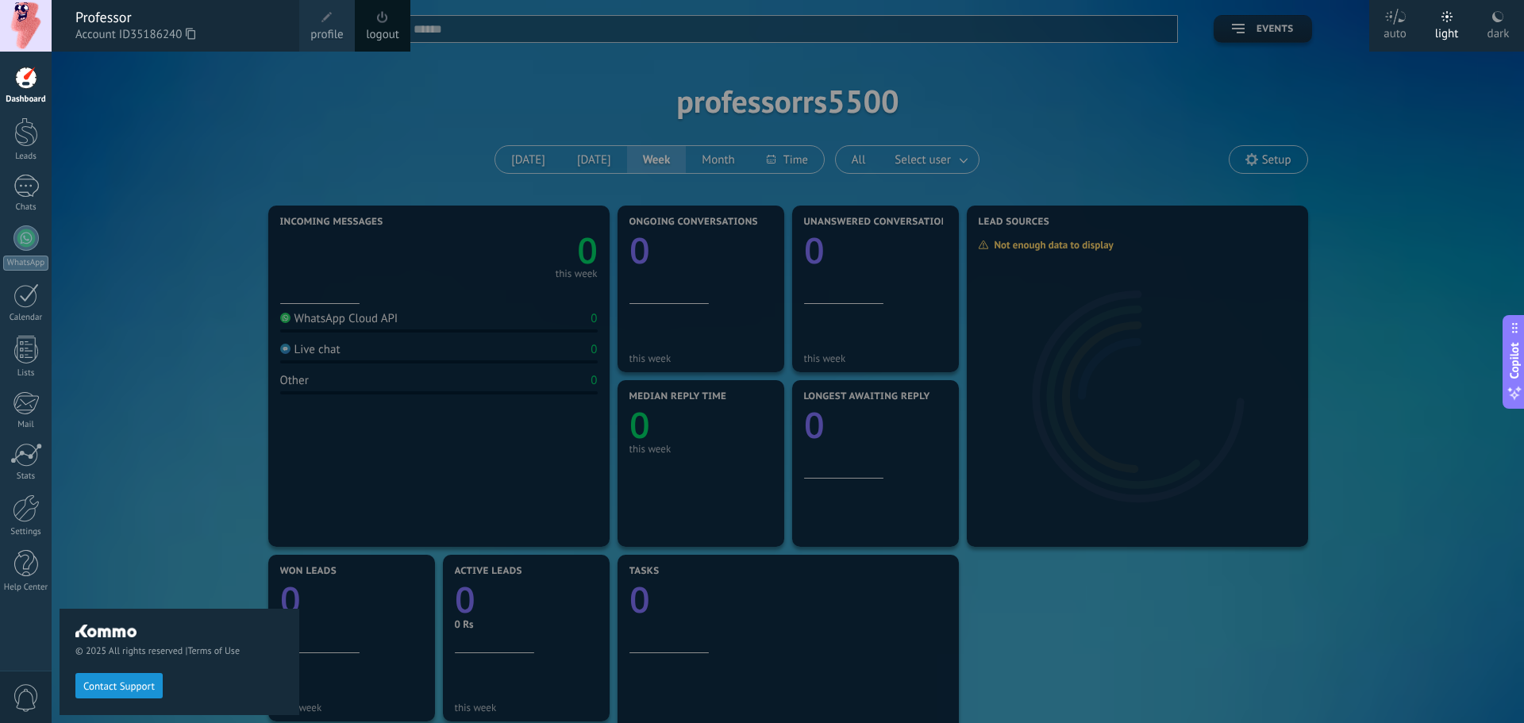
click at [328, 16] on span at bounding box center [327, 17] width 11 height 11
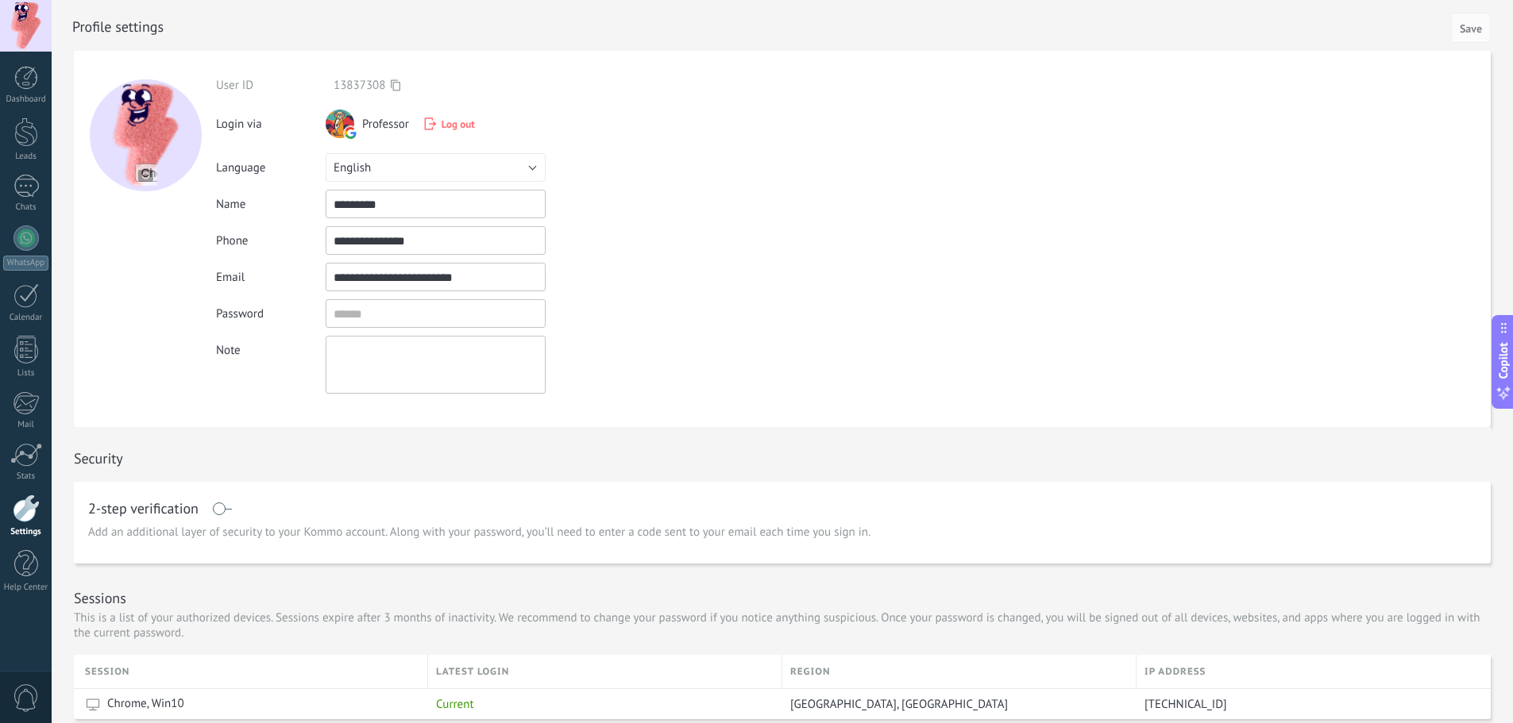
drag, startPoint x: 428, startPoint y: 202, endPoint x: 372, endPoint y: 202, distance: 55.6
click at [372, 202] on input "*********" at bounding box center [436, 204] width 220 height 29
drag, startPoint x: 665, startPoint y: 218, endPoint x: 553, endPoint y: 222, distance: 111.2
click at [661, 218] on div "Name *********" at bounding box center [448, 204] width 464 height 29
drag, startPoint x: 458, startPoint y: 241, endPoint x: 174, endPoint y: 237, distance: 284.3
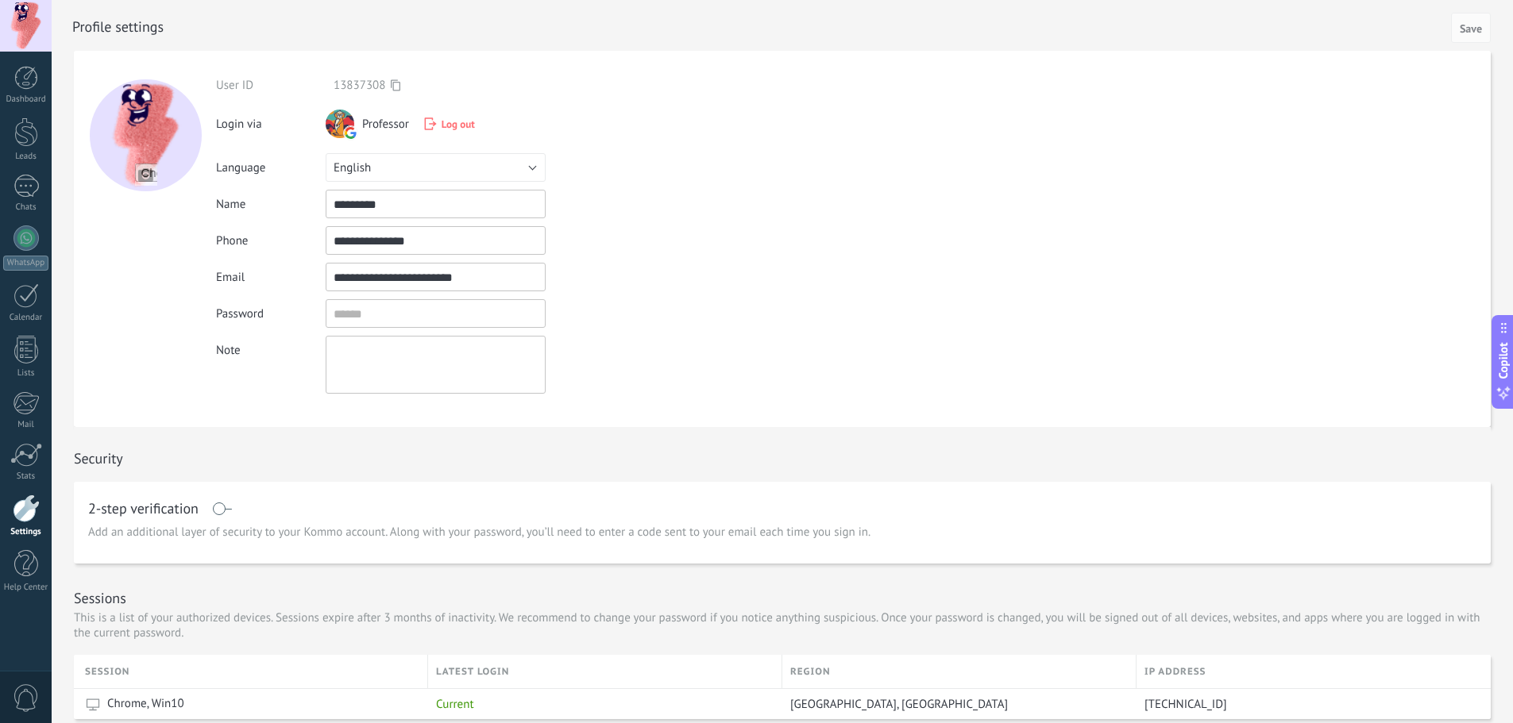
click at [174, 239] on form "**********" at bounding box center [782, 239] width 1416 height 376
click at [649, 243] on div "Phone" at bounding box center [448, 240] width 464 height 29
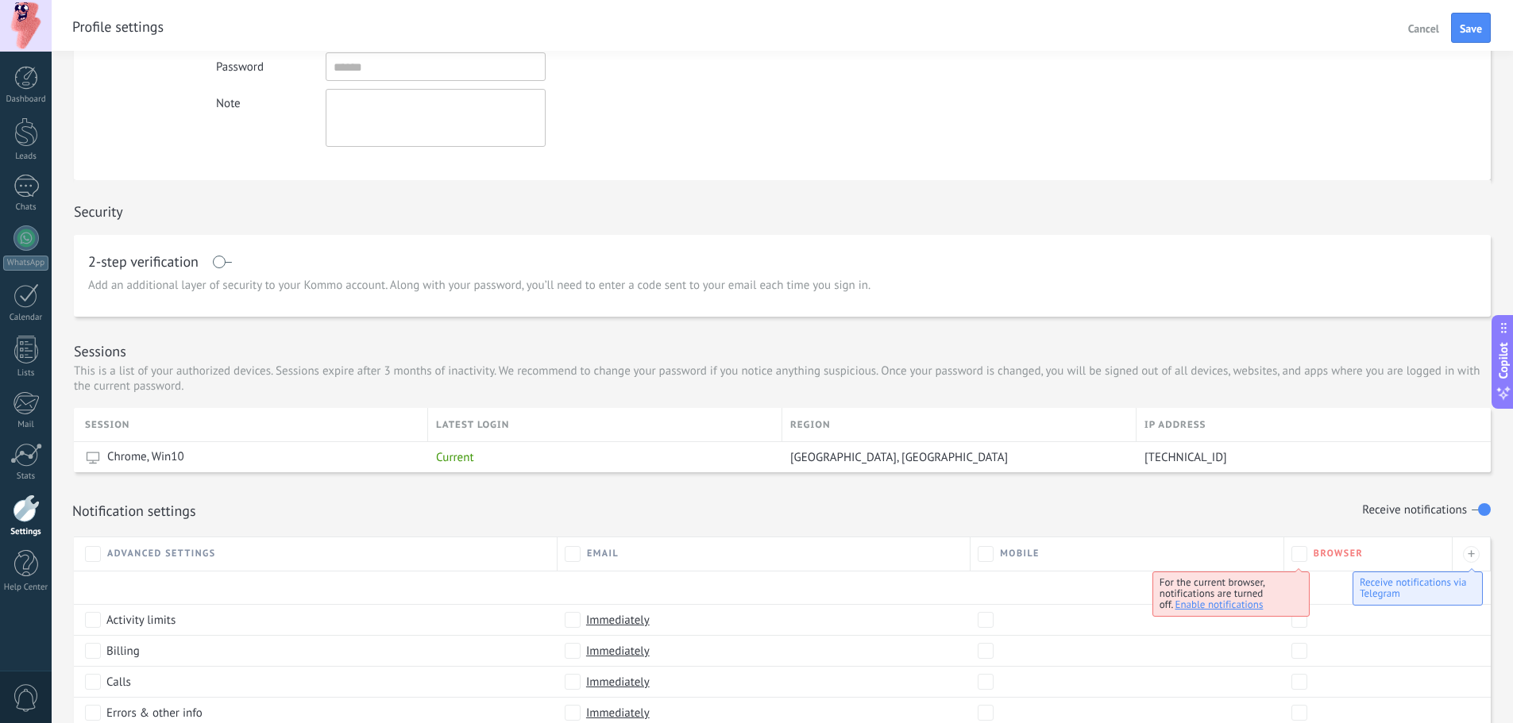
scroll to position [145, 0]
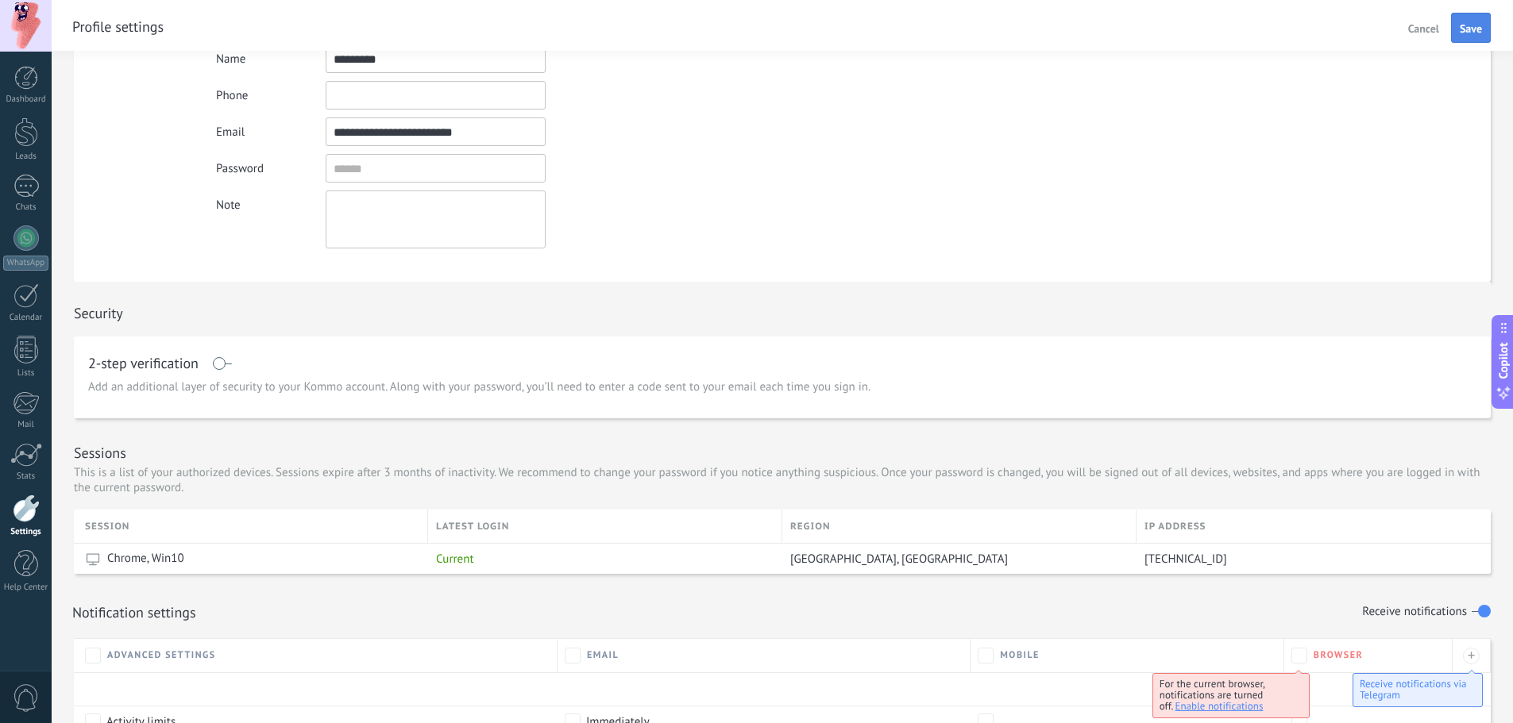
click at [1120, 31] on span "Save" at bounding box center [1470, 28] width 22 height 11
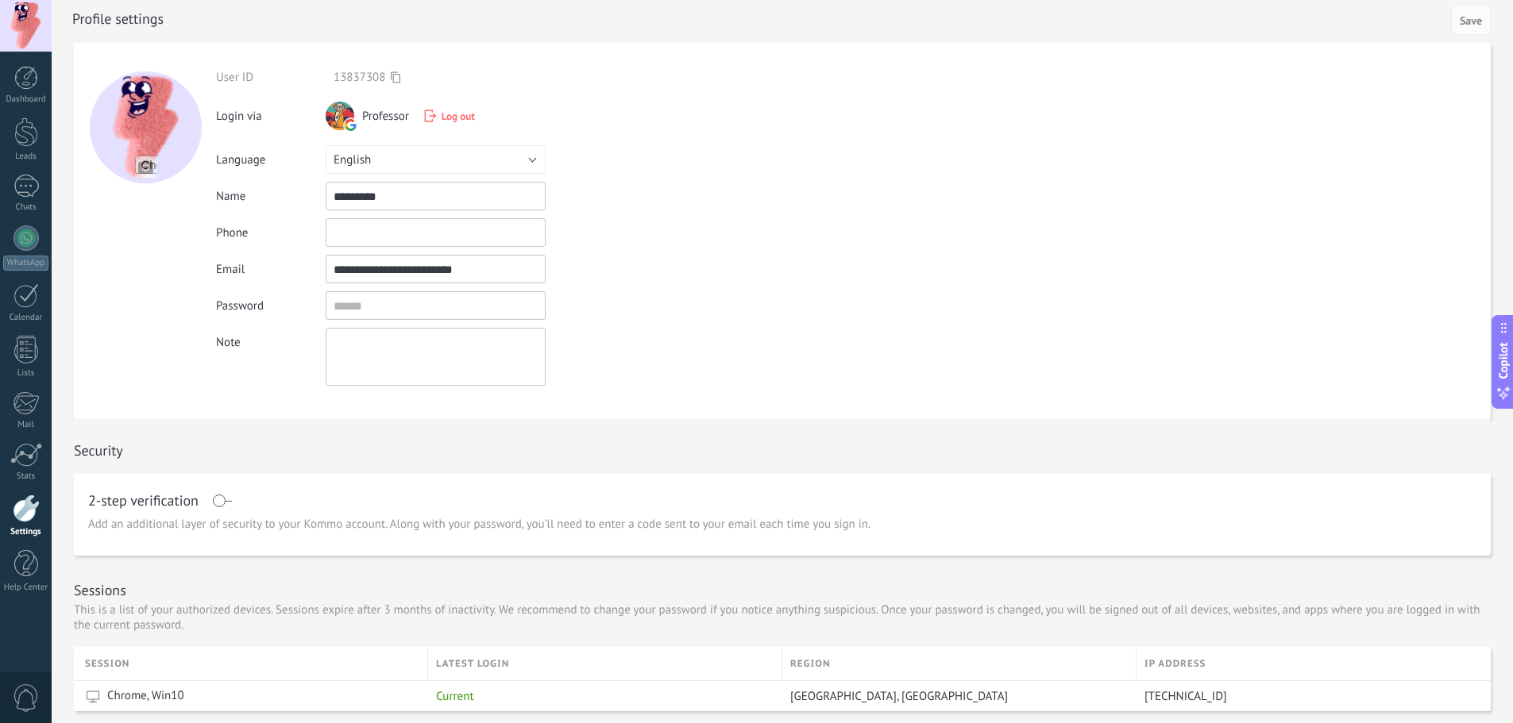
scroll to position [0, 0]
